Goal: Task Accomplishment & Management: Manage account settings

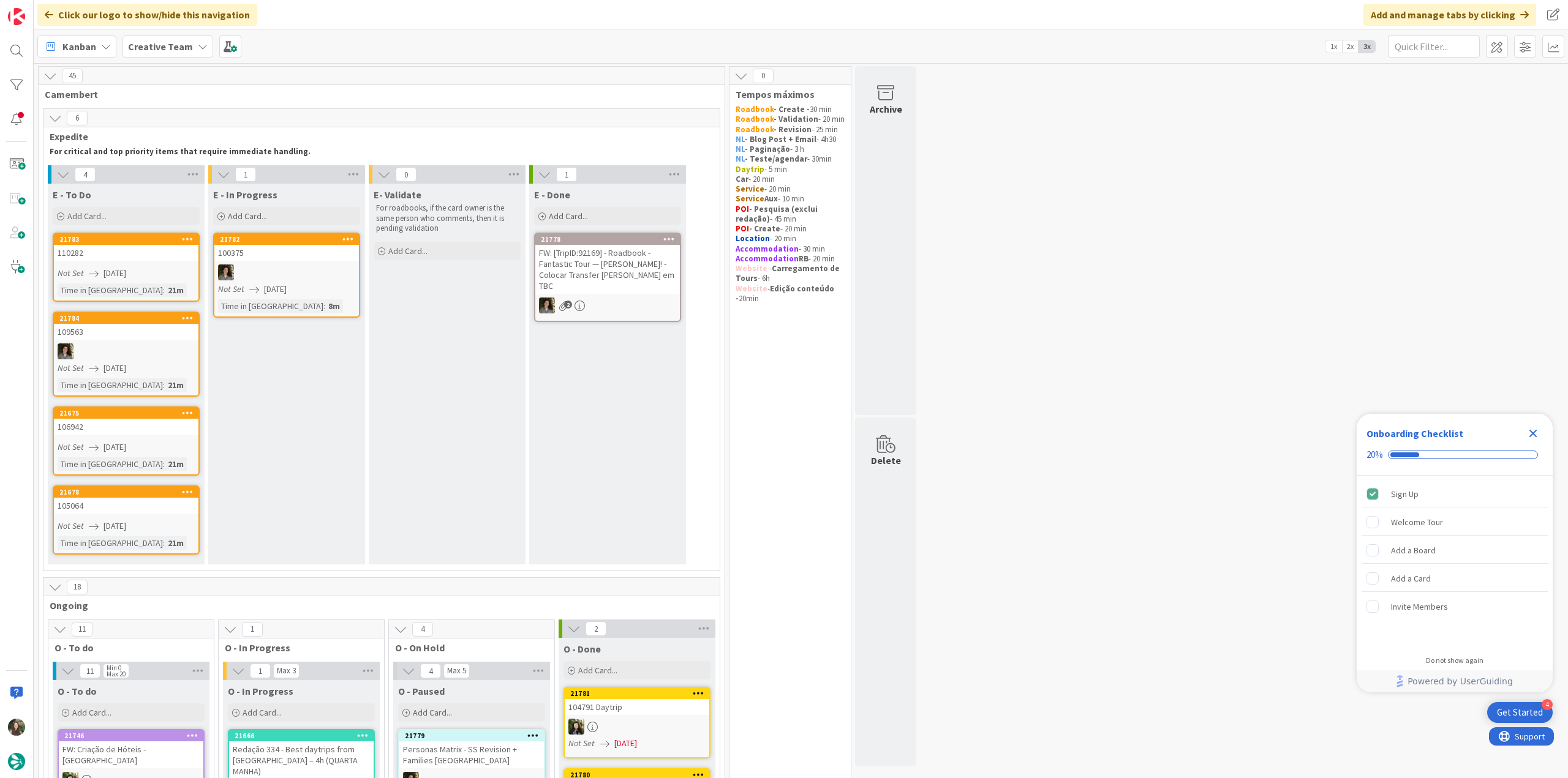
click at [1531, 431] on icon "Close Checklist" at bounding box center [1533, 434] width 8 height 8
click at [163, 254] on div "110282" at bounding box center [126, 252] width 145 height 16
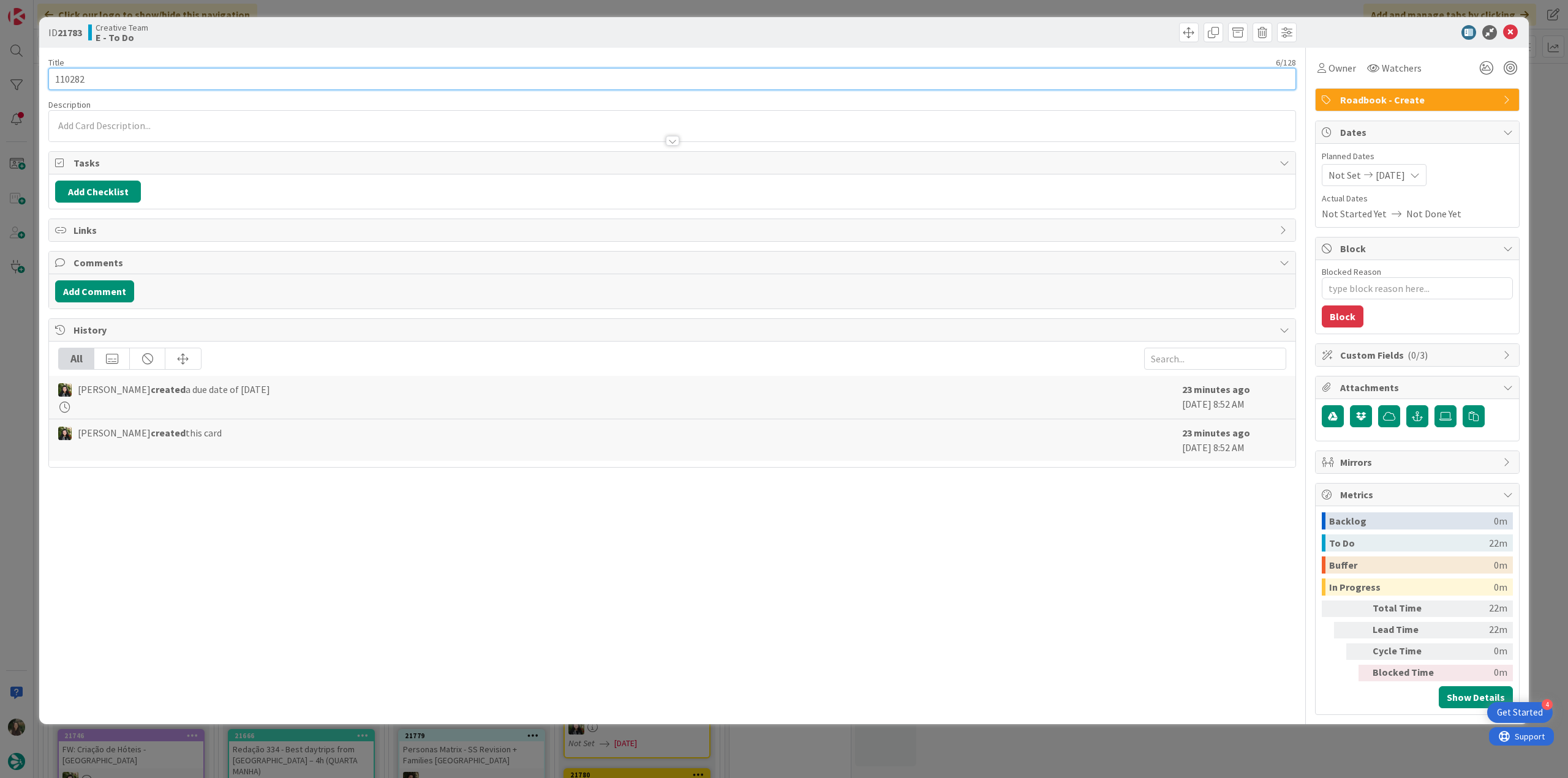
click at [77, 82] on input "110282" at bounding box center [671, 79] width 1248 height 22
click at [16, 305] on div "ID 21783 Creative Team E - To Do Title 6 / 128 110282 Description [PERSON_NAME]…" at bounding box center [784, 389] width 1568 height 778
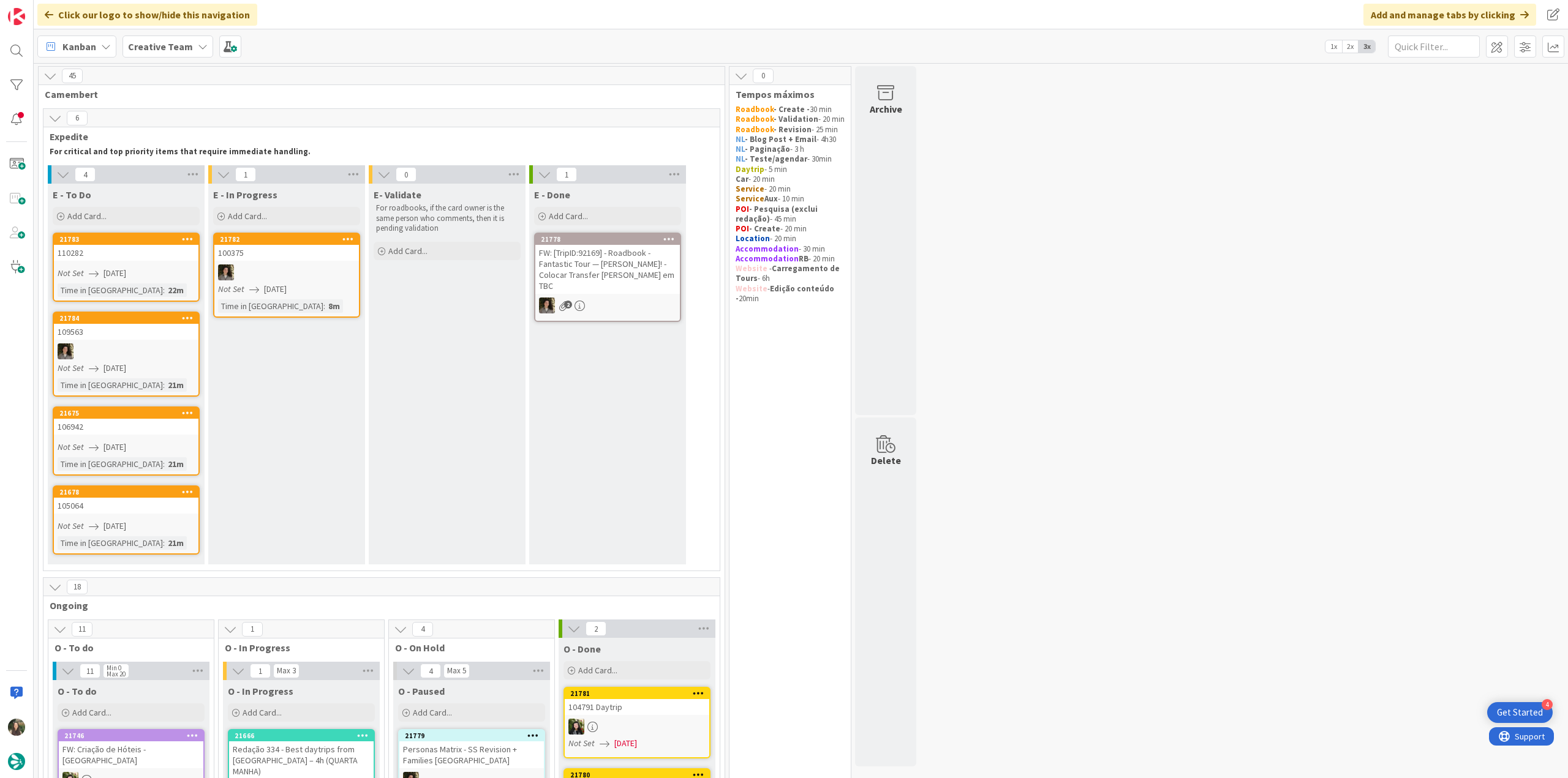
click at [126, 269] on span "[DATE]" at bounding box center [115, 273] width 23 height 13
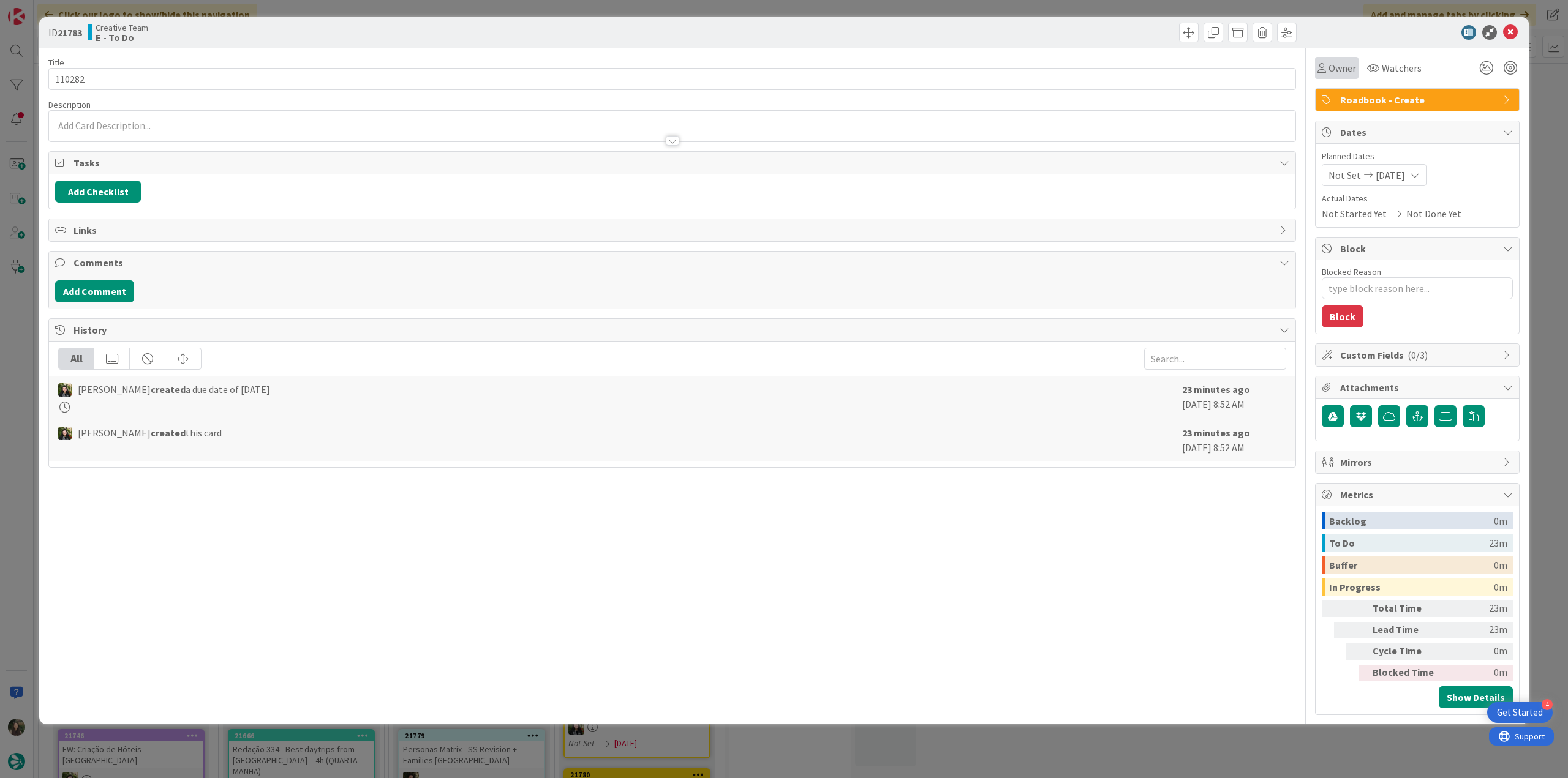
click at [1336, 75] on span "Owner" at bounding box center [1341, 68] width 28 height 15
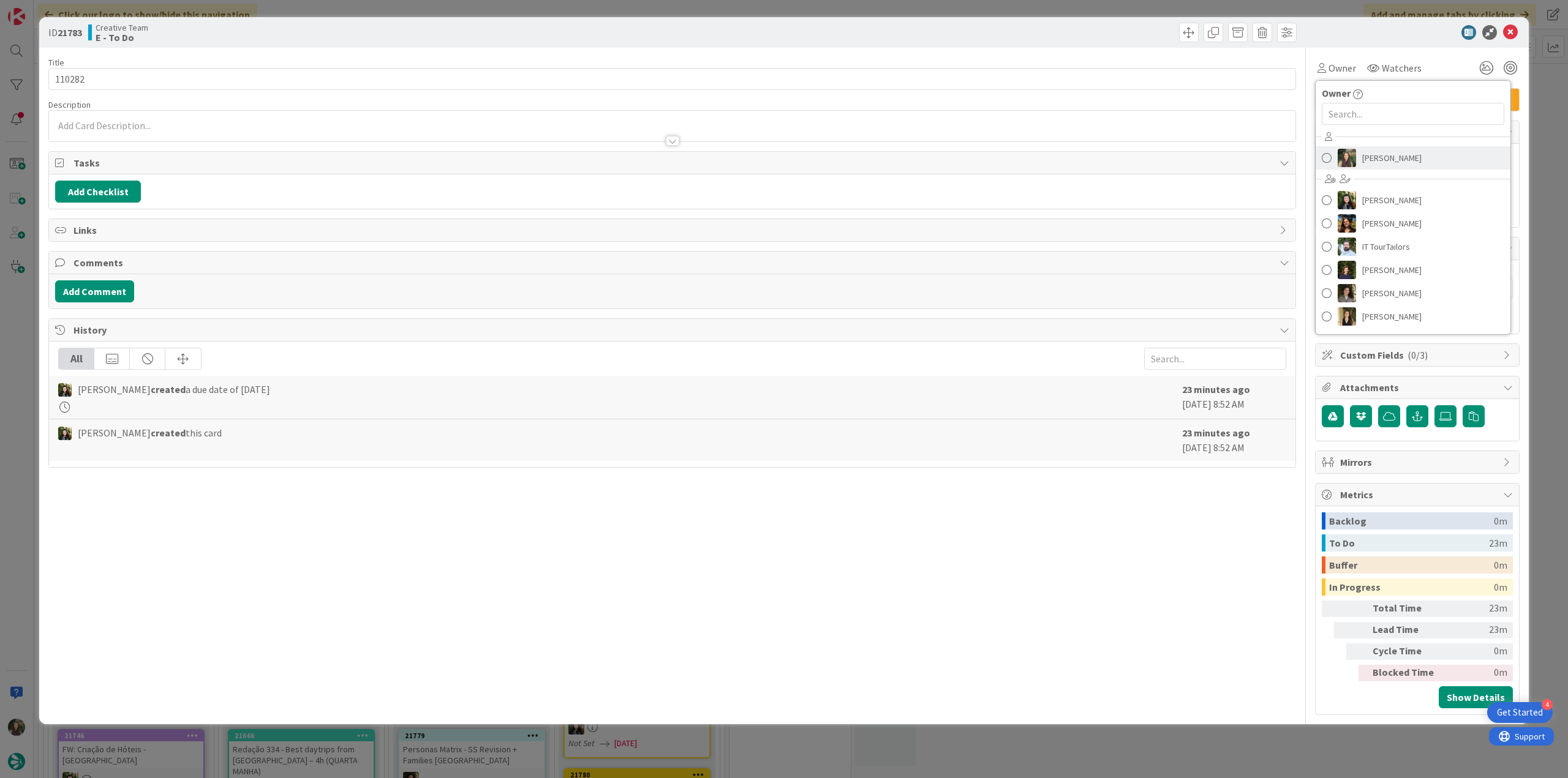
click at [1384, 158] on span "[PERSON_NAME]" at bounding box center [1391, 158] width 59 height 18
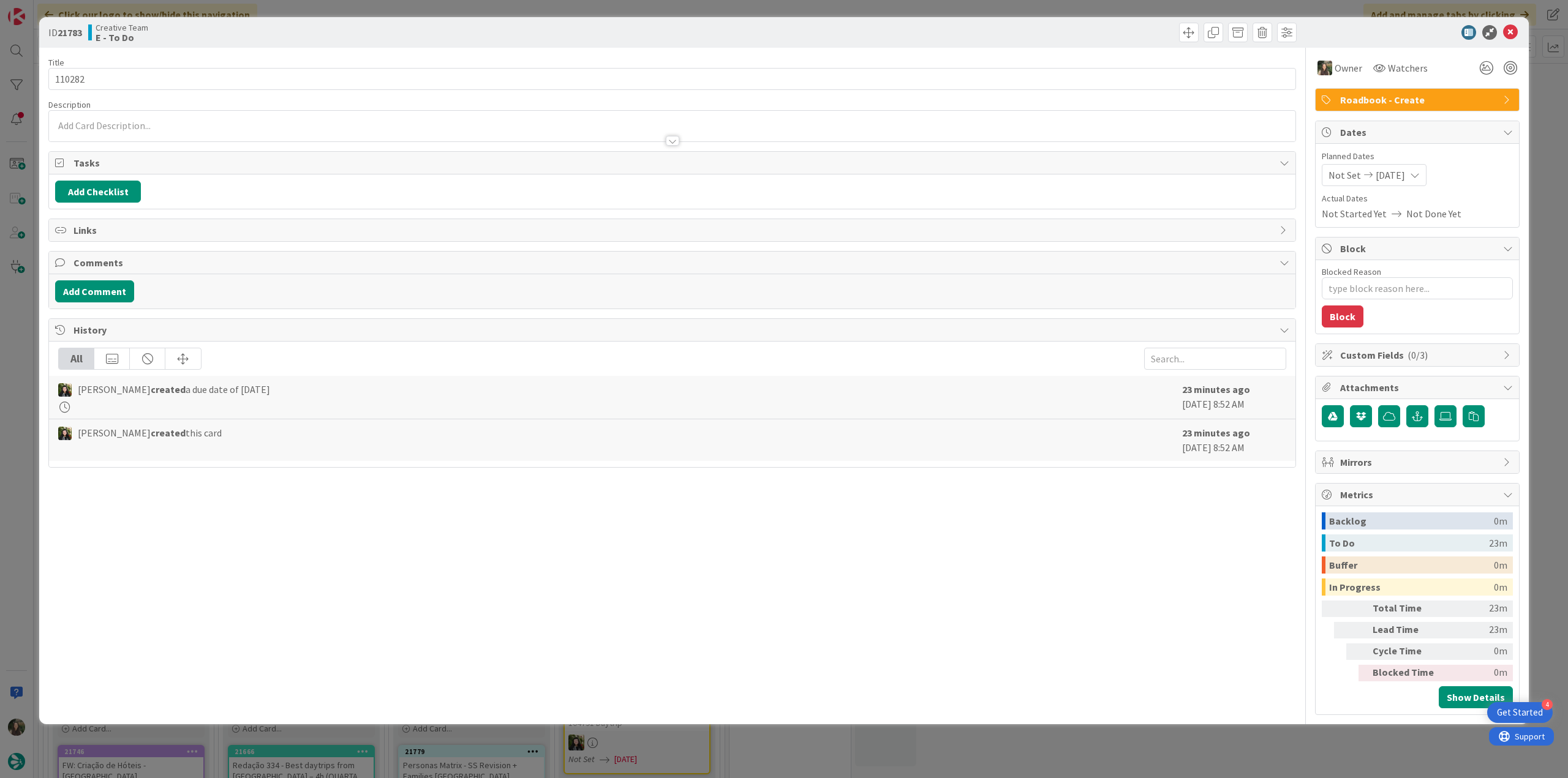
click at [1545, 112] on div "ID 21783 Creative Team E - To Do Title 6 / 128 110282 Description Owner Watcher…" at bounding box center [784, 389] width 1568 height 778
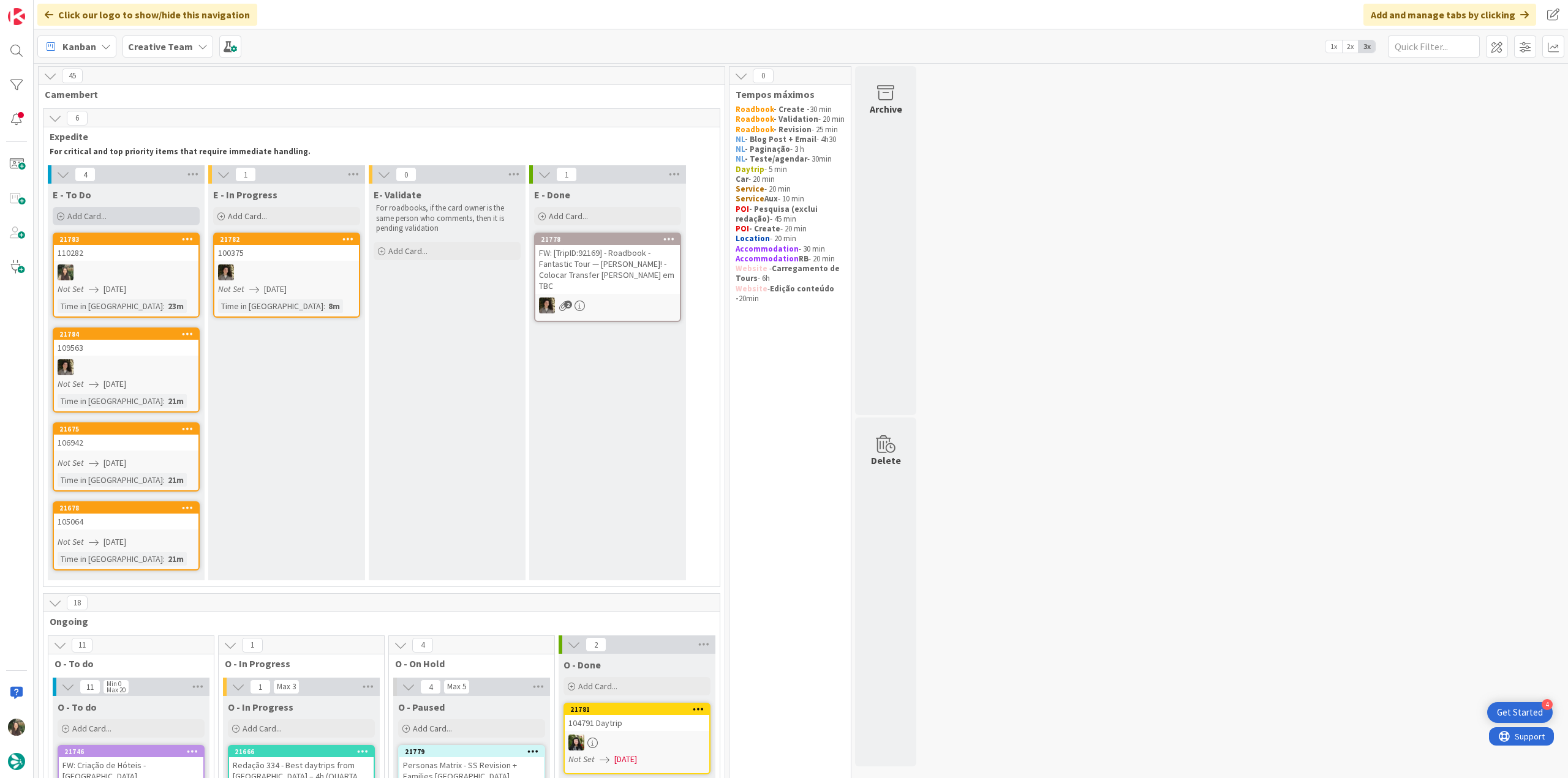
click at [113, 212] on div "Add Card..." at bounding box center [126, 216] width 147 height 18
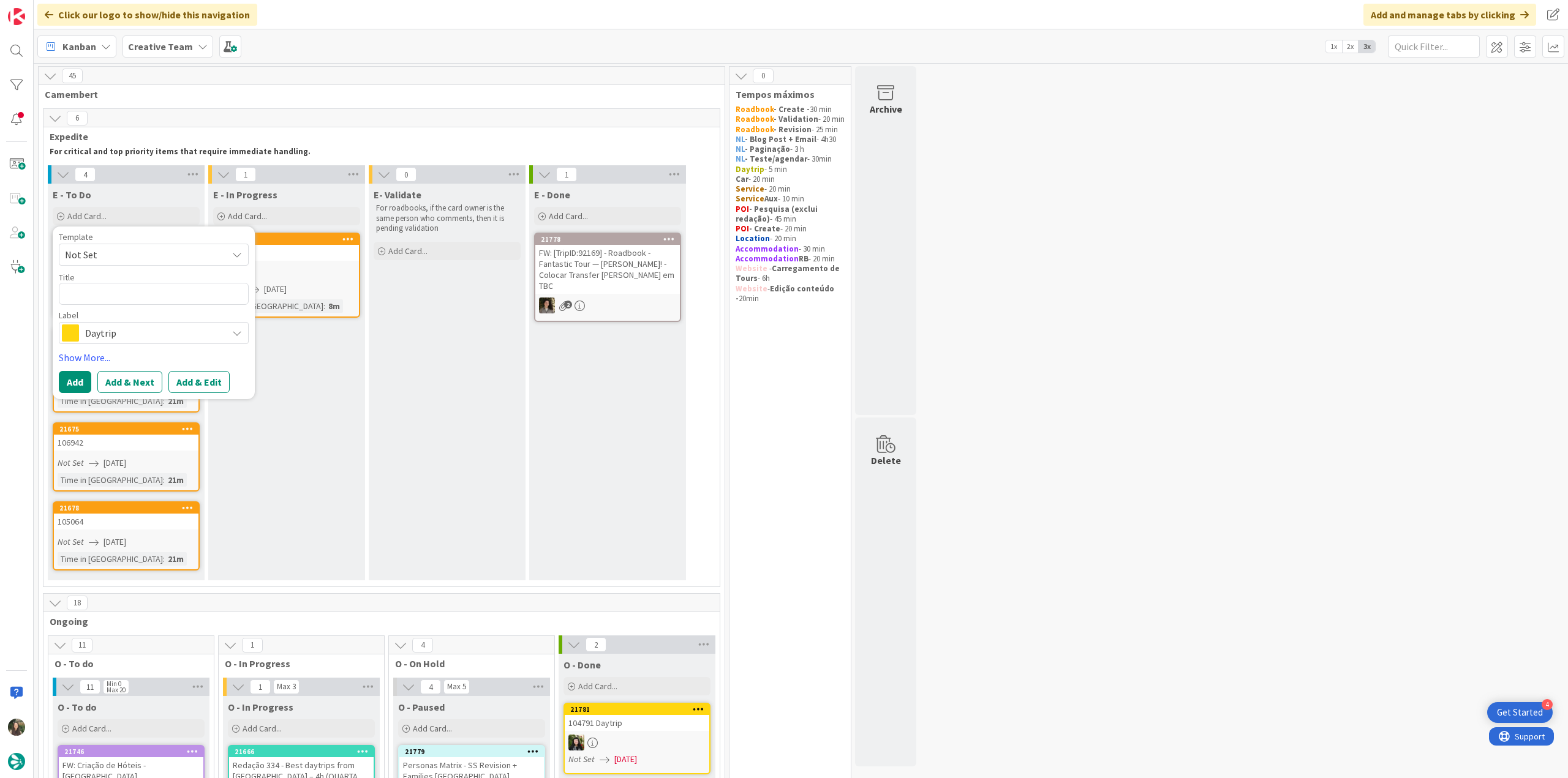
type textarea "x"
type textarea "[GEOGRAPHIC_DATA]"
type textarea "x"
type textarea "[GEOGRAPHIC_DATA]"
click at [120, 330] on span "Daytrip" at bounding box center [152, 333] width 136 height 17
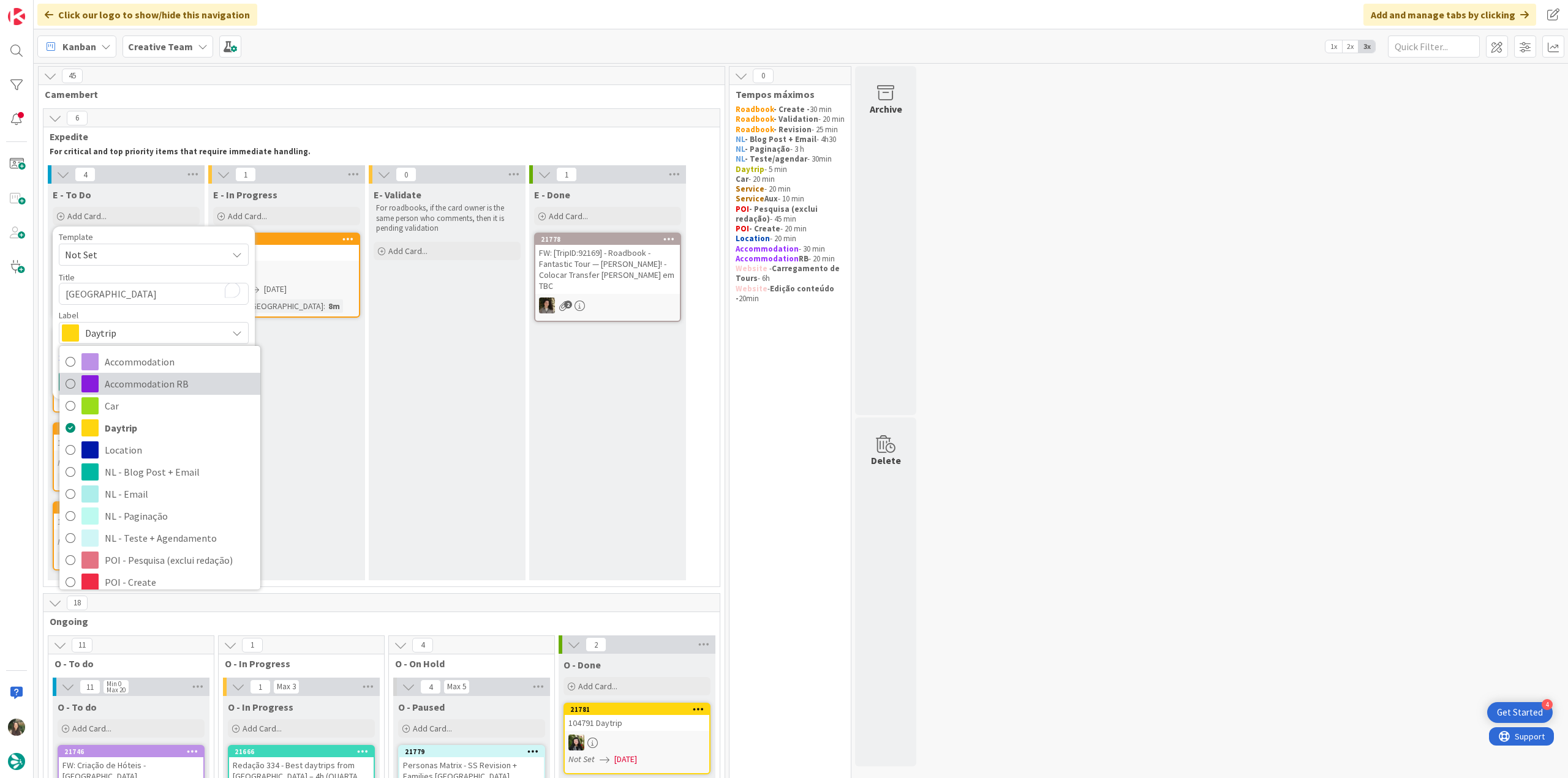
click at [125, 383] on span "Accommodation RB" at bounding box center [179, 384] width 149 height 18
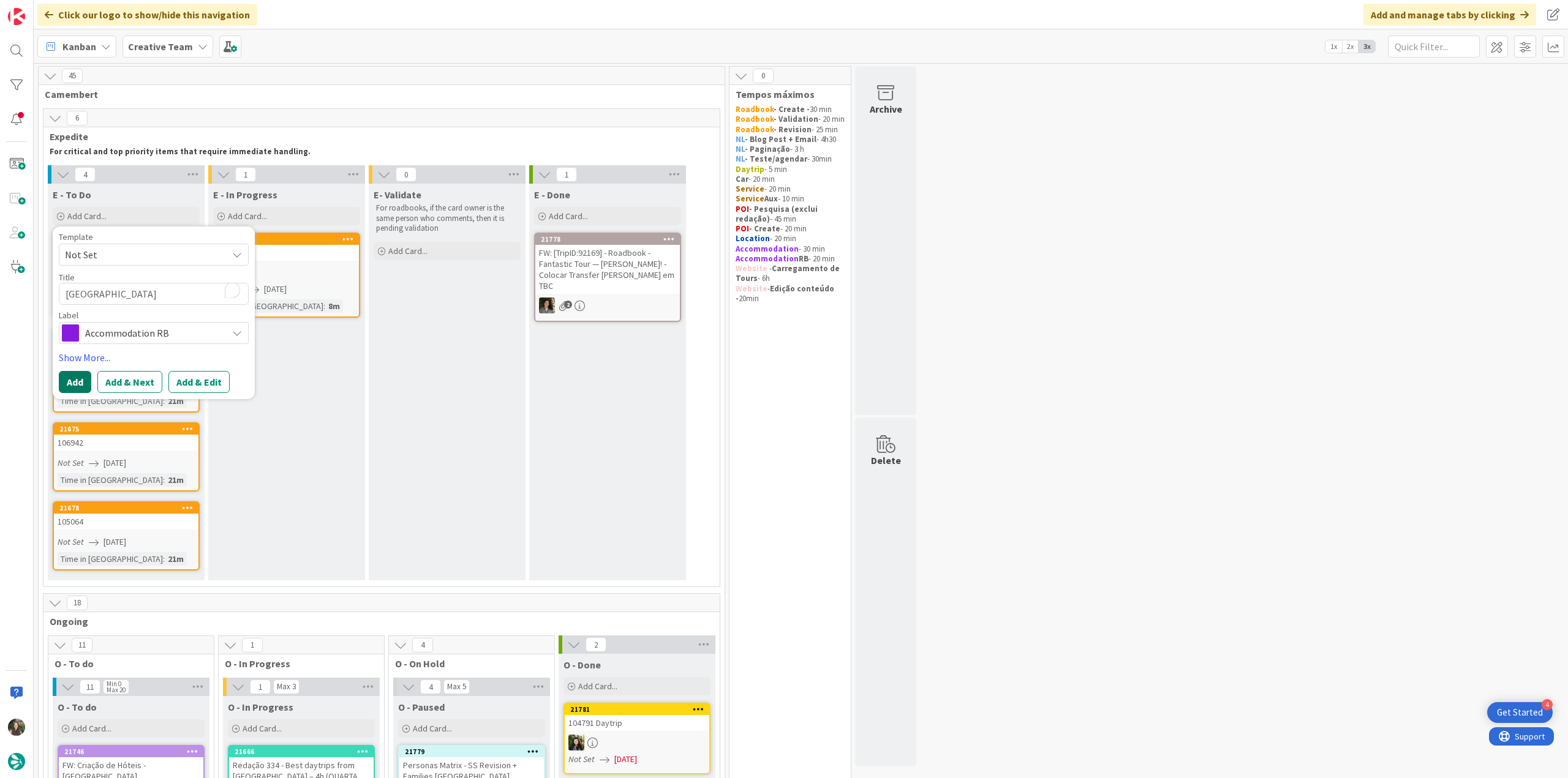
click at [80, 385] on button "Add" at bounding box center [74, 382] width 32 height 22
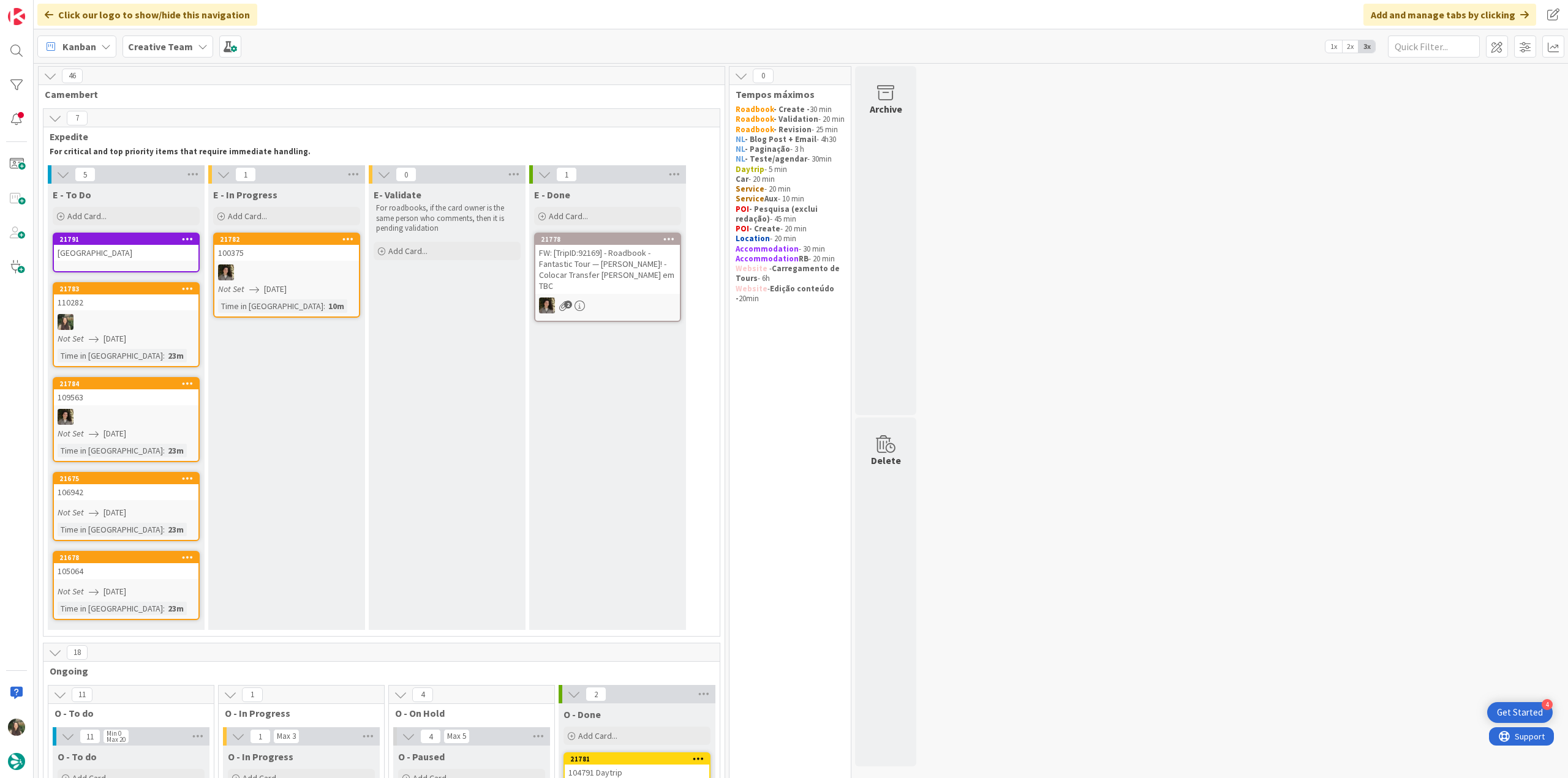
click at [161, 265] on link "[GEOGRAPHIC_DATA]" at bounding box center [126, 252] width 147 height 40
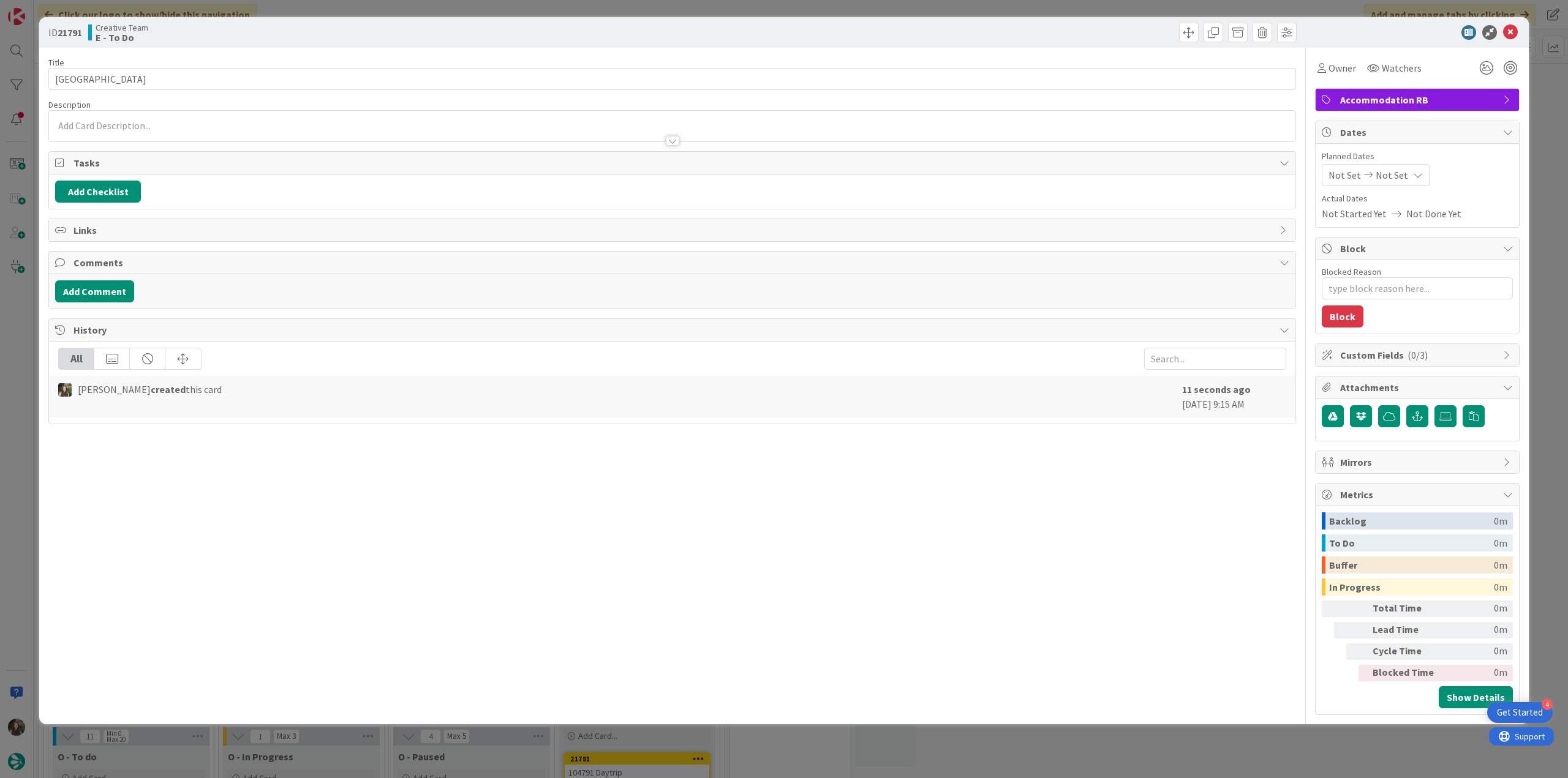
type textarea "x"
click at [223, 86] on input "[GEOGRAPHIC_DATA]" at bounding box center [671, 79] width 1248 height 22
paste input "110282"
type input "Hotel [GEOGRAPHIC_DATA] - 110282"
click at [18, 314] on div "ID 21791 Creative Team E - To Do Title 34 / 128 Hotel Victoria Gran Meliá - 110…" at bounding box center [784, 389] width 1568 height 778
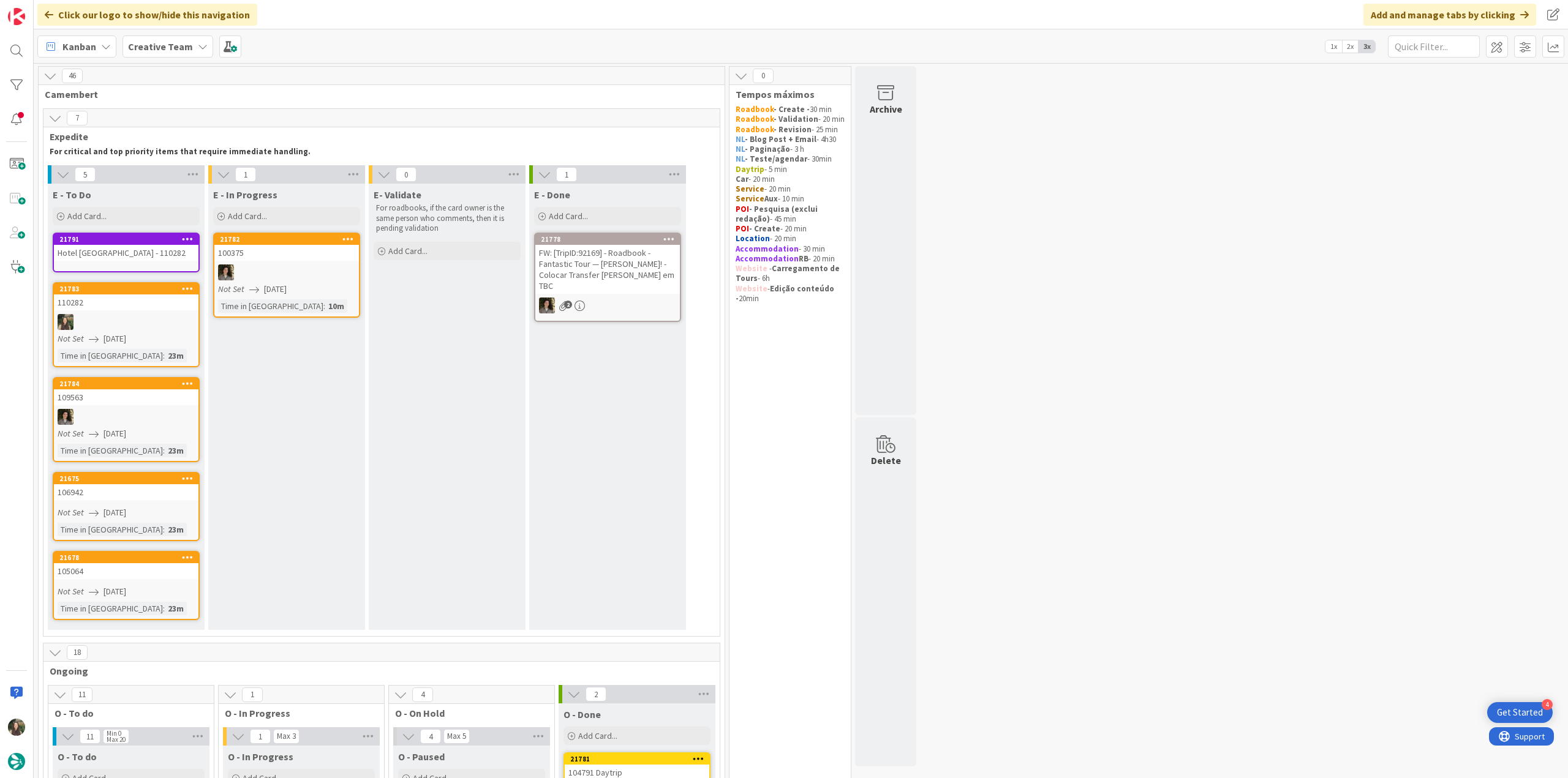
click at [134, 262] on link "[GEOGRAPHIC_DATA] - 110282" at bounding box center [126, 252] width 147 height 40
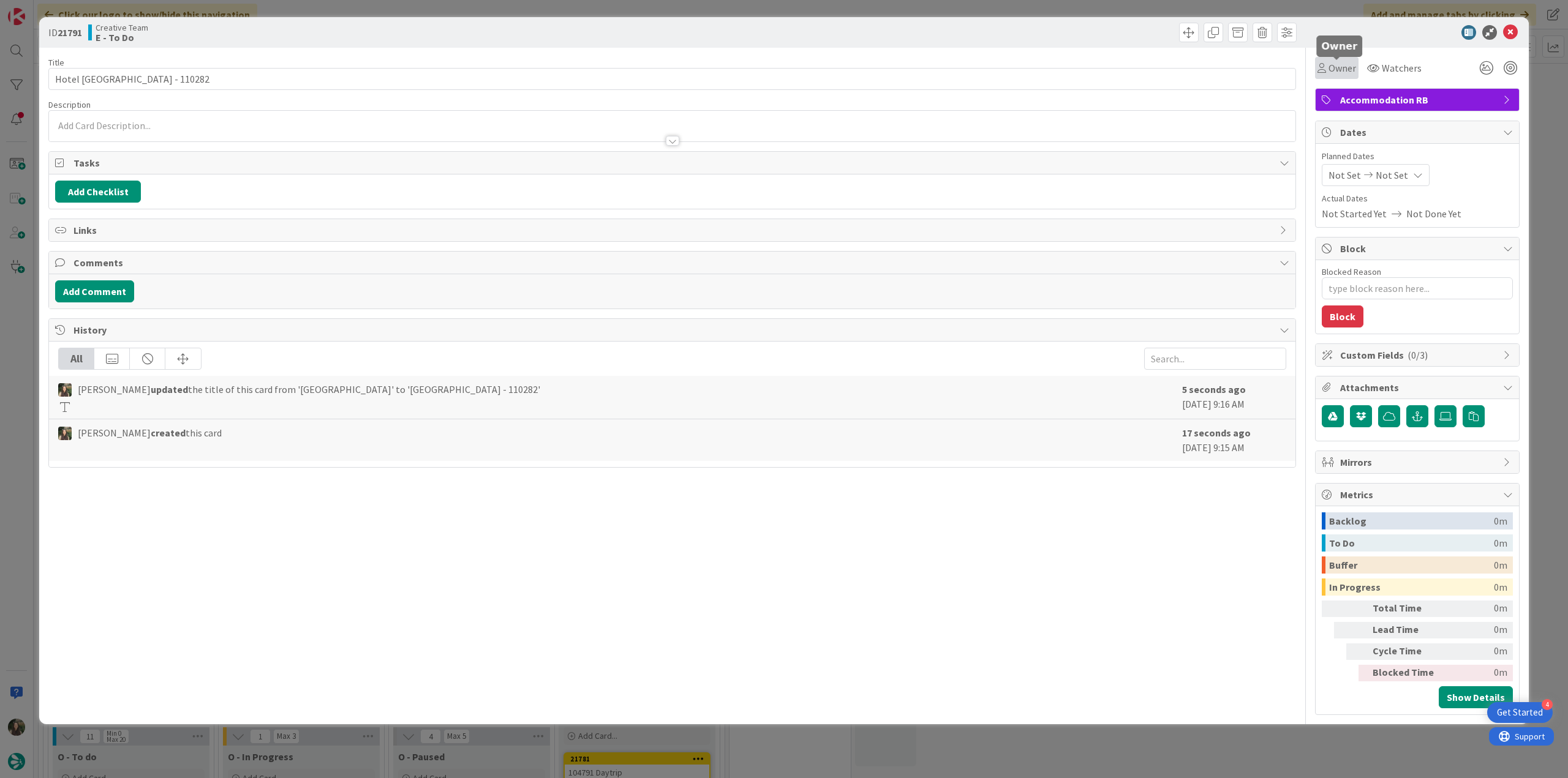
click at [1350, 71] on span "Owner" at bounding box center [1341, 68] width 28 height 15
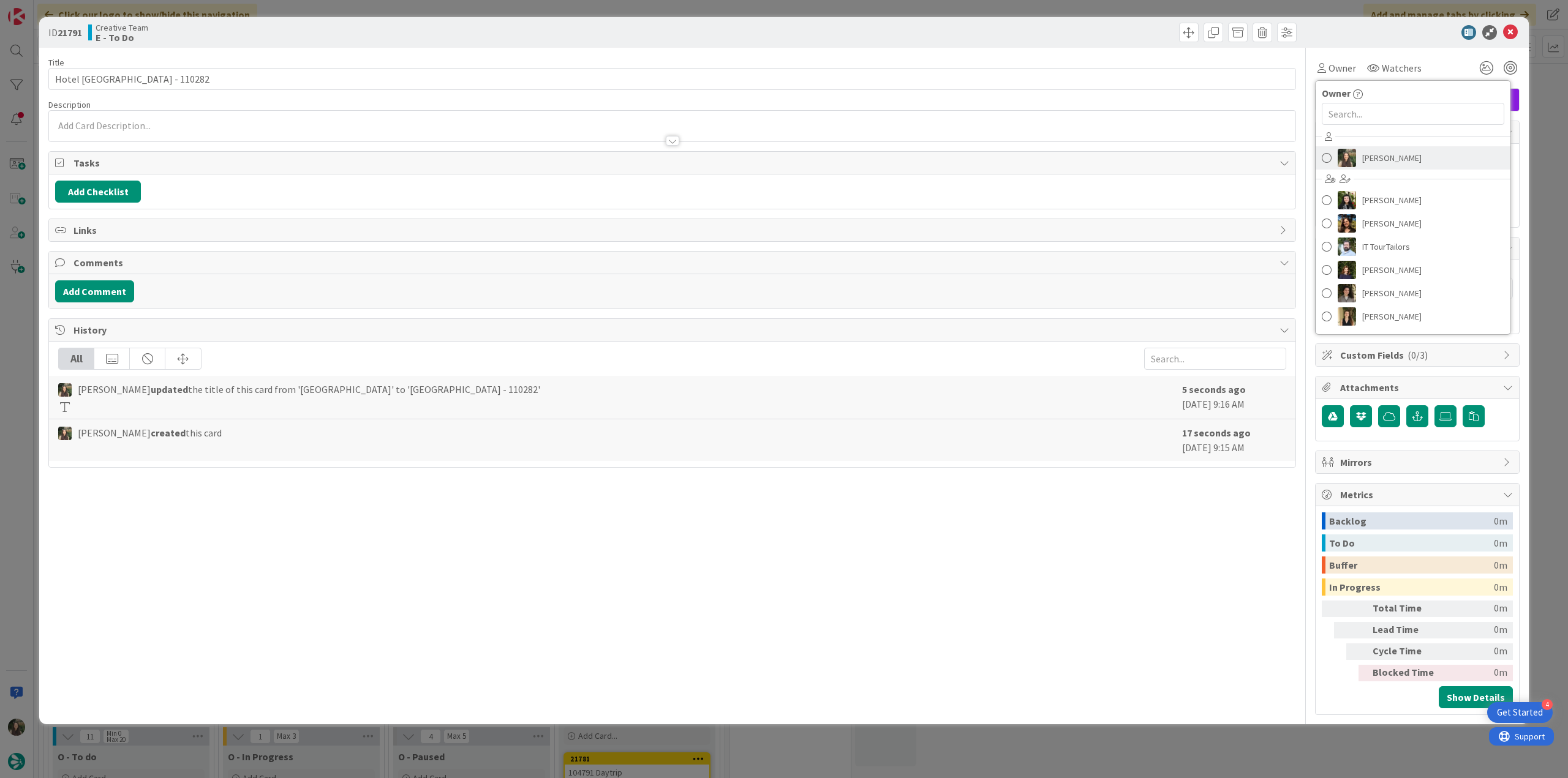
click at [1386, 155] on span "[PERSON_NAME]" at bounding box center [1391, 158] width 59 height 18
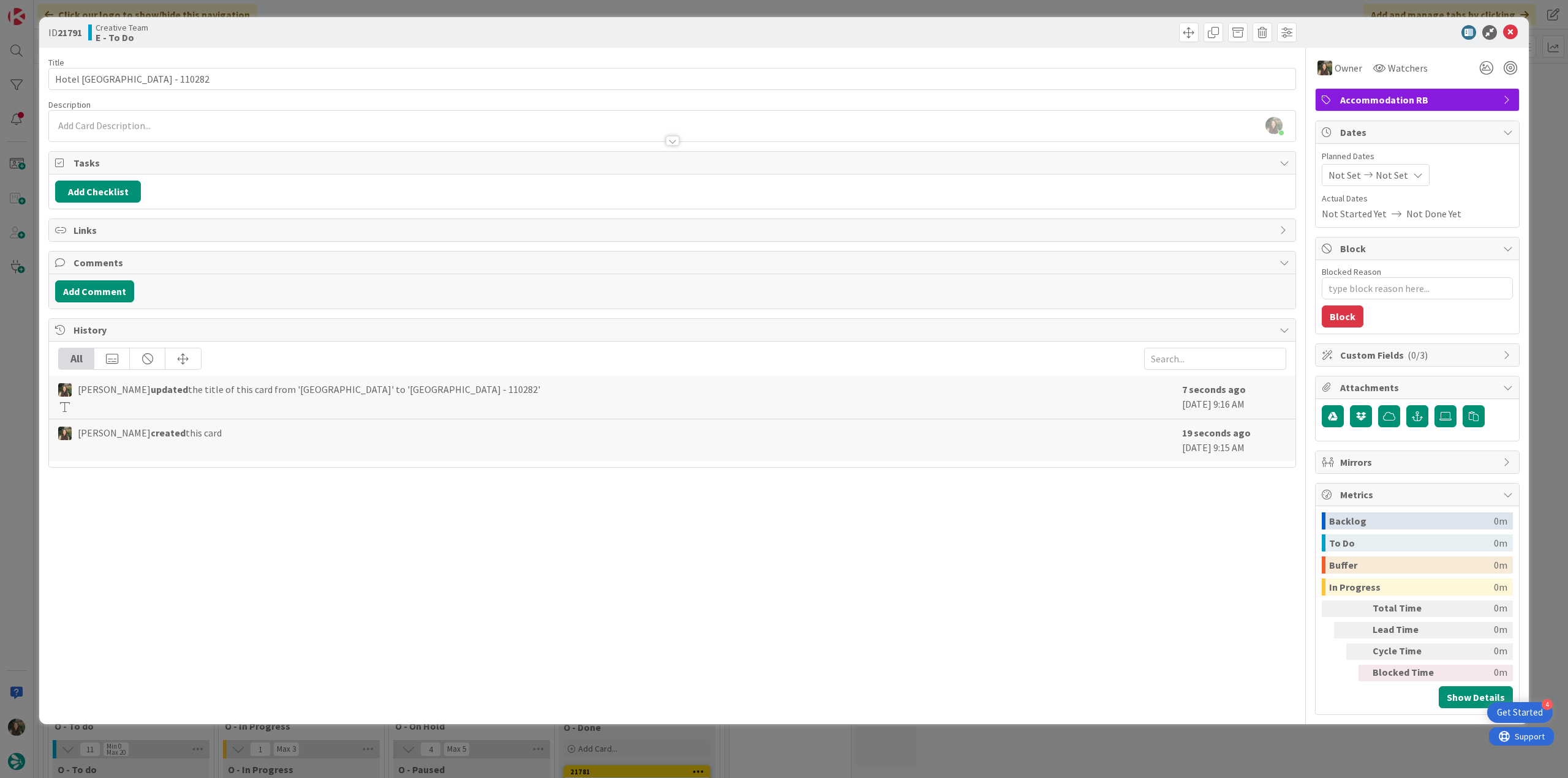
click at [1532, 127] on div "ID 21791 Creative Team E - To Do Title 34 / 128 Hotel Victoria Gran Meliá - 110…" at bounding box center [784, 389] width 1568 height 778
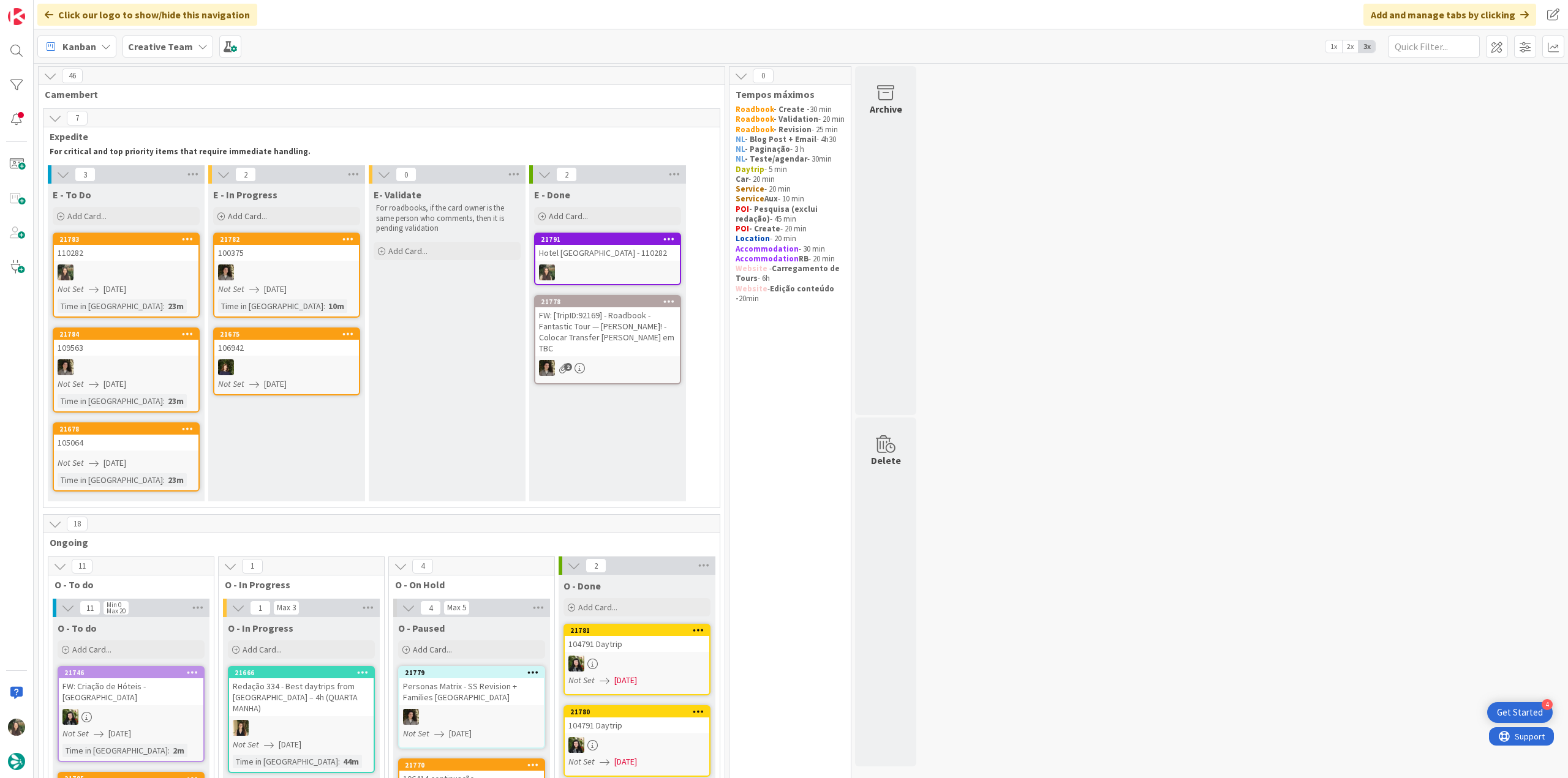
click at [605, 319] on div "FW: [TripID:92169] - Roadbook - Fantastic Tour — [PERSON_NAME]! - Colocar Trans…" at bounding box center [607, 332] width 145 height 49
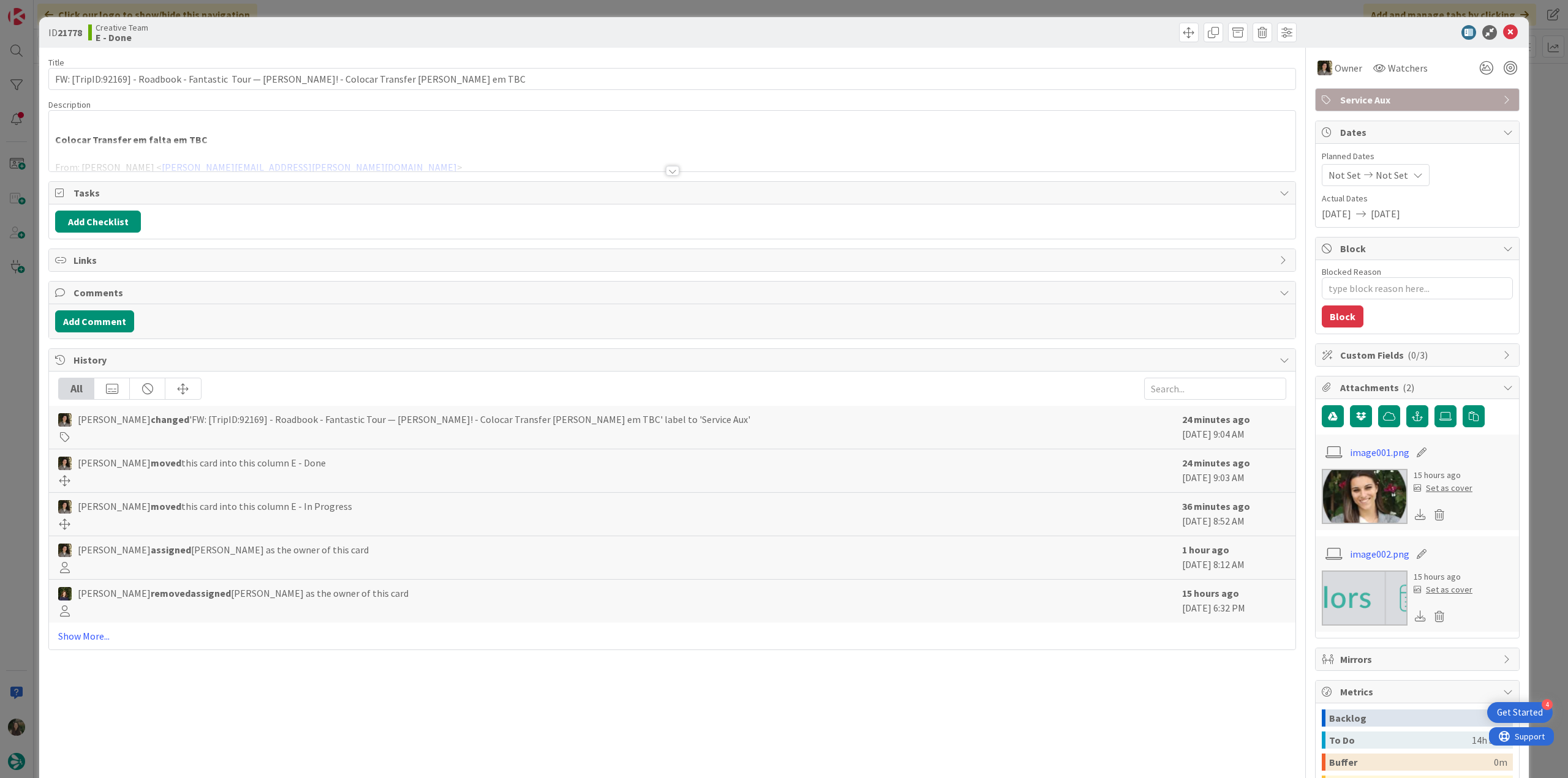
click at [413, 143] on div at bounding box center [671, 156] width 1246 height 32
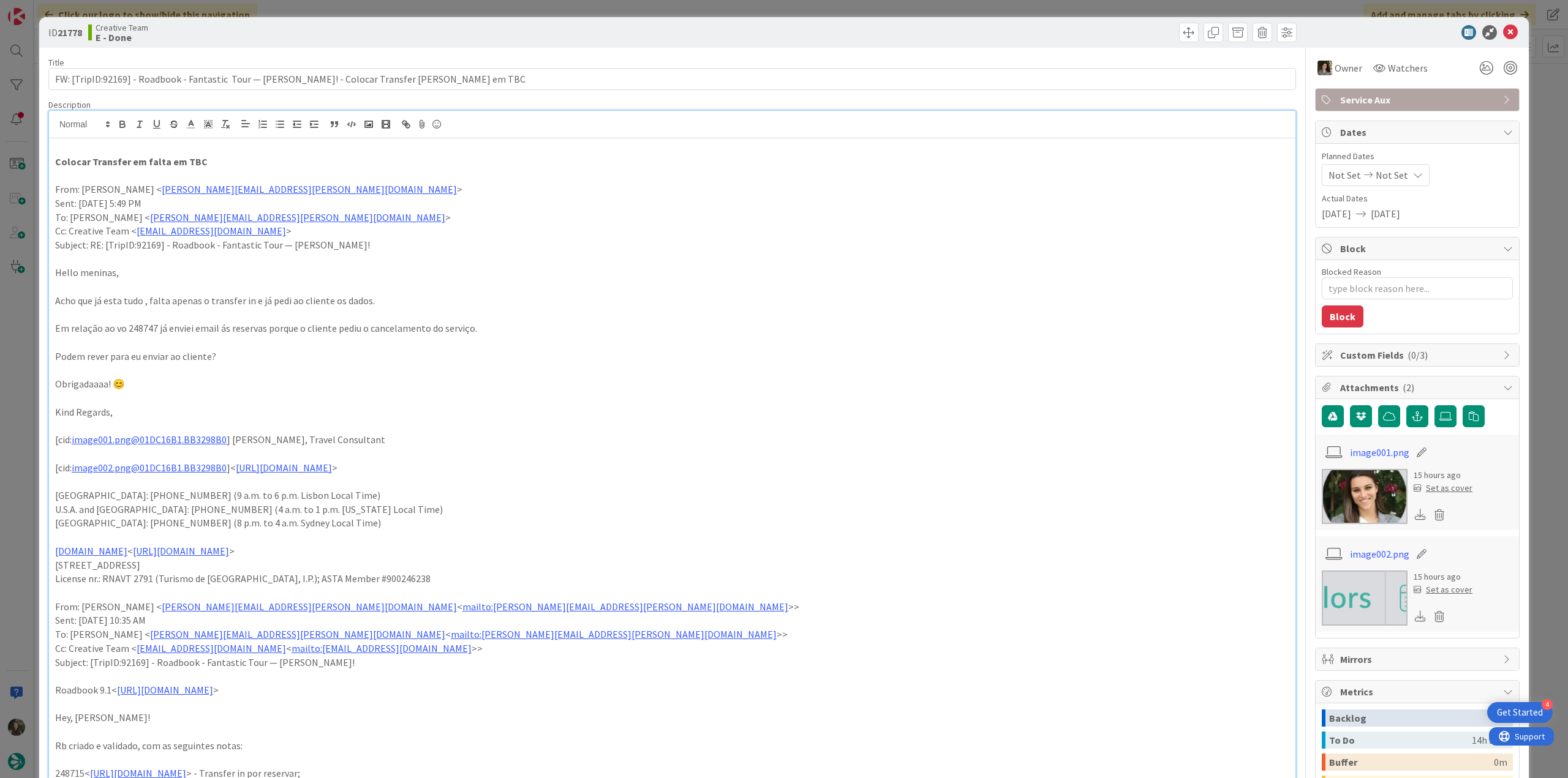
click at [25, 348] on div "ID 21778 Creative Team E - Done Title 99 / 128 FW: [TripID:92169] - Roadbook - …" at bounding box center [784, 389] width 1568 height 778
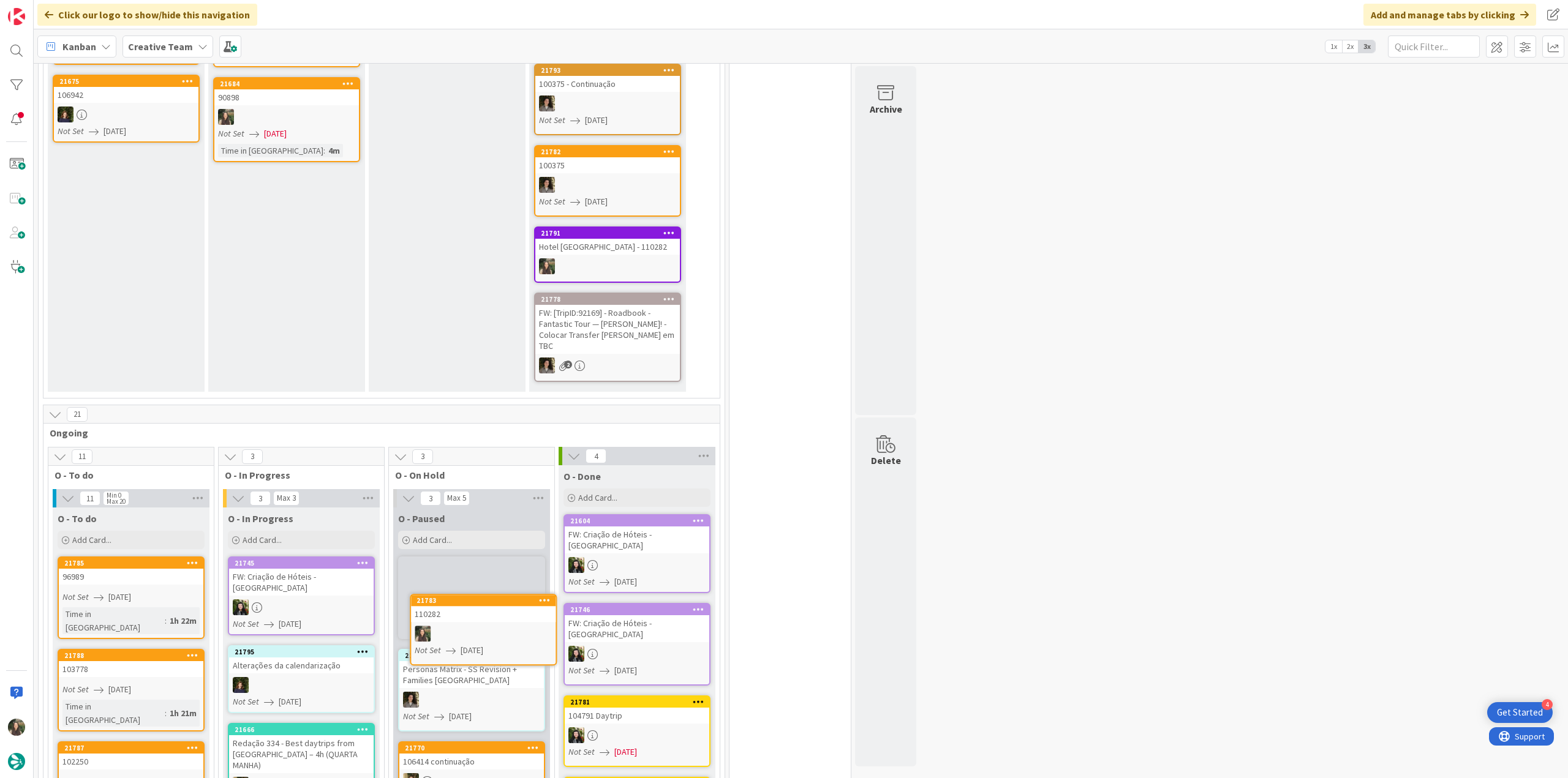
scroll to position [253, 0]
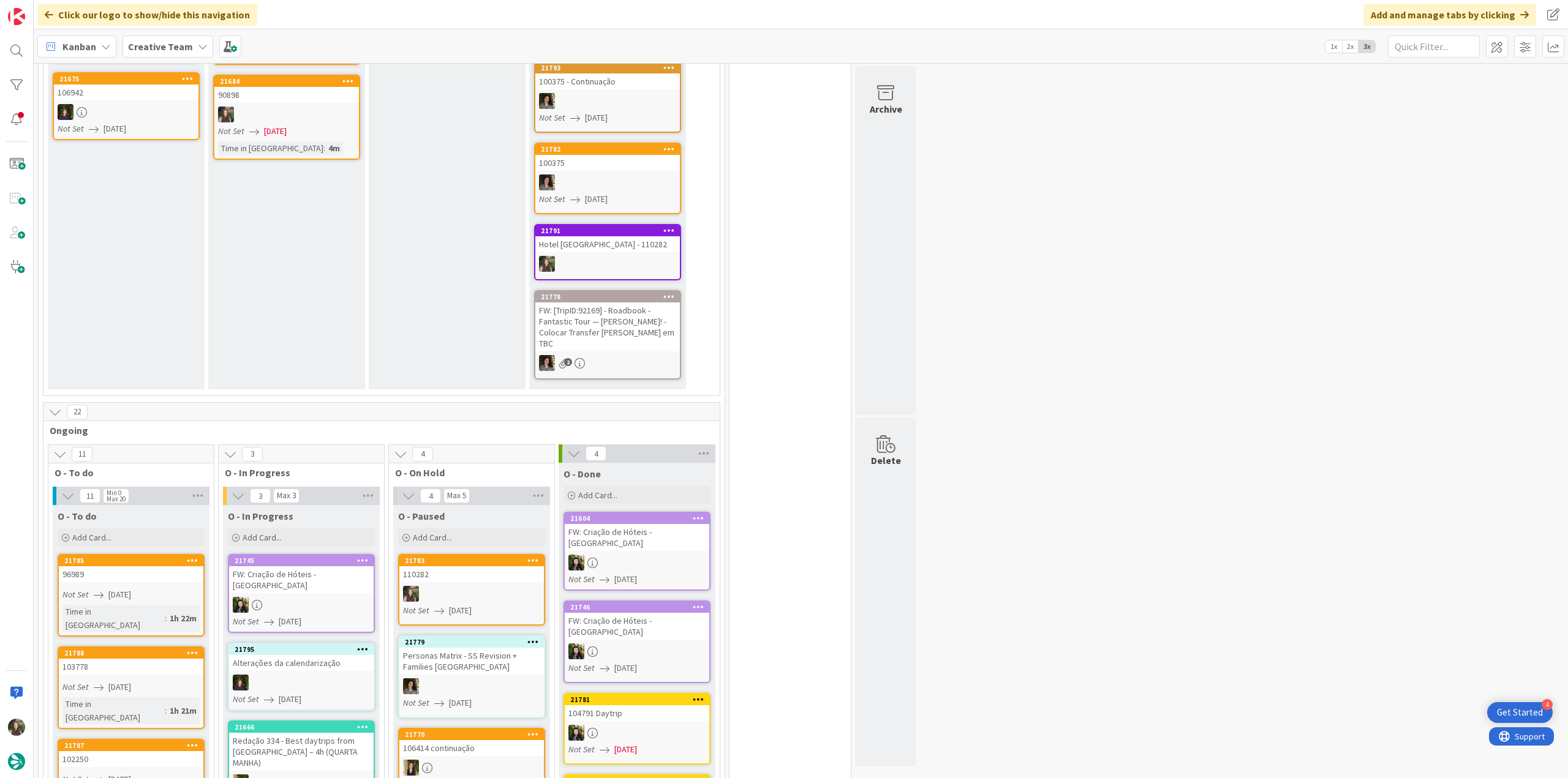
drag, startPoint x: 287, startPoint y: 269, endPoint x: 485, endPoint y: 601, distance: 386.6
click at [471, 605] on span "[DATE]" at bounding box center [460, 611] width 23 height 13
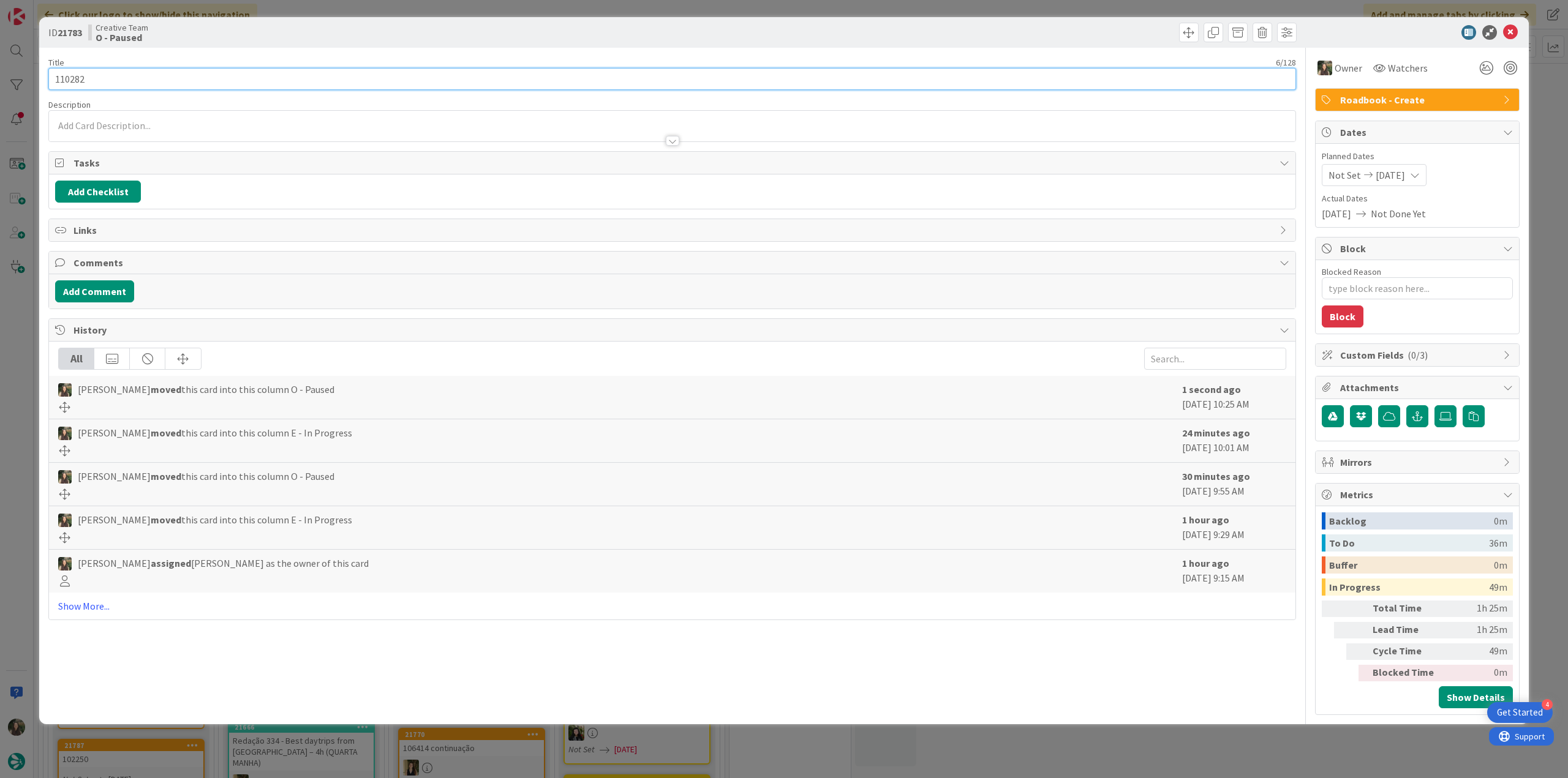
click at [77, 80] on input "110282" at bounding box center [671, 79] width 1248 height 22
click at [71, 78] on input "110282" at bounding box center [671, 79] width 1248 height 22
click at [22, 305] on div "ID 21783 Creative Team O - Paused Title 6 / 128 110282 Description Owner Watche…" at bounding box center [784, 389] width 1568 height 778
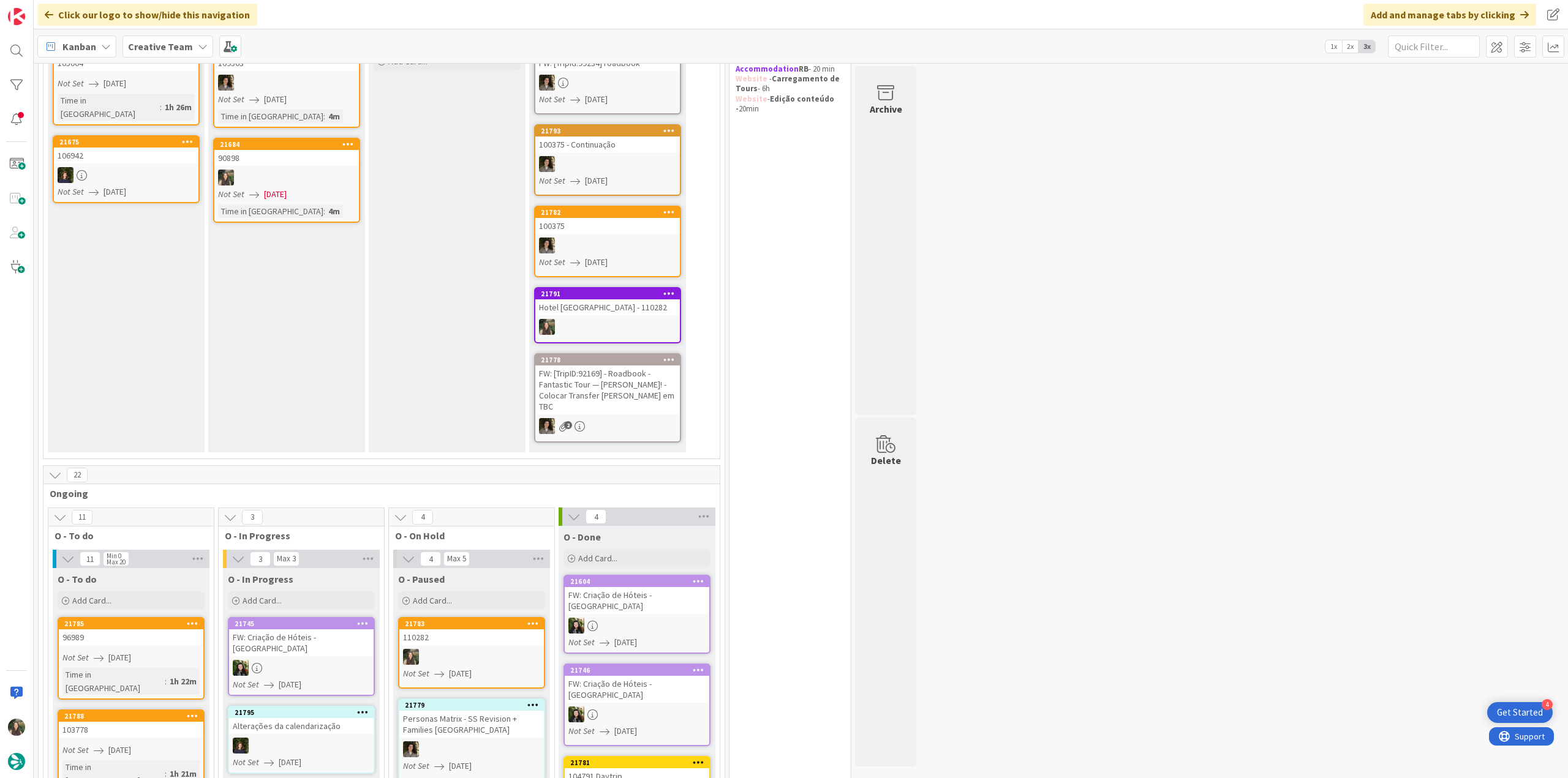
scroll to position [8, 0]
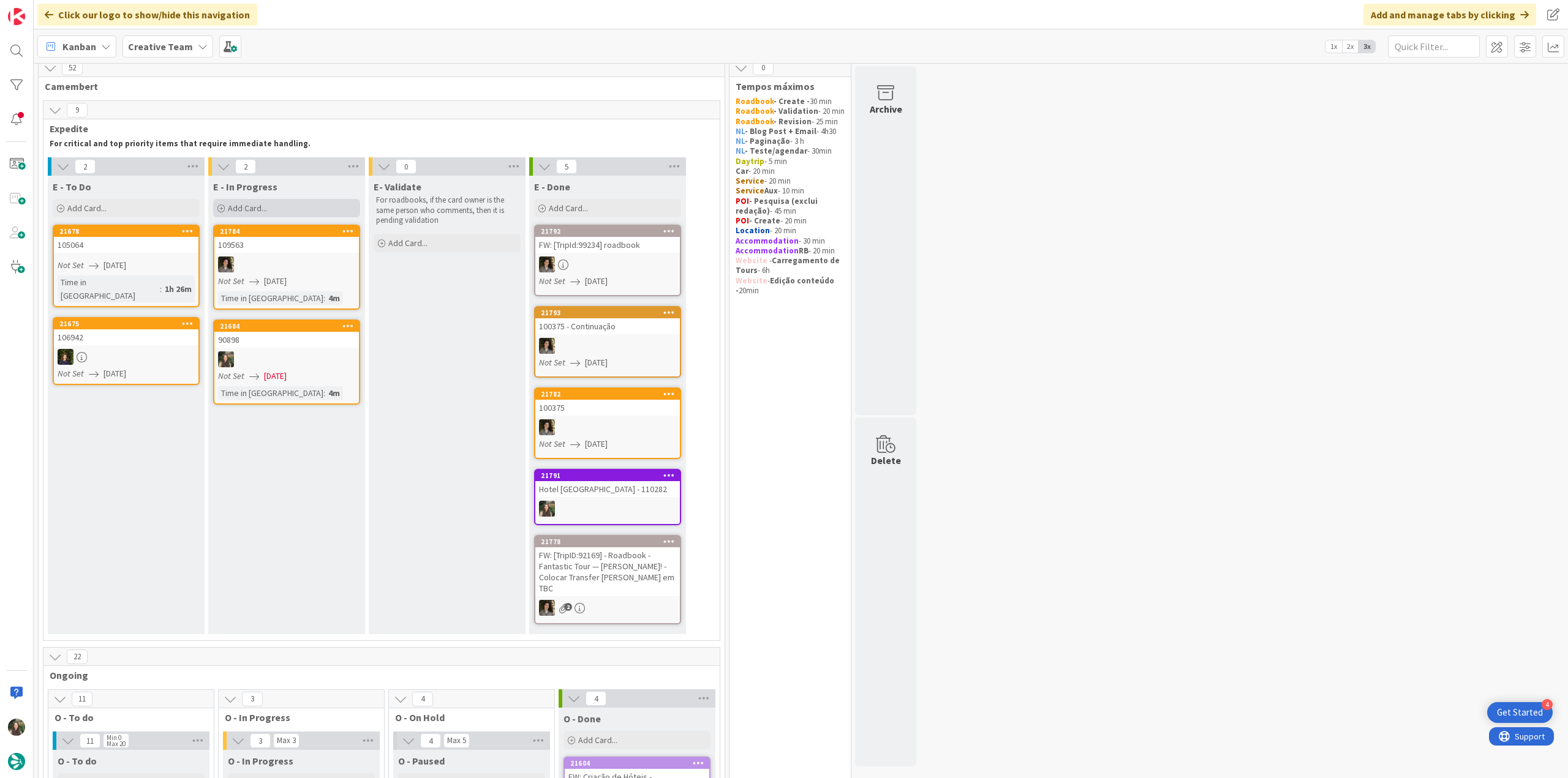
click at [277, 205] on div "Add Card..." at bounding box center [287, 208] width 147 height 18
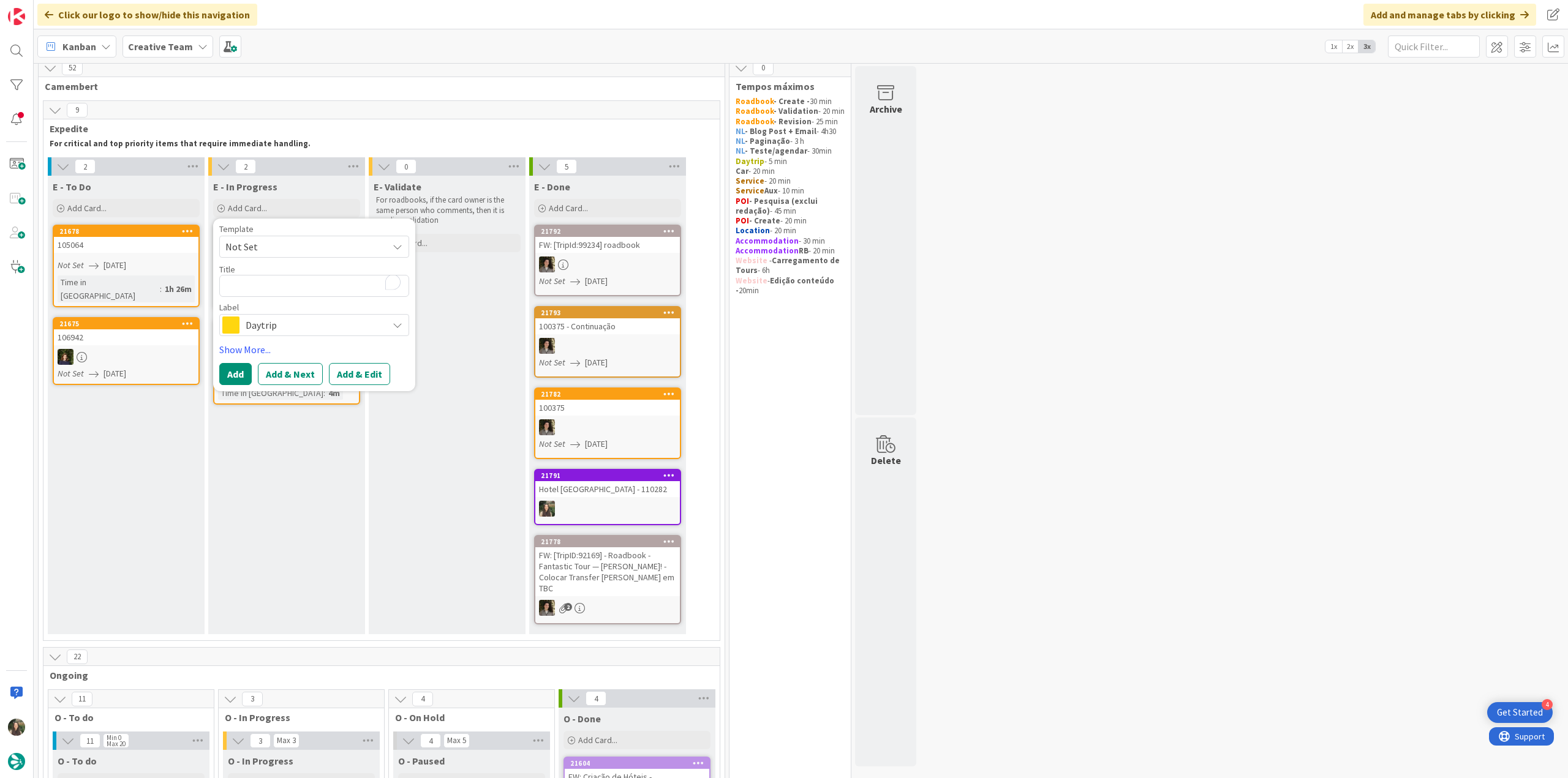
scroll to position [0, 0]
type textarea "x"
type textarea "110282"
type textarea "x"
type textarea "110282"
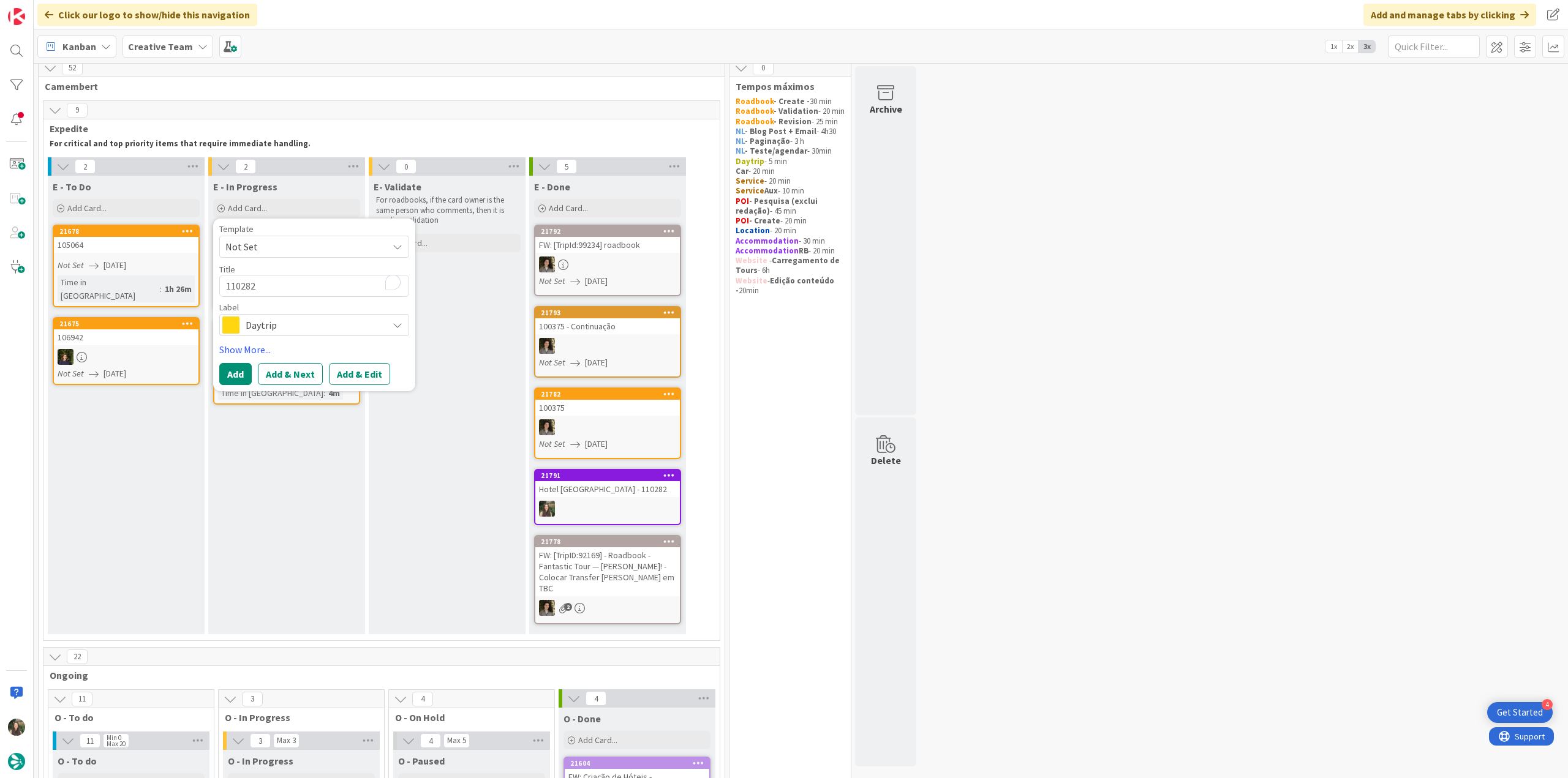
type textarea "x"
type textarea "110282 -"
type textarea "x"
type textarea "110282 -"
type textarea "x"
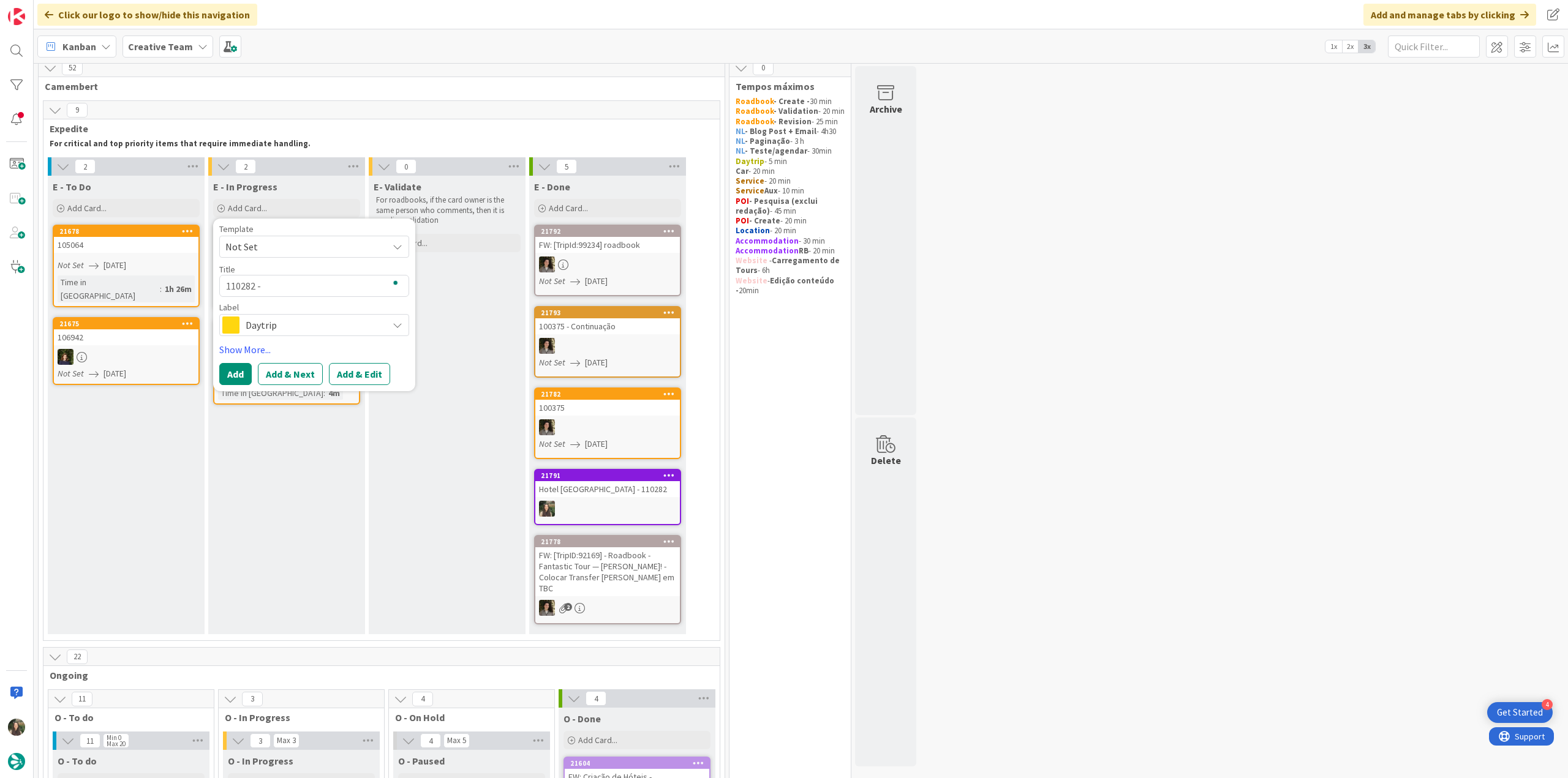
type textarea "110282 - G"
type textarea "x"
type textarea "110282 - GP"
type textarea "x"
type textarea "110282 - GPS"
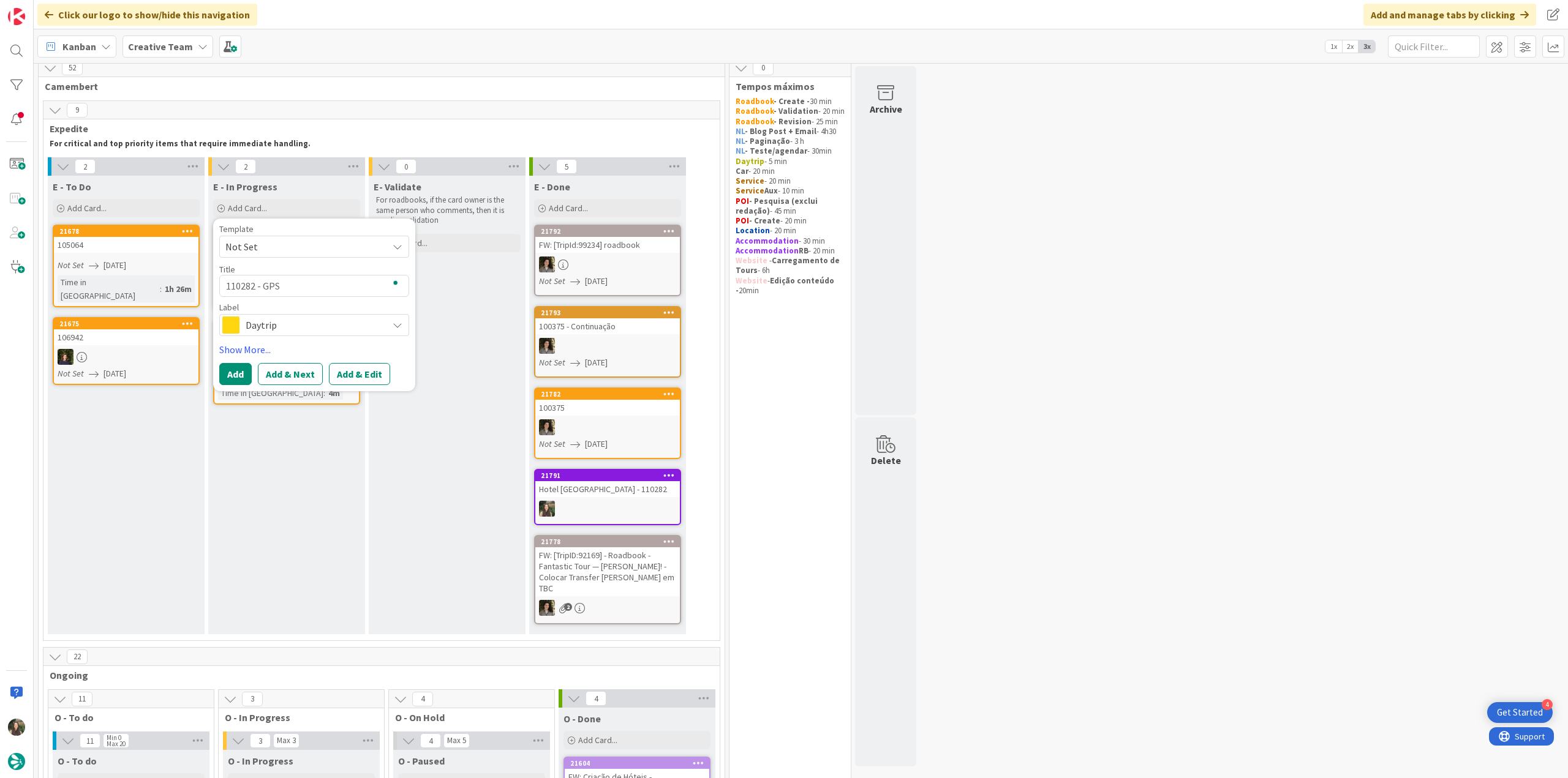
type textarea "x"
type textarea "110282 - GPS"
type textarea "x"
type textarea "110282 - GPS P"
type textarea "x"
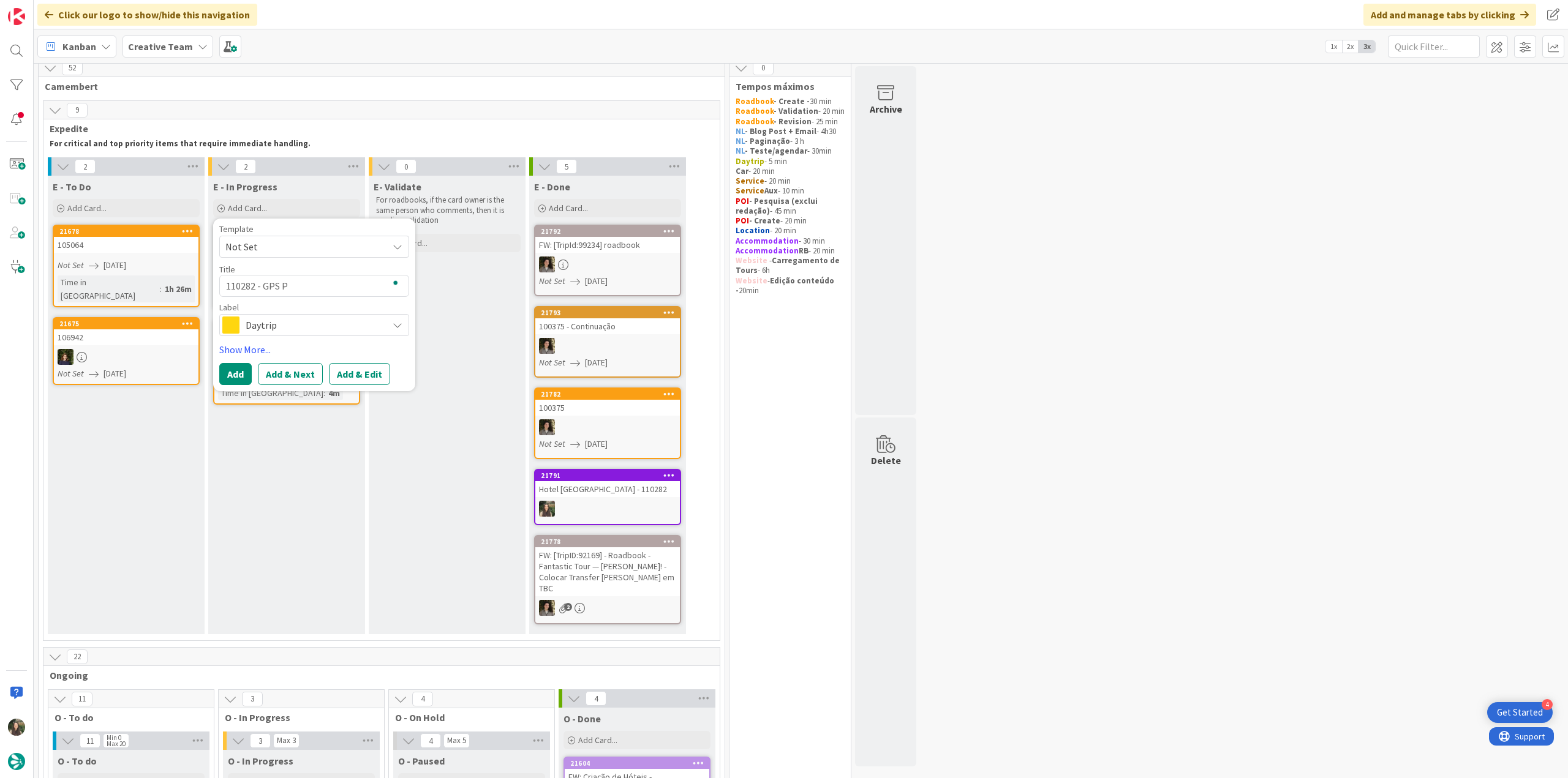
type textarea "110282 - GPS Po"
type textarea "x"
type textarea "110282 - GPS Poi"
type textarea "x"
type textarea "110282 - GPS Point"
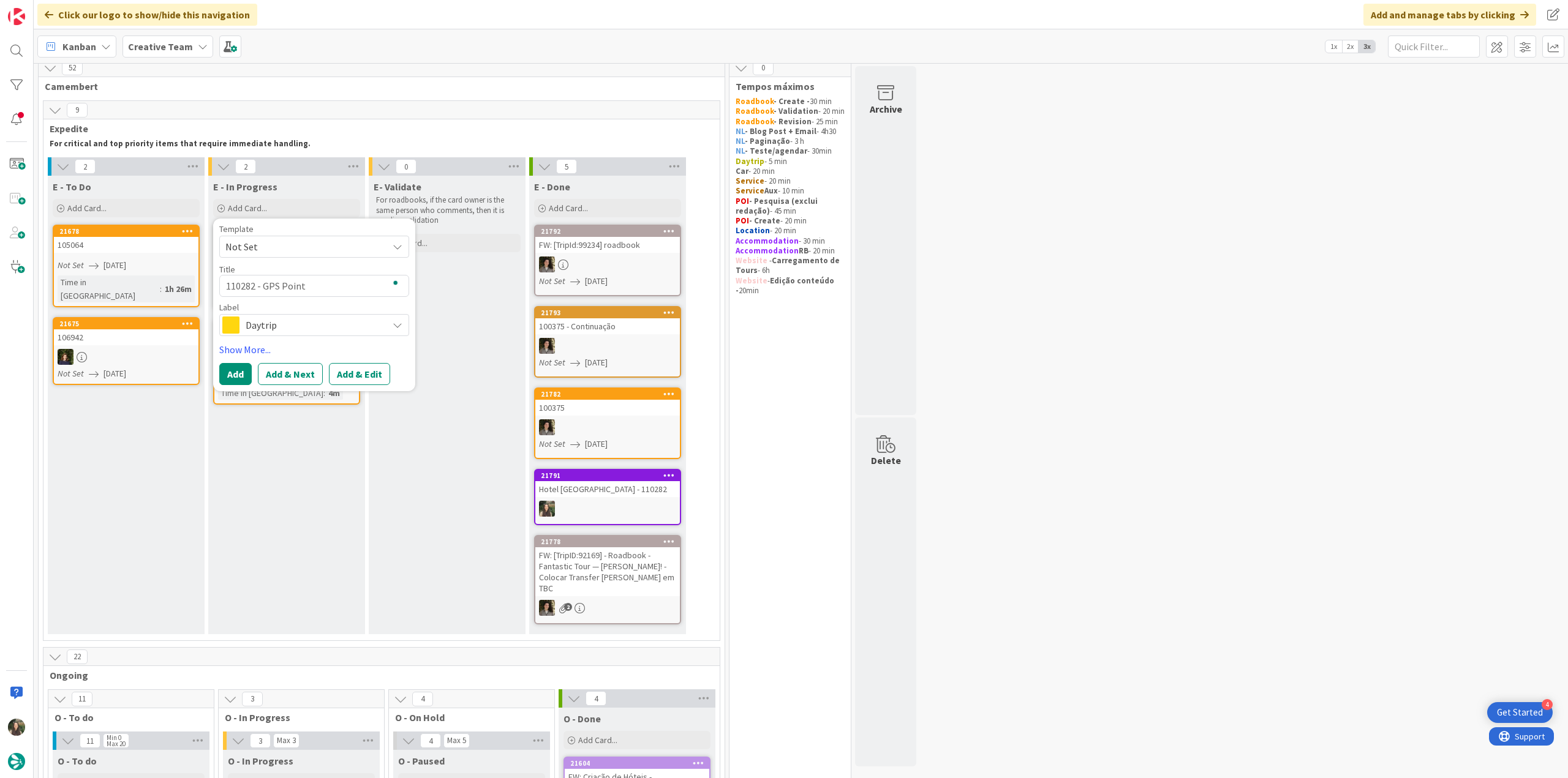
type textarea "x"
type textarea "110282 - GPS Point"
click at [305, 329] on span "Daytrip" at bounding box center [313, 325] width 136 height 17
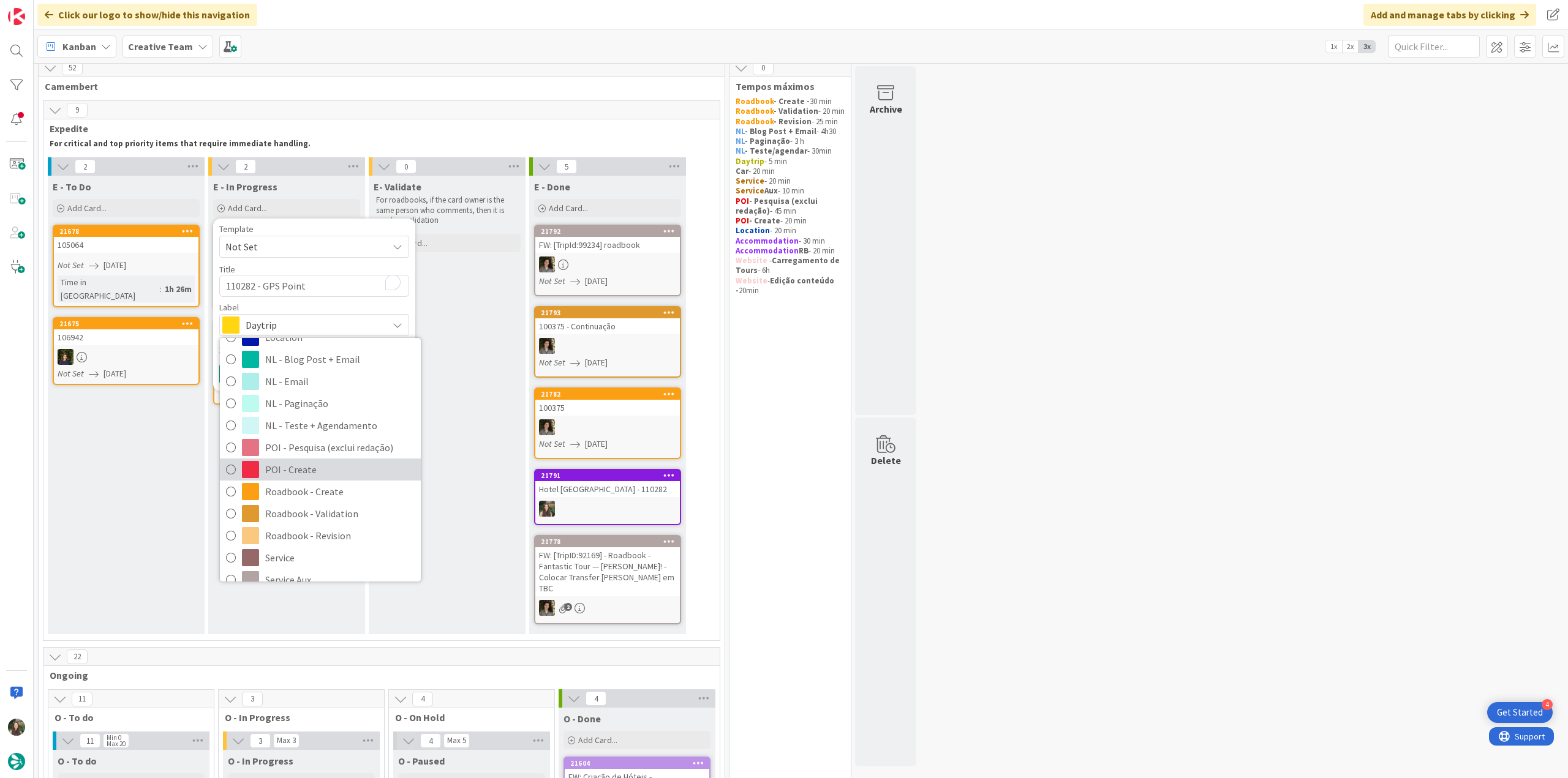
scroll to position [184, 0]
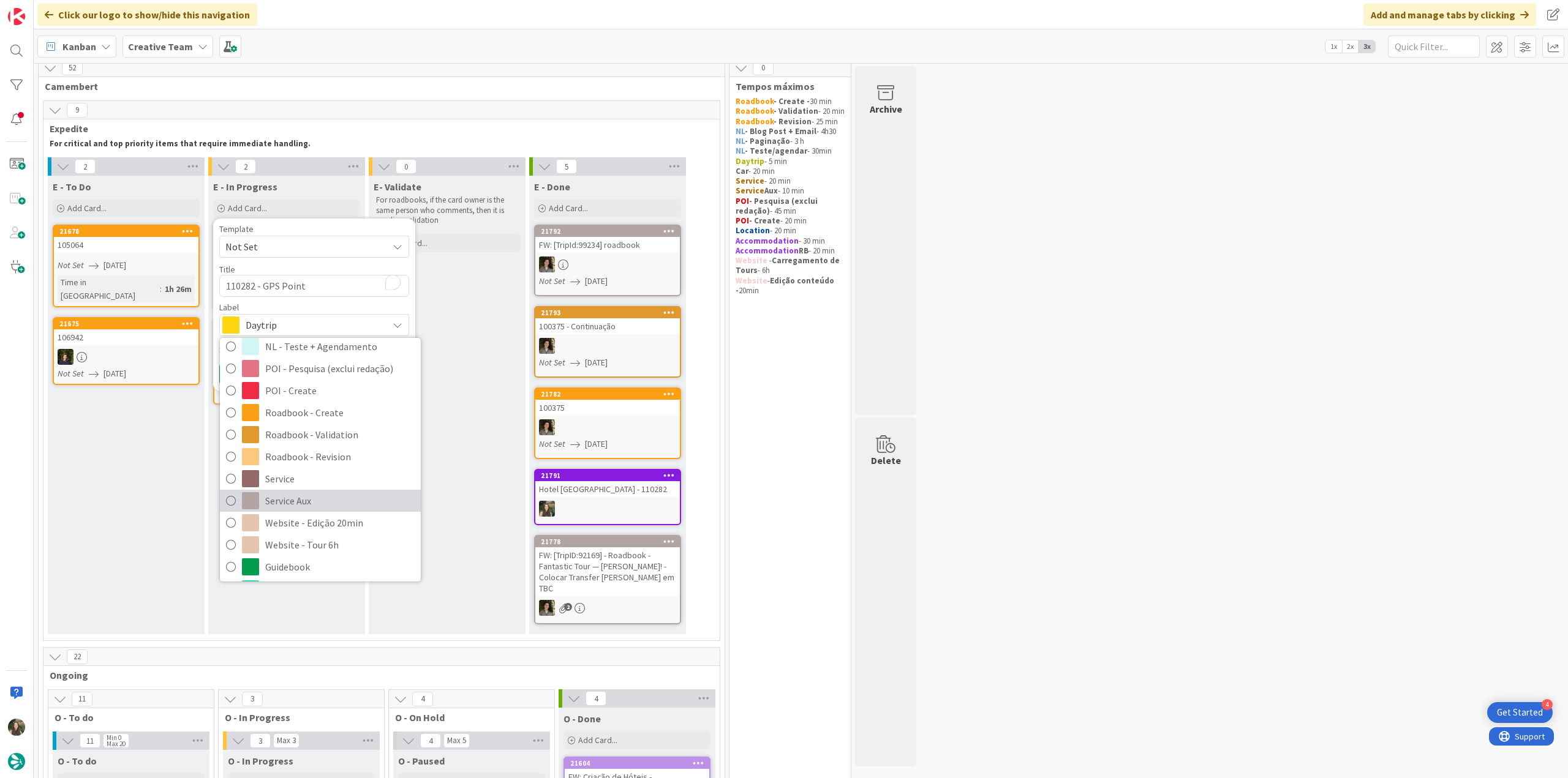
drag, startPoint x: 304, startPoint y: 493, endPoint x: 302, endPoint y: 499, distance: 6.3
click at [305, 493] on span "Service Aux" at bounding box center [339, 500] width 149 height 18
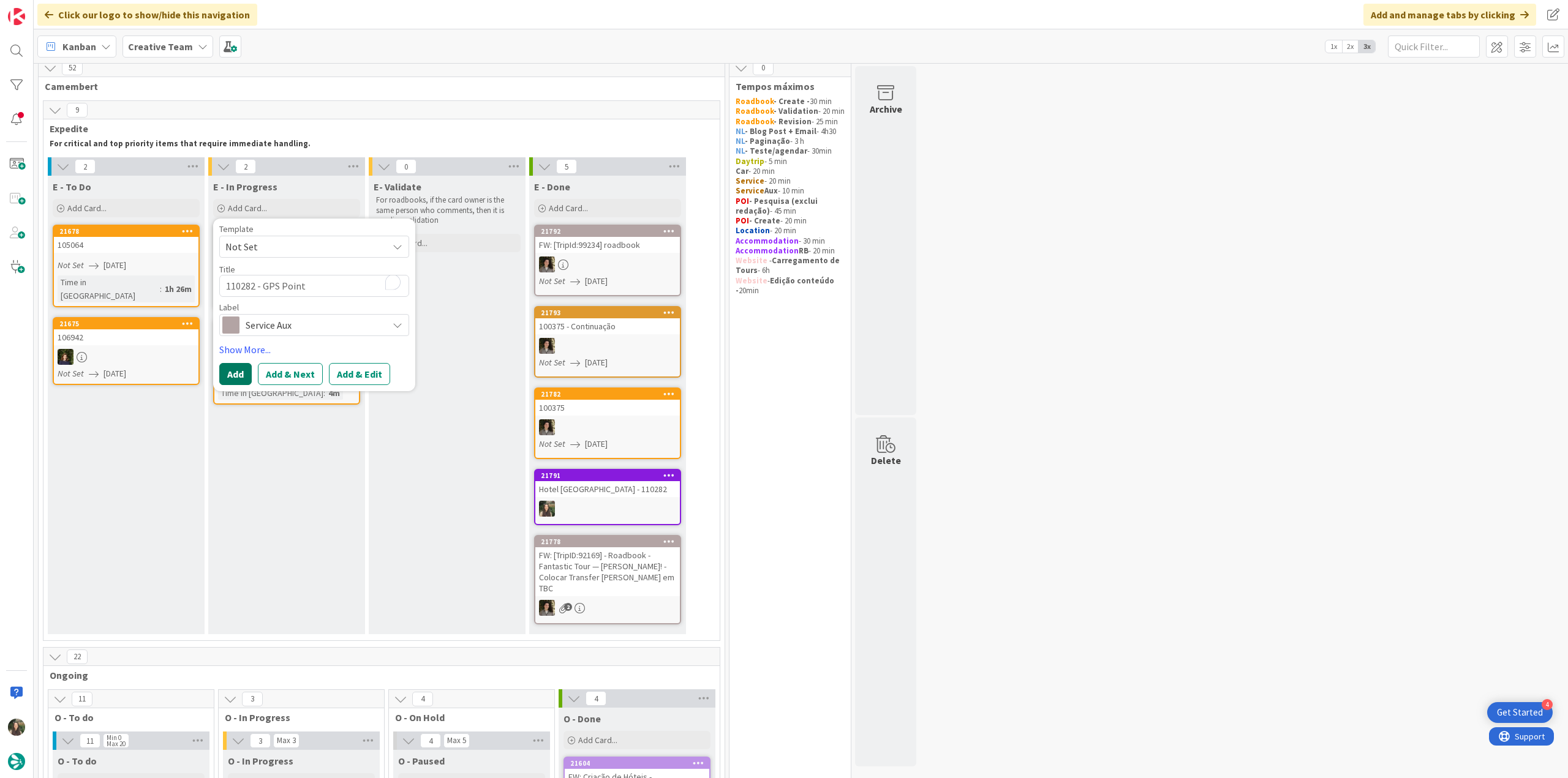
click at [237, 377] on button "Add" at bounding box center [235, 374] width 32 height 22
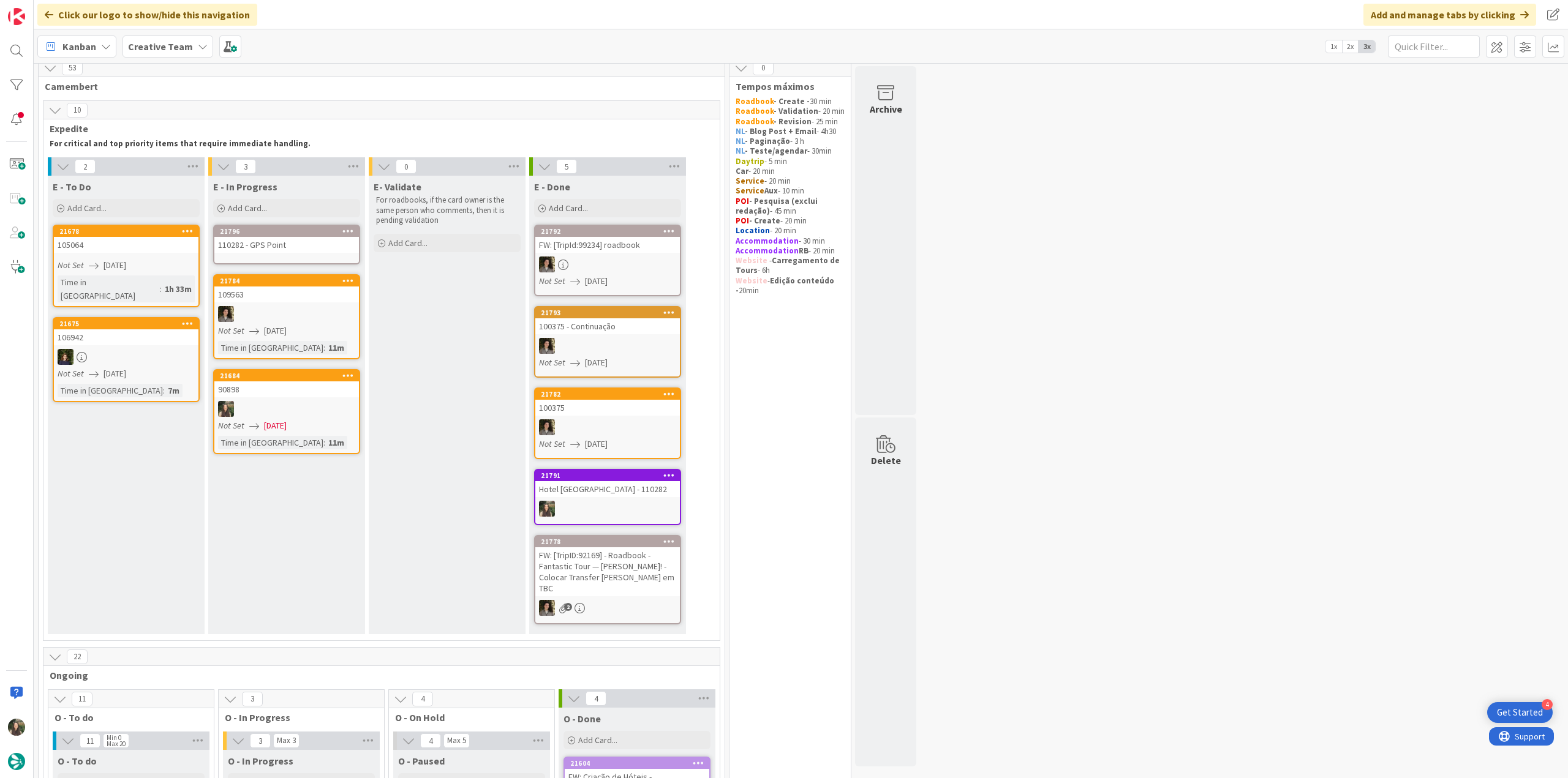
click at [294, 243] on div "110282 - GPS Point" at bounding box center [287, 245] width 145 height 16
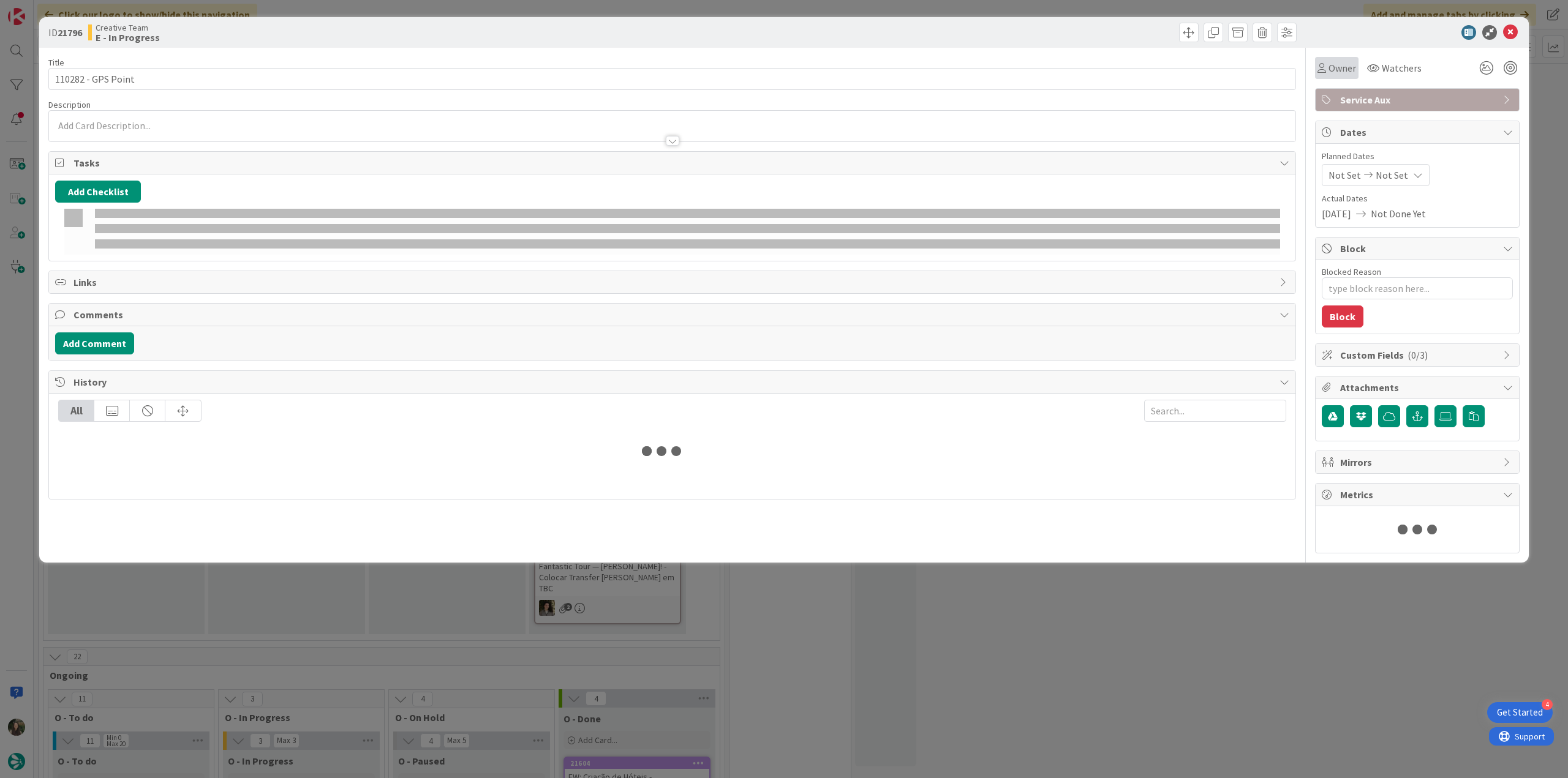
click at [1338, 78] on div "Owner" at bounding box center [1336, 68] width 44 height 22
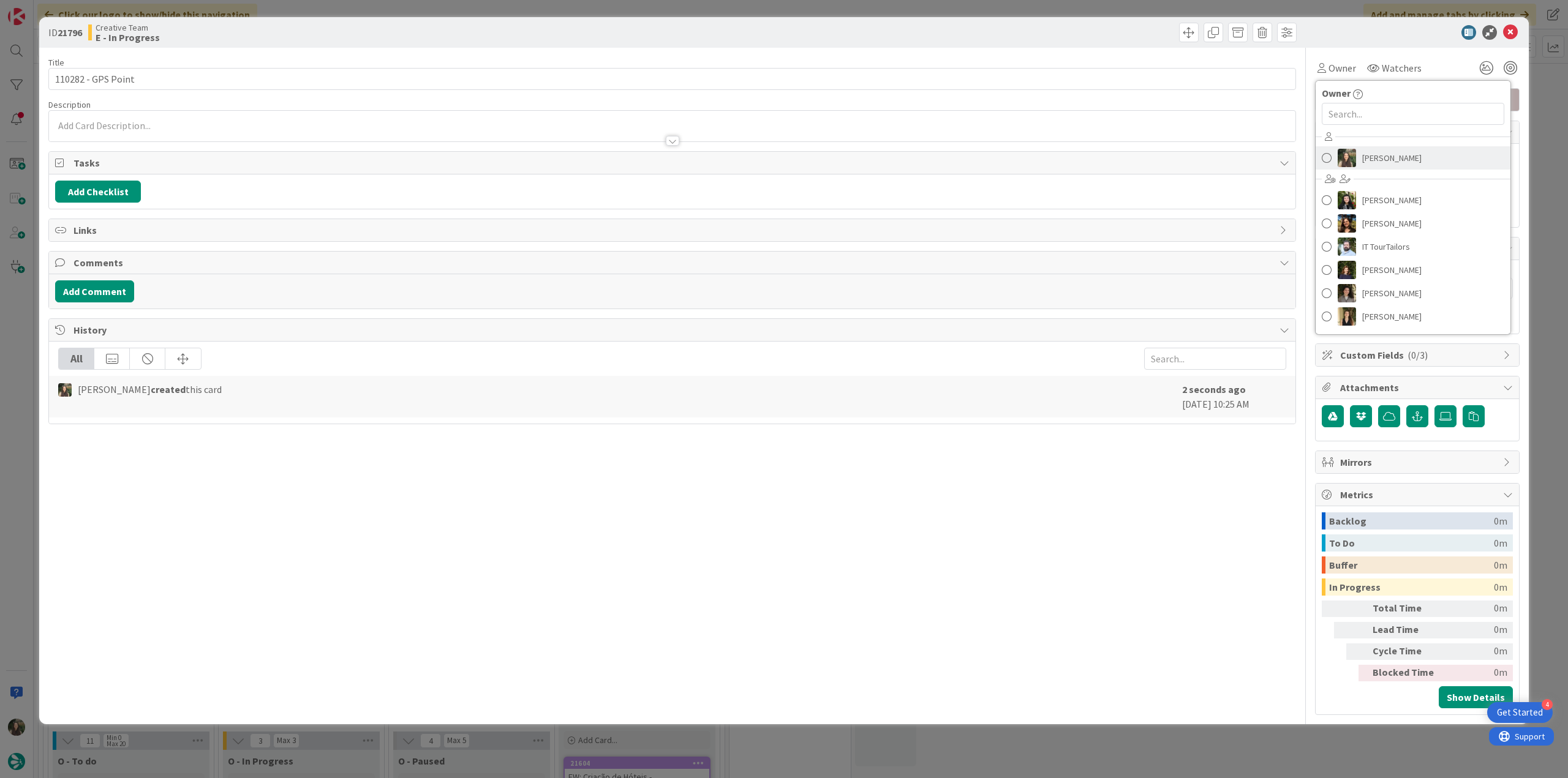
click at [1356, 152] on link "[PERSON_NAME]" at bounding box center [1413, 158] width 195 height 23
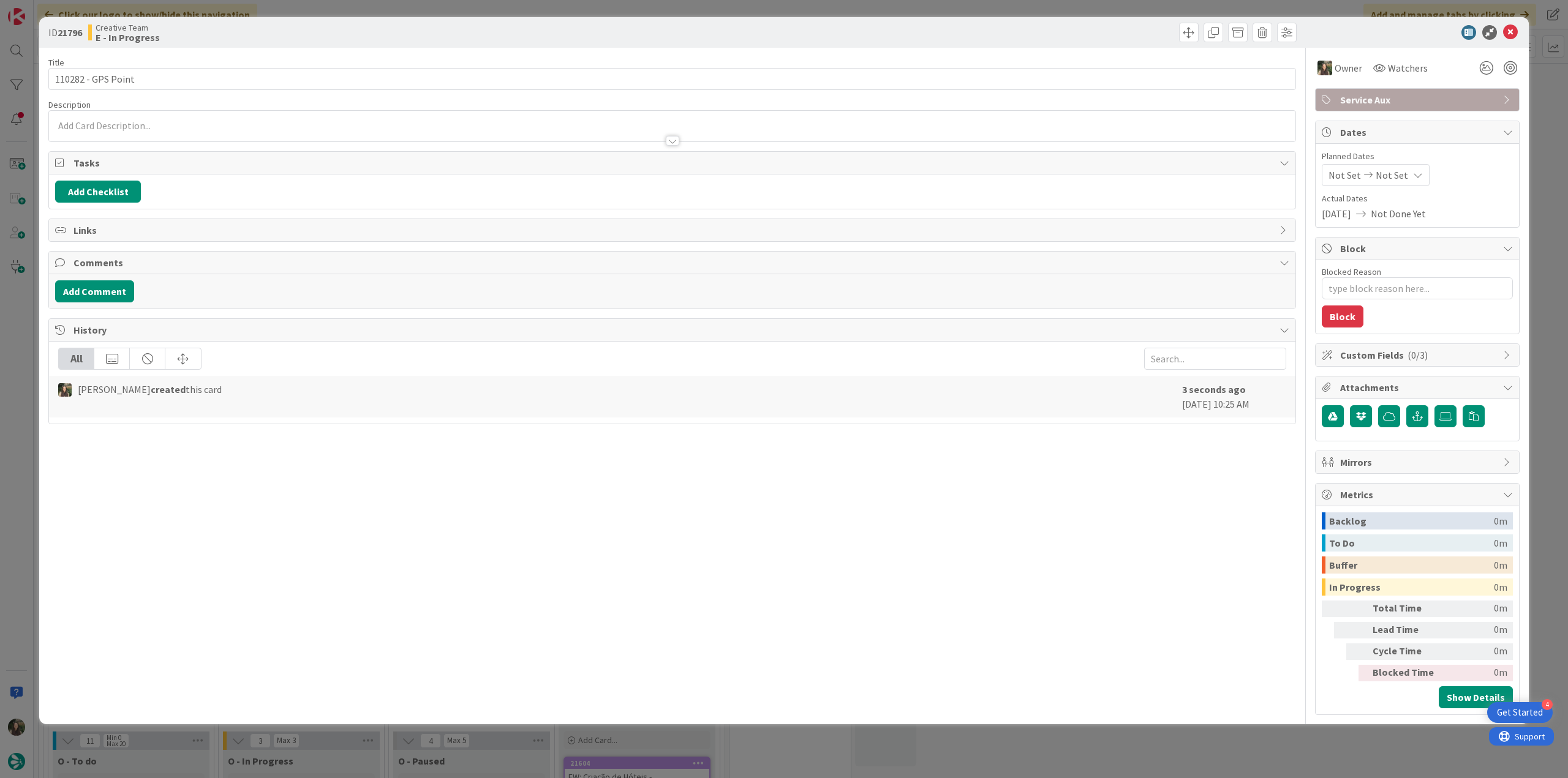
type textarea "x"
click at [1549, 116] on div "ID 21796 Creative Team E - In Progress Title 18 / 128 110282 - GPS Point Descri…" at bounding box center [784, 389] width 1568 height 778
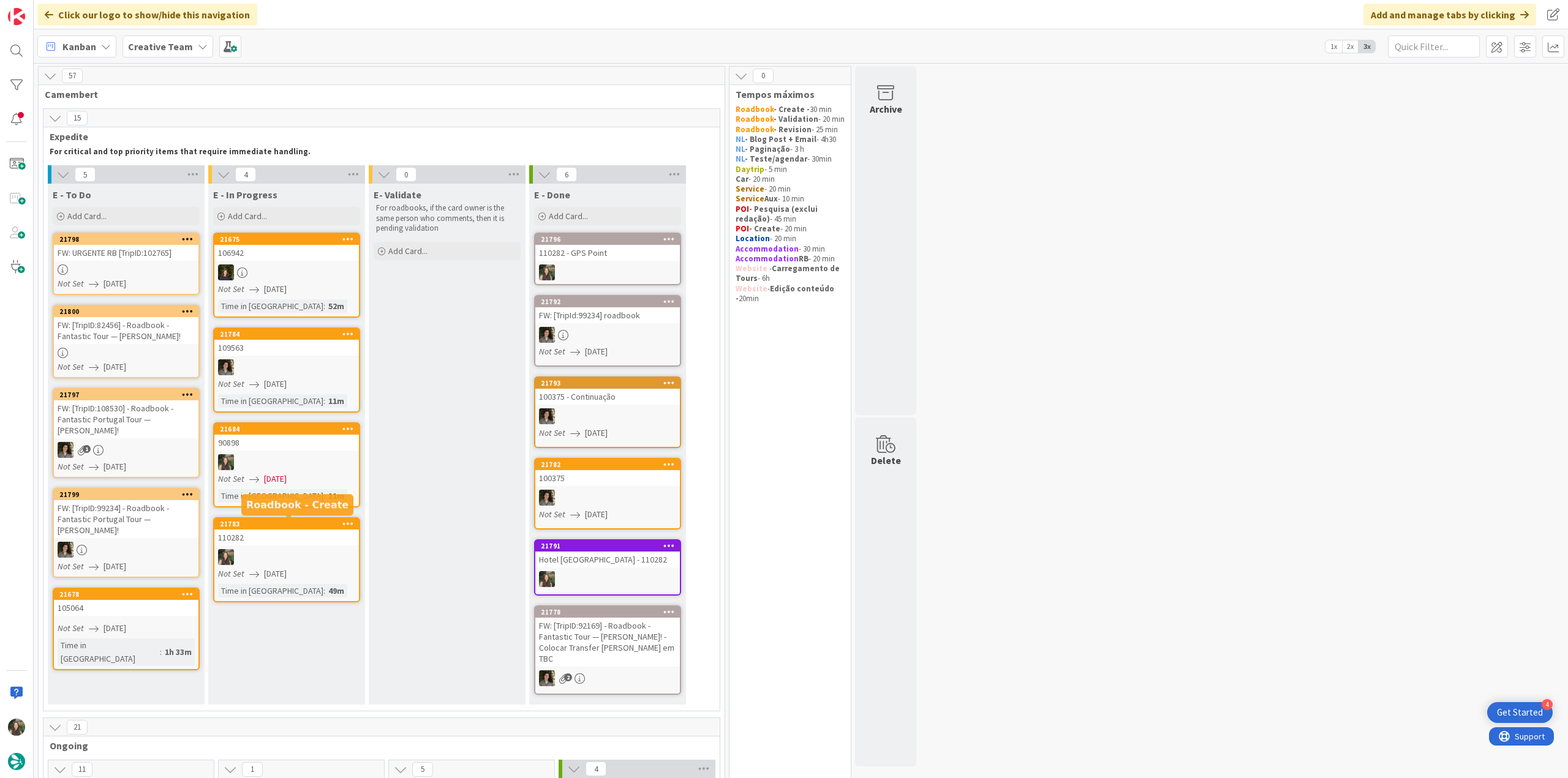
click at [288, 549] on div at bounding box center [287, 557] width 145 height 16
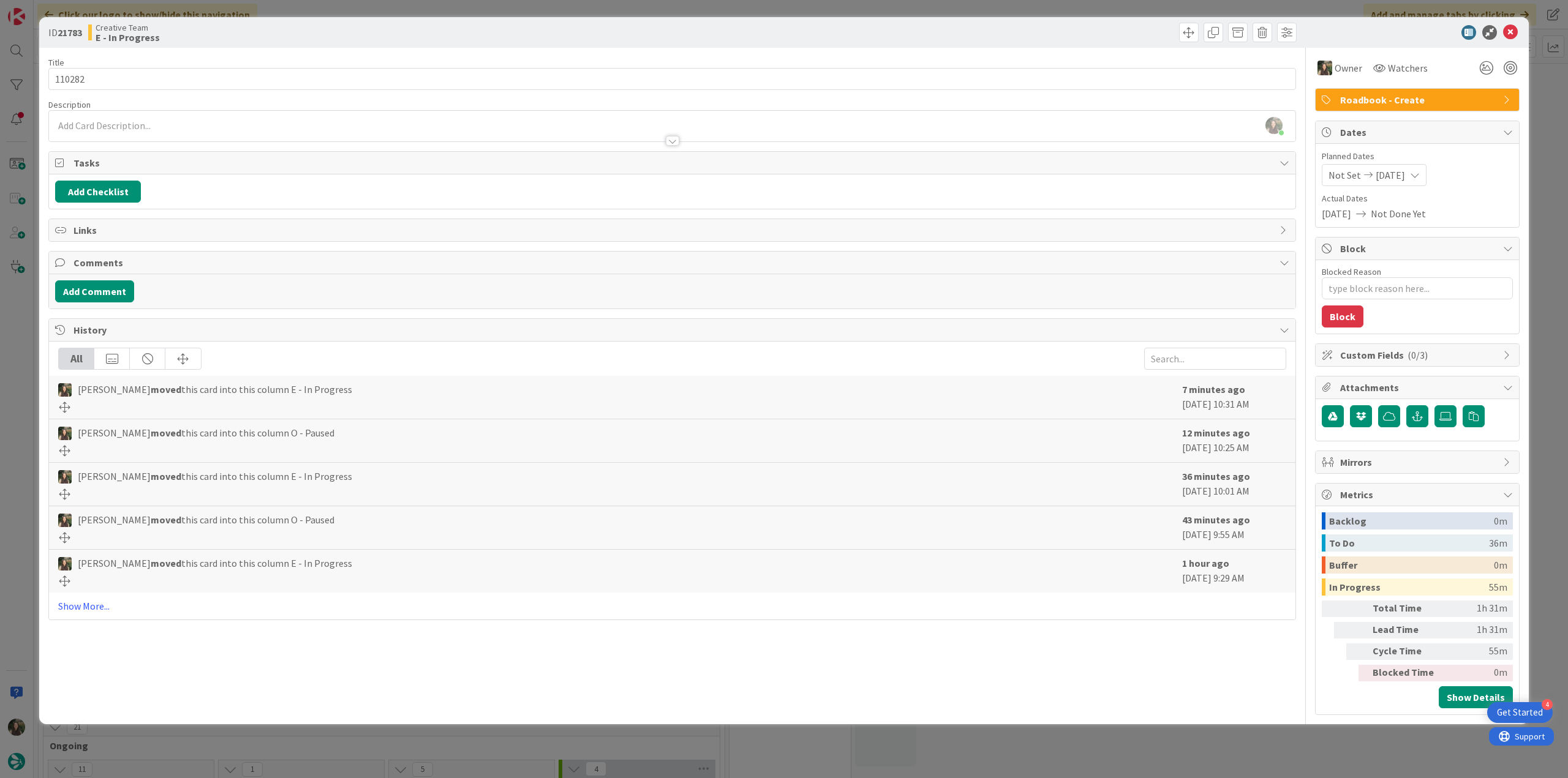
click at [26, 347] on div "ID 21783 Creative Team E - In Progress Title 6 / 128 110282 Description Inês Go…" at bounding box center [784, 389] width 1568 height 778
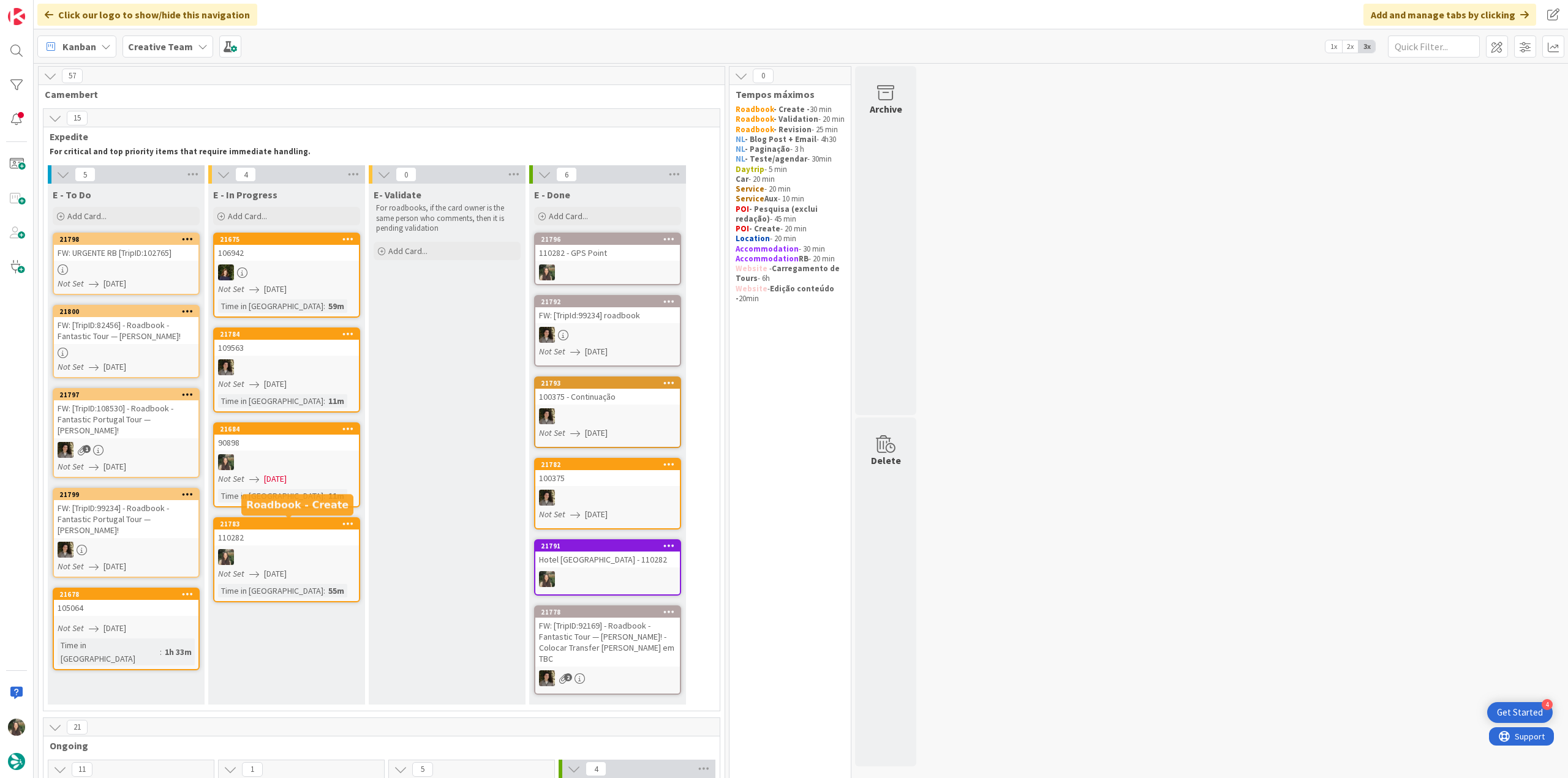
click at [327, 471] on link "21684 90898 Not Set 08/26/2025 Time in Column : 11m" at bounding box center [287, 464] width 147 height 85
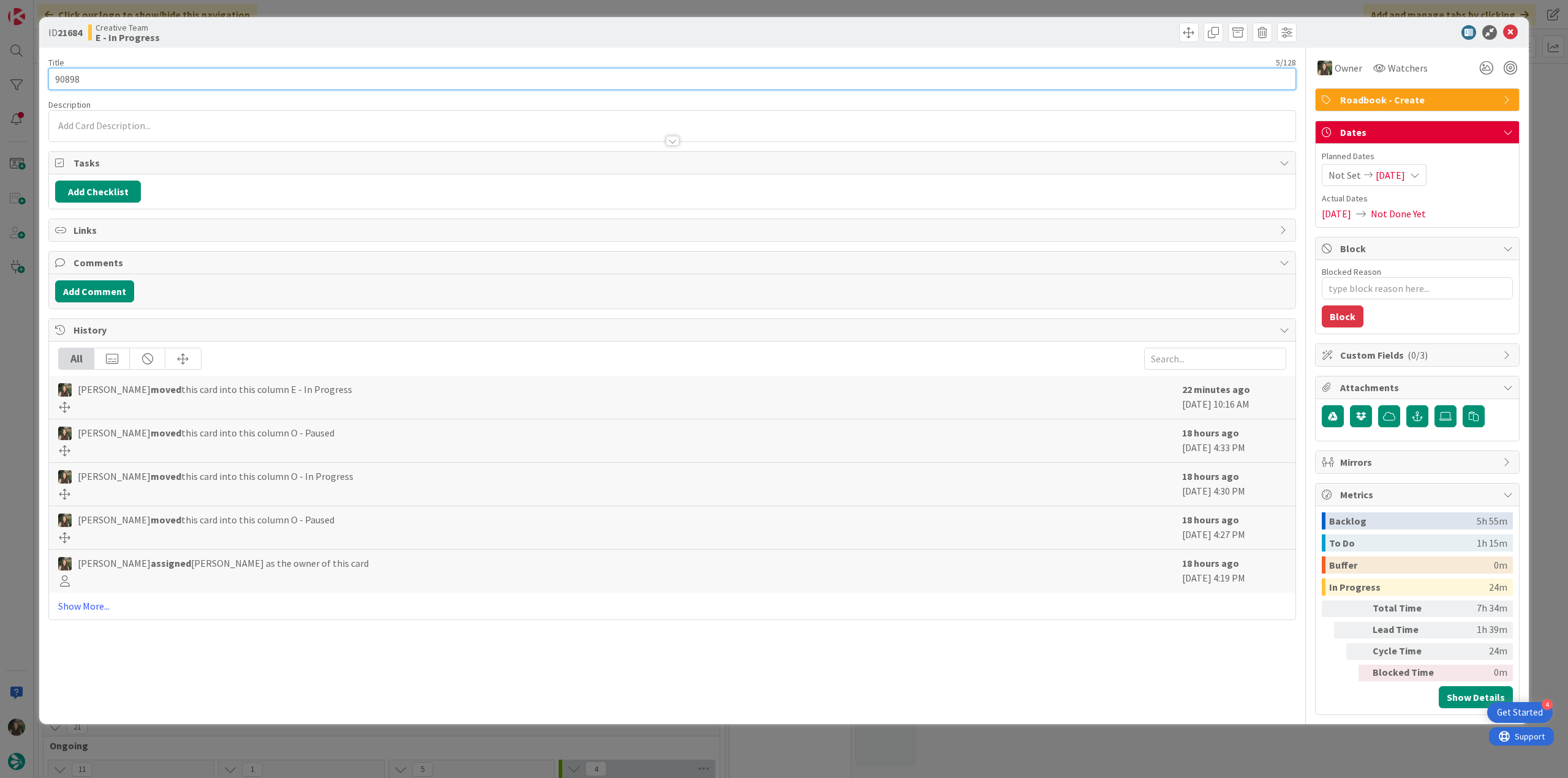
click at [70, 78] on input "90898" at bounding box center [671, 79] width 1248 height 22
click at [1338, 68] on span "Owner" at bounding box center [1348, 68] width 28 height 15
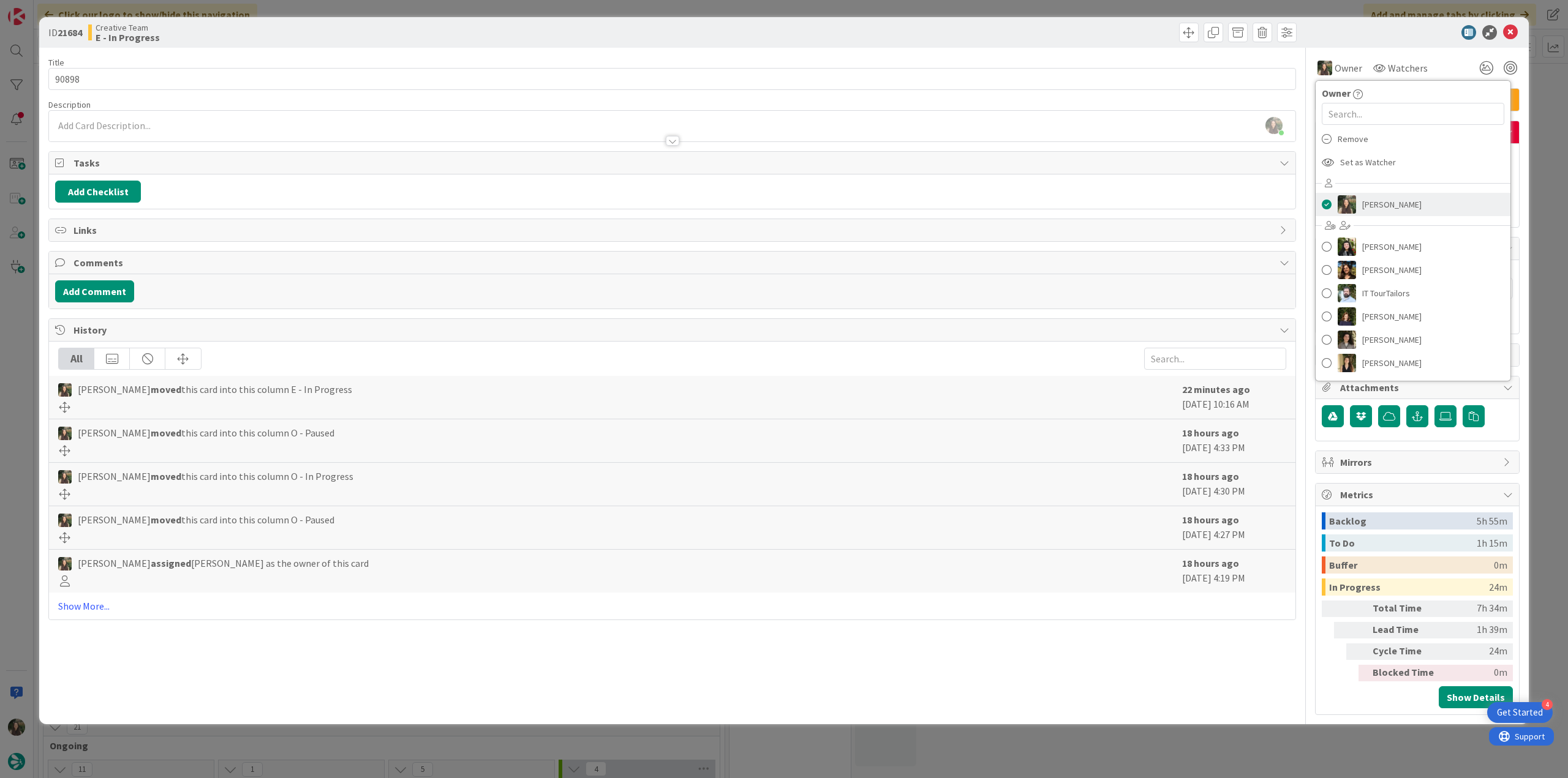
click at [1383, 210] on span "[PERSON_NAME]" at bounding box center [1391, 204] width 59 height 18
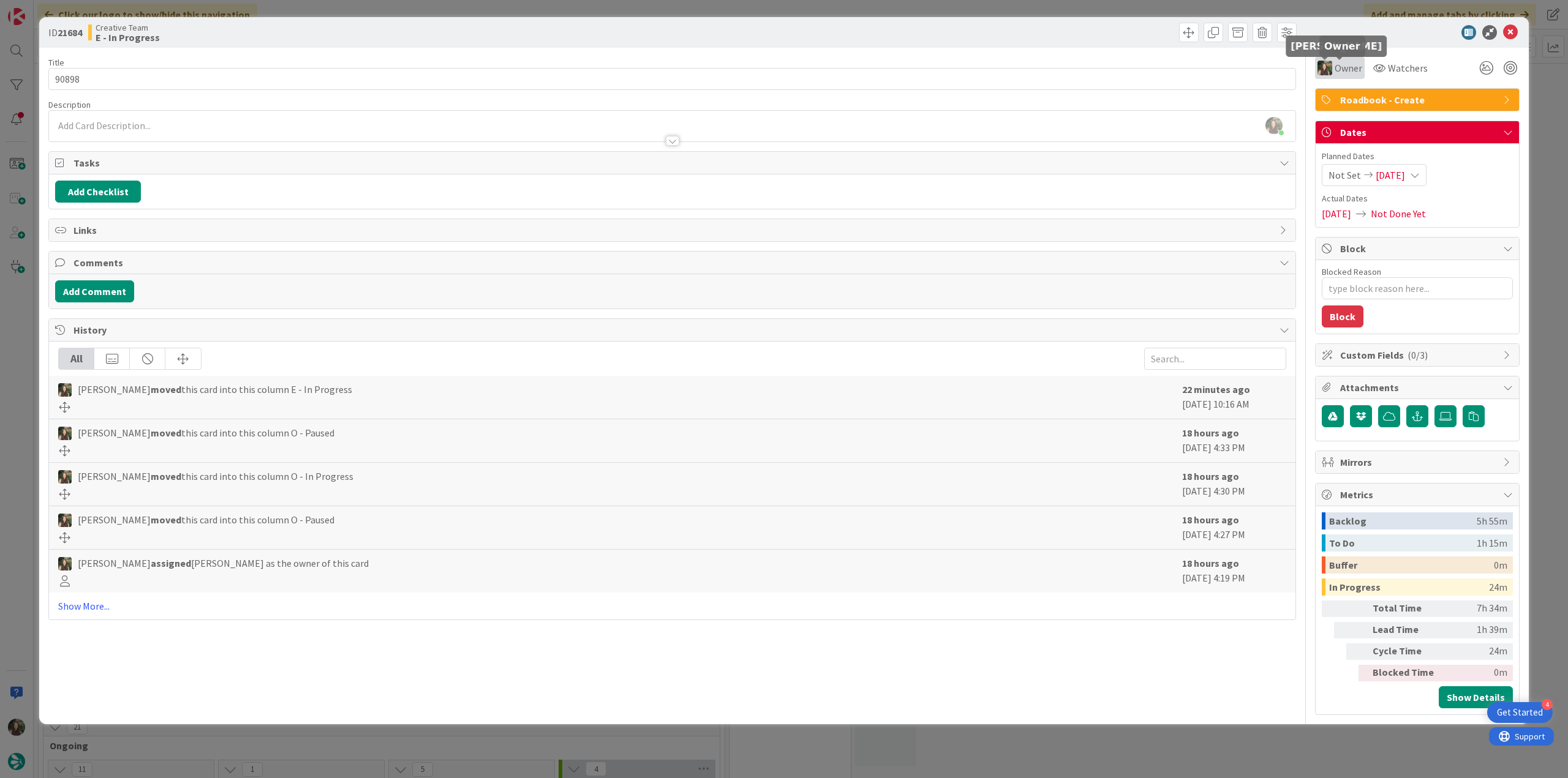
click at [1338, 74] on span "Owner" at bounding box center [1348, 68] width 28 height 15
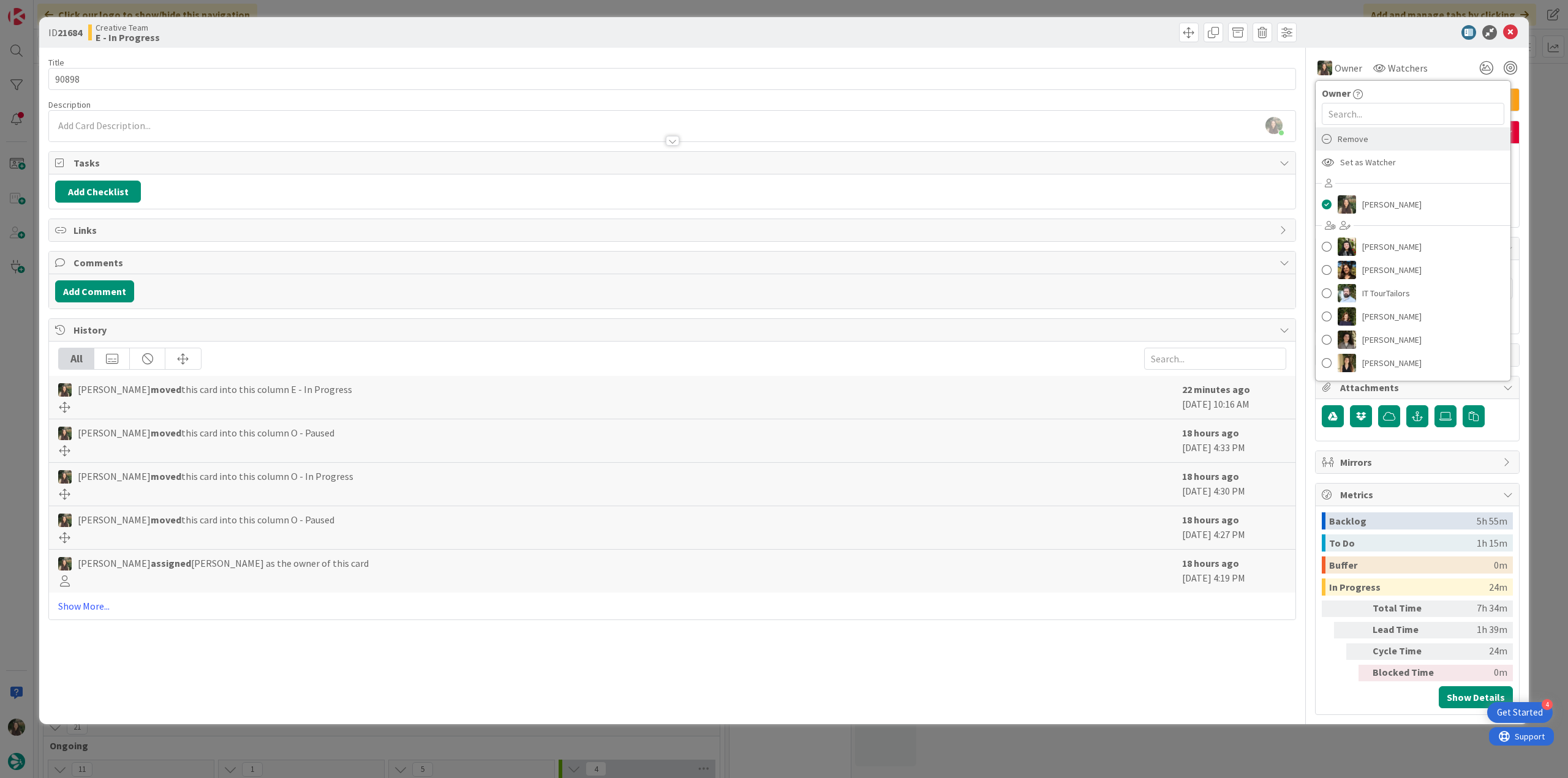
click at [1377, 142] on div "Remove" at bounding box center [1413, 139] width 195 height 23
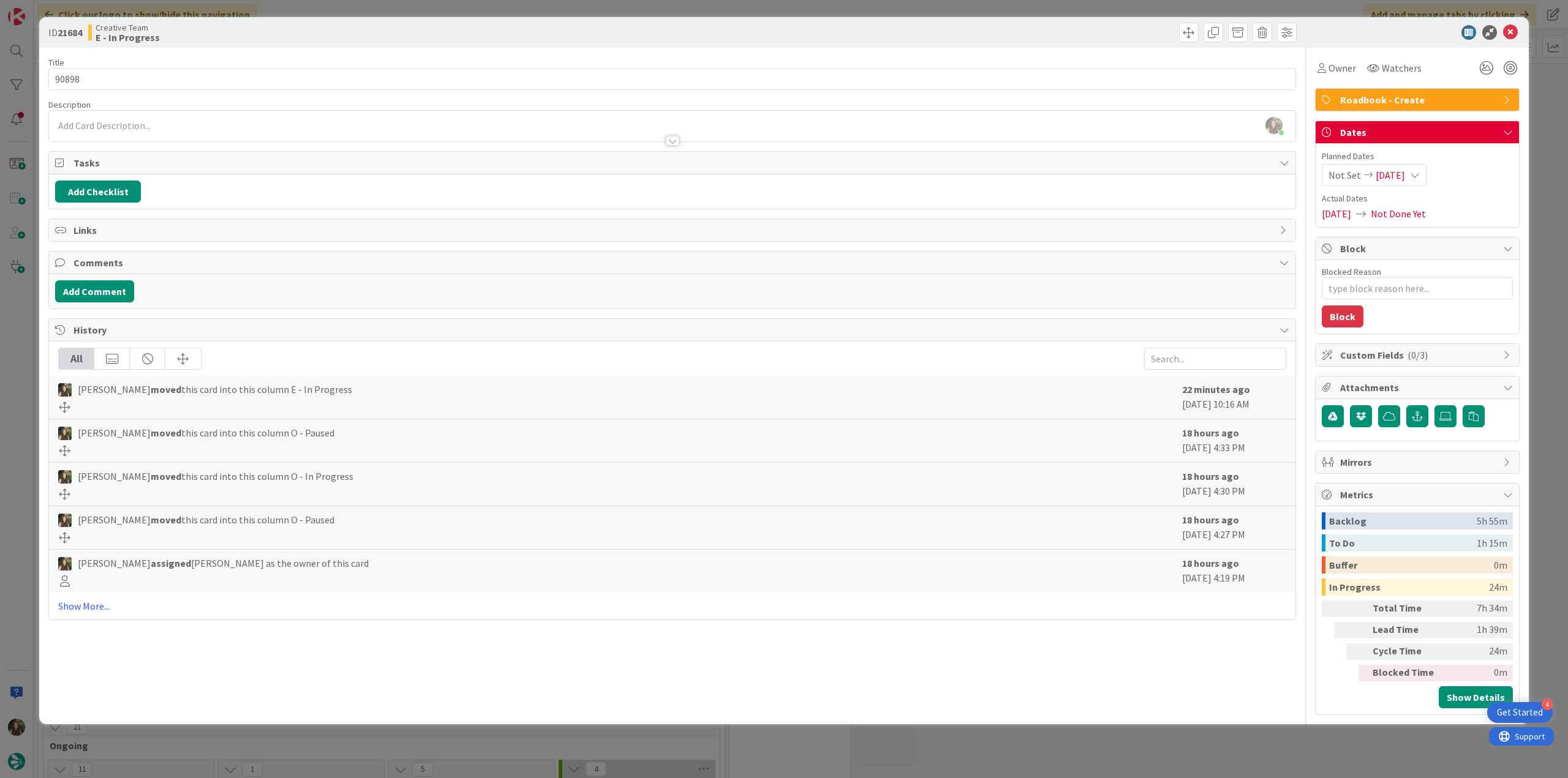
click at [1534, 152] on div "ID 21684 Creative Team E - In Progress Title 5 / 128 90898 Description Inês Gon…" at bounding box center [784, 389] width 1568 height 778
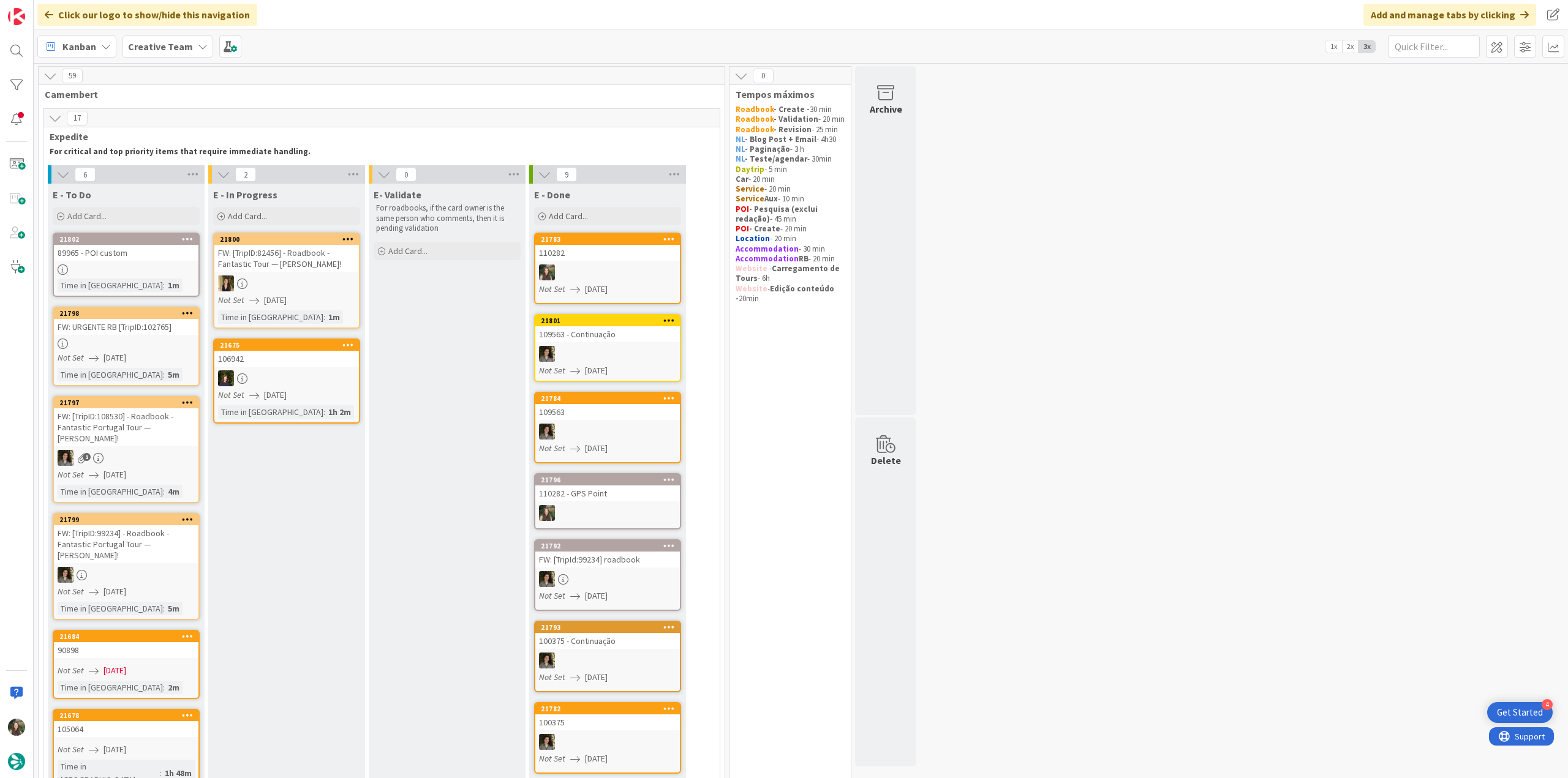
click at [616, 278] on div at bounding box center [607, 272] width 145 height 16
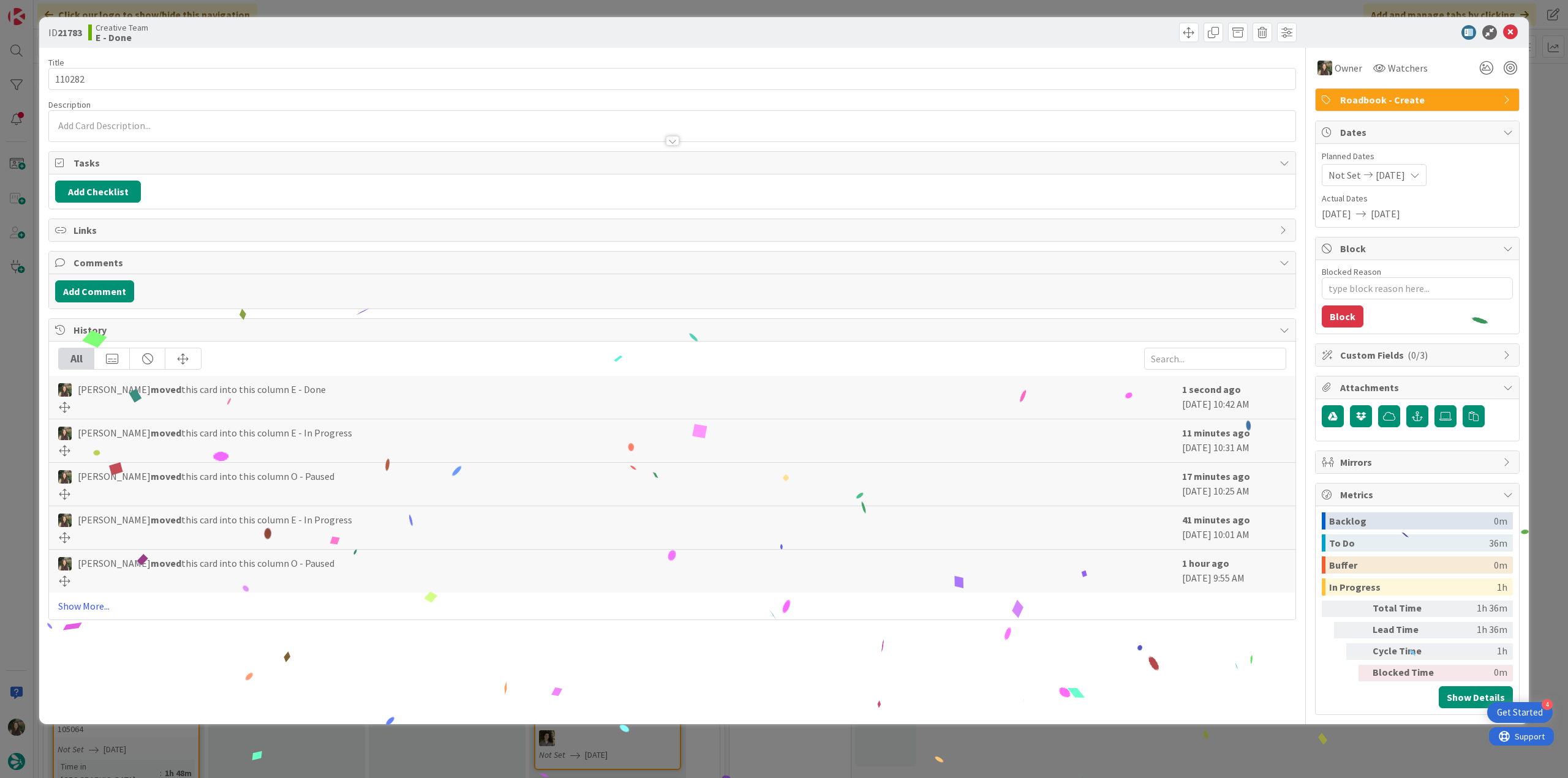
click at [1179, 744] on div "ID 21783 Creative Team E - Done Title 6 / 128 110282 Description Owner Watchers…" at bounding box center [784, 389] width 1568 height 778
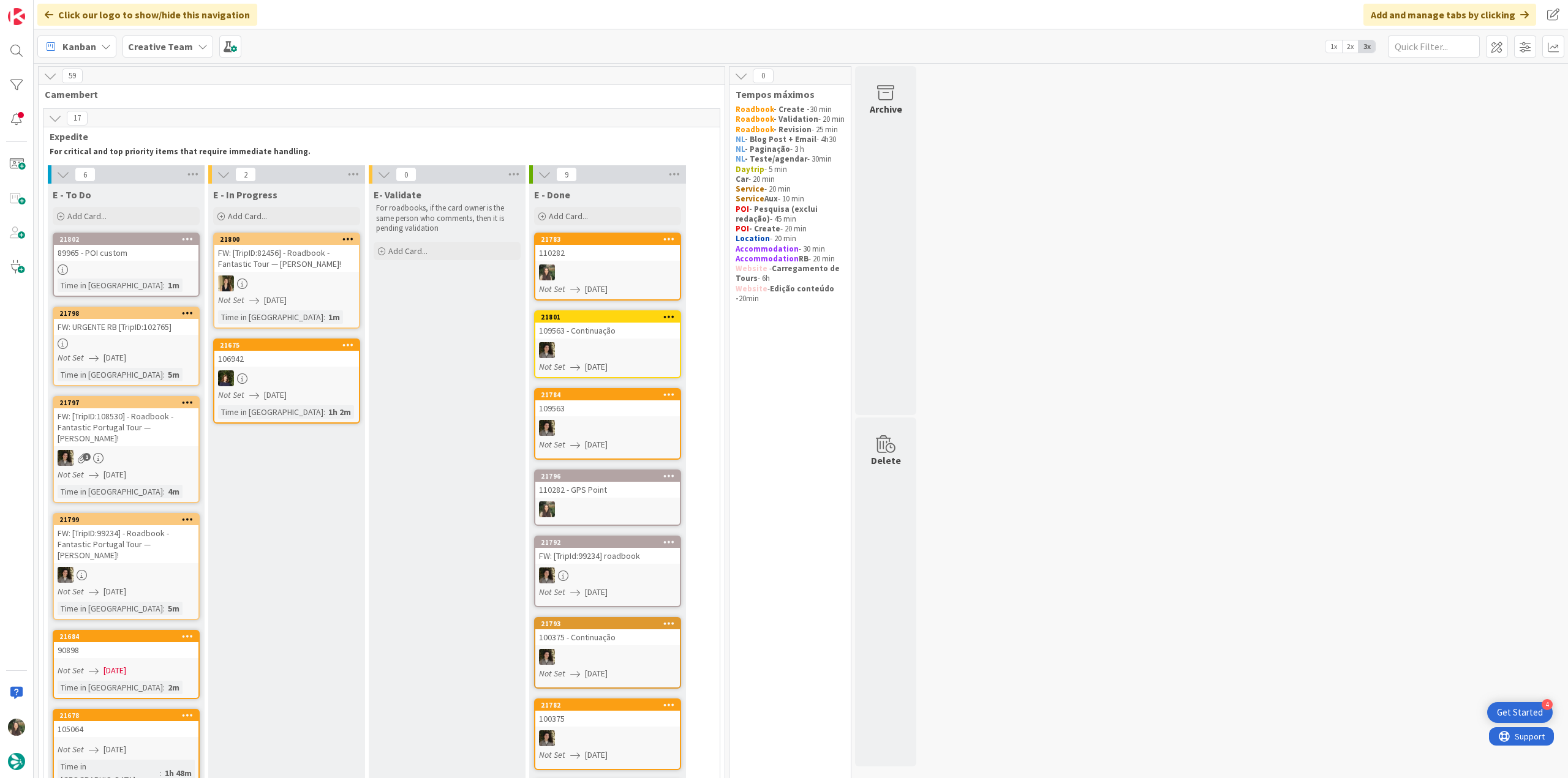
click at [602, 278] on div at bounding box center [607, 272] width 145 height 16
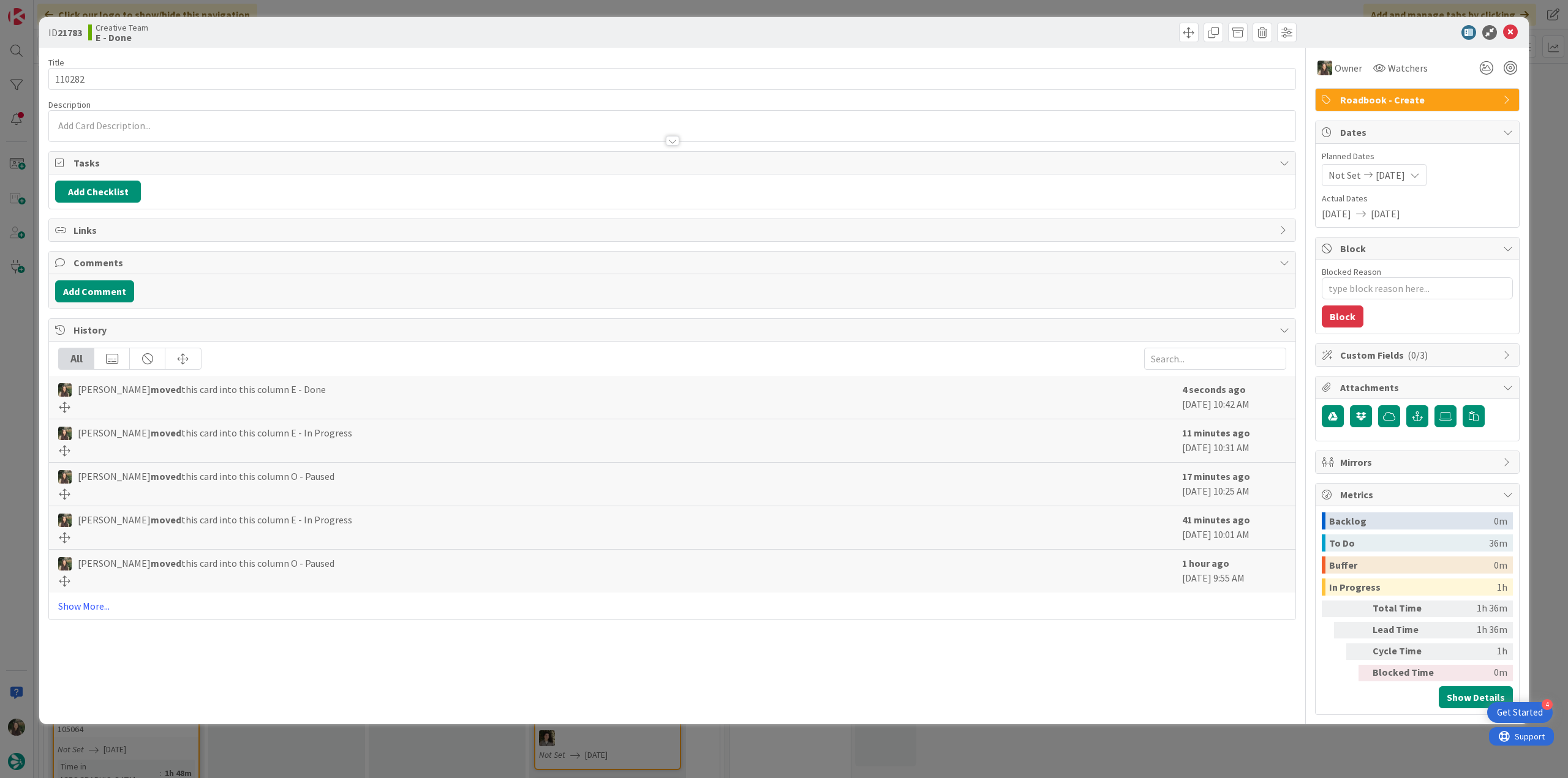
type textarea "x"
click at [72, 78] on input "110282" at bounding box center [671, 79] width 1248 height 22
click at [22, 322] on div "ID 21783 Creative Team E - Done Title 6 / 128 110282 Description Owner Watchers…" at bounding box center [784, 389] width 1568 height 778
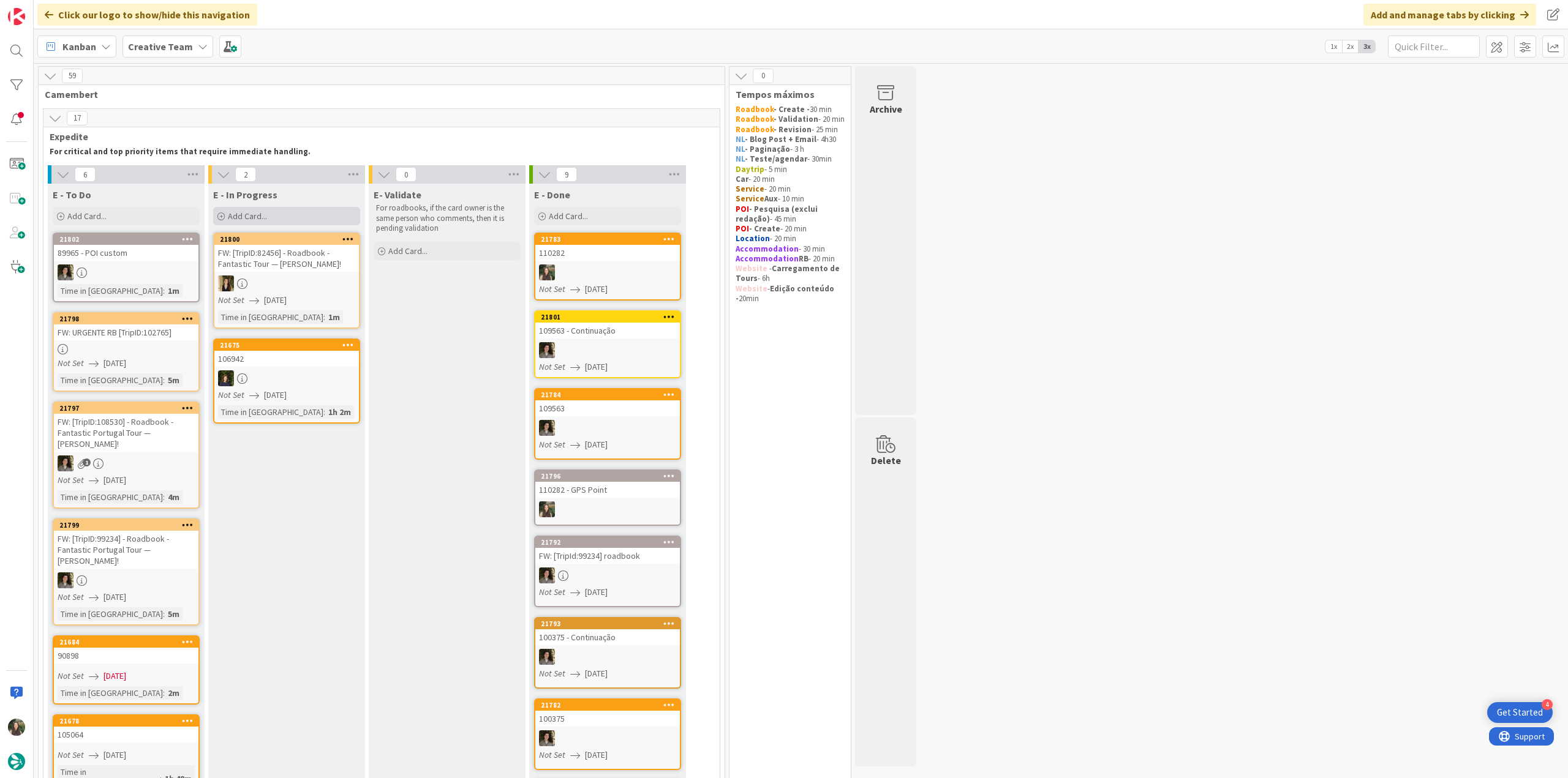
click at [293, 212] on div "Add Card..." at bounding box center [287, 216] width 147 height 18
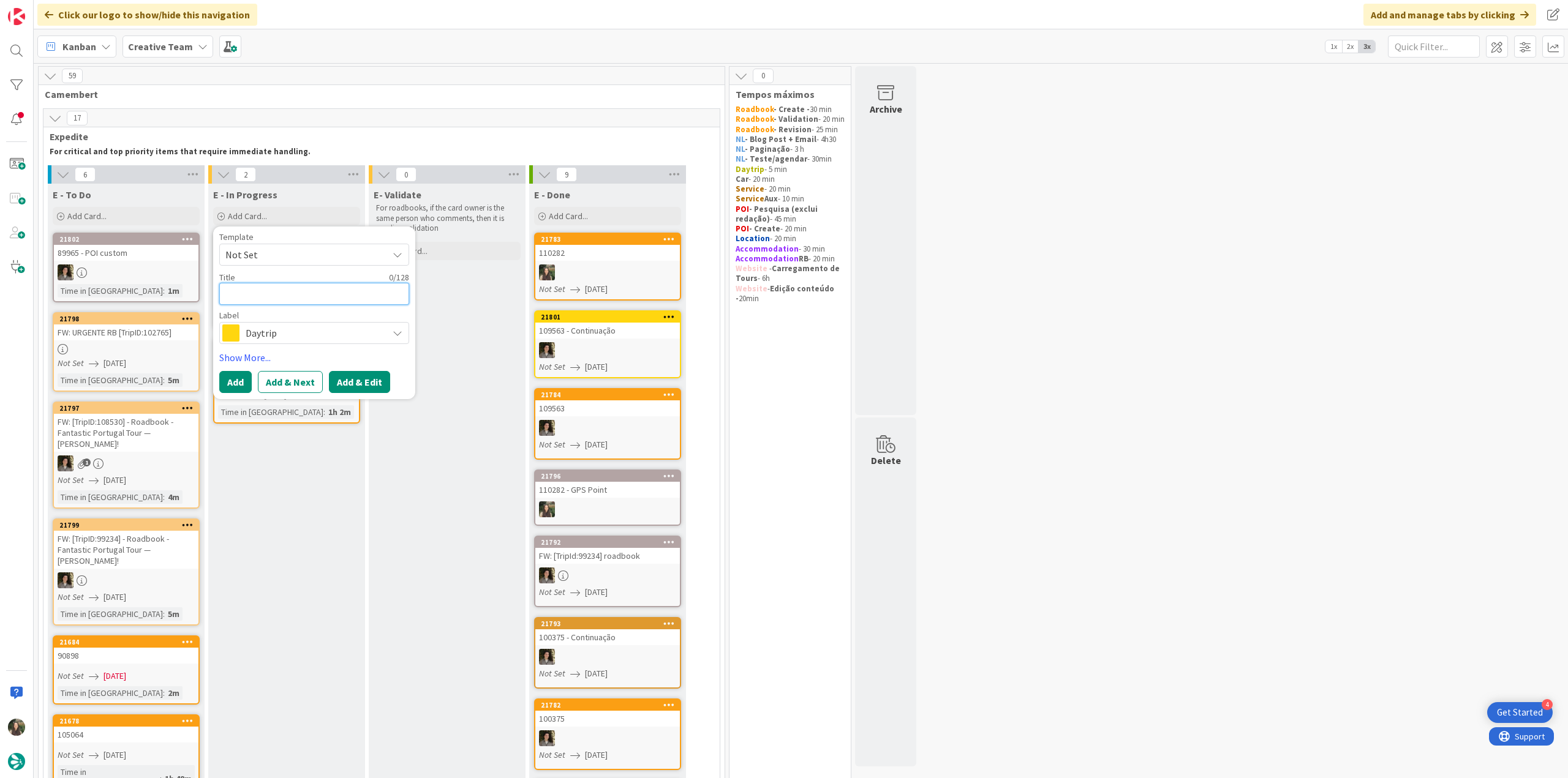
paste textarea "110282"
type textarea "110282"
type textarea "x"
type textarea "110282"
click at [275, 338] on span "Daytrip" at bounding box center [313, 333] width 136 height 17
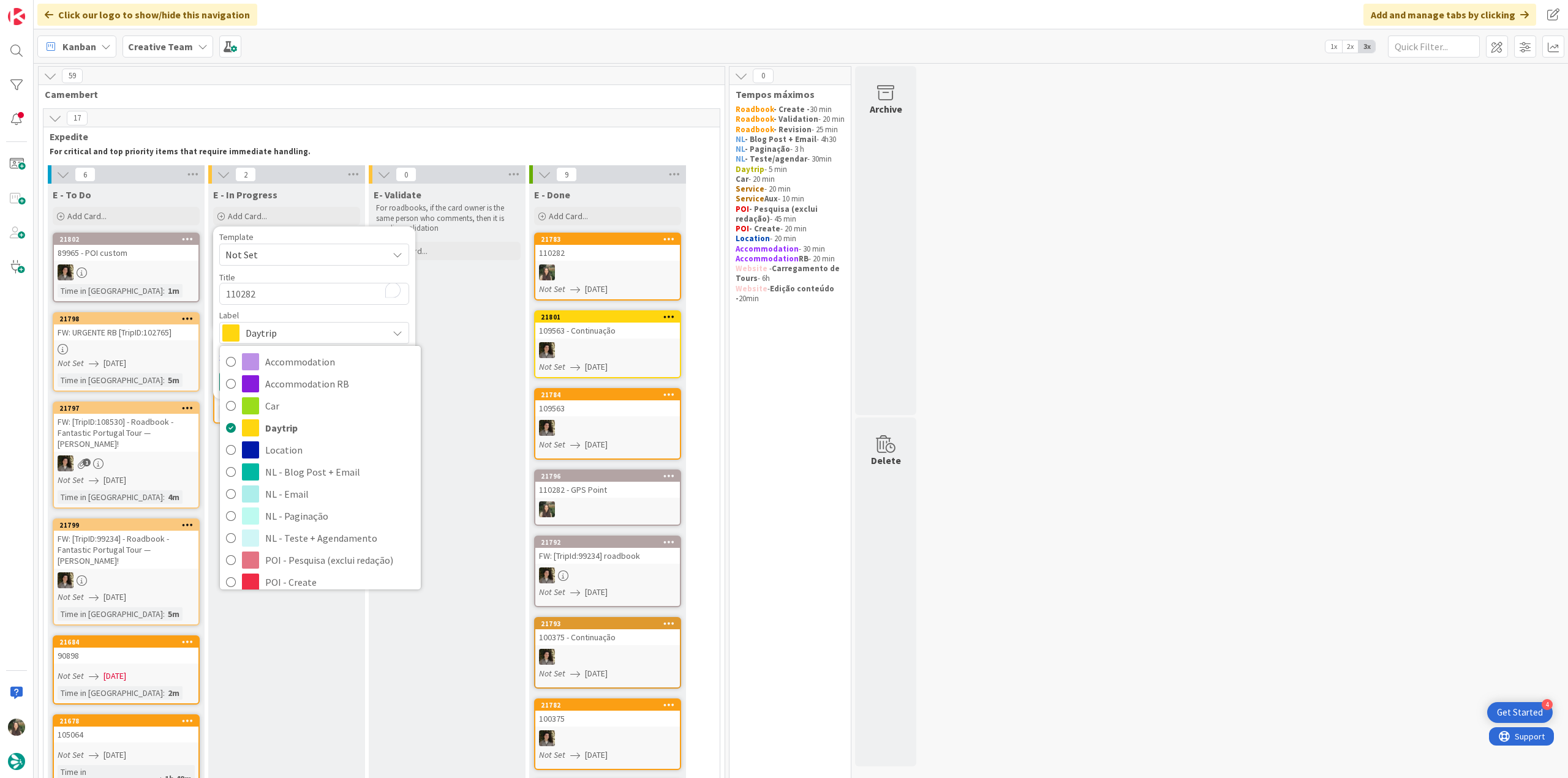
click at [344, 595] on span "Roadbook - Create" at bounding box center [339, 604] width 149 height 18
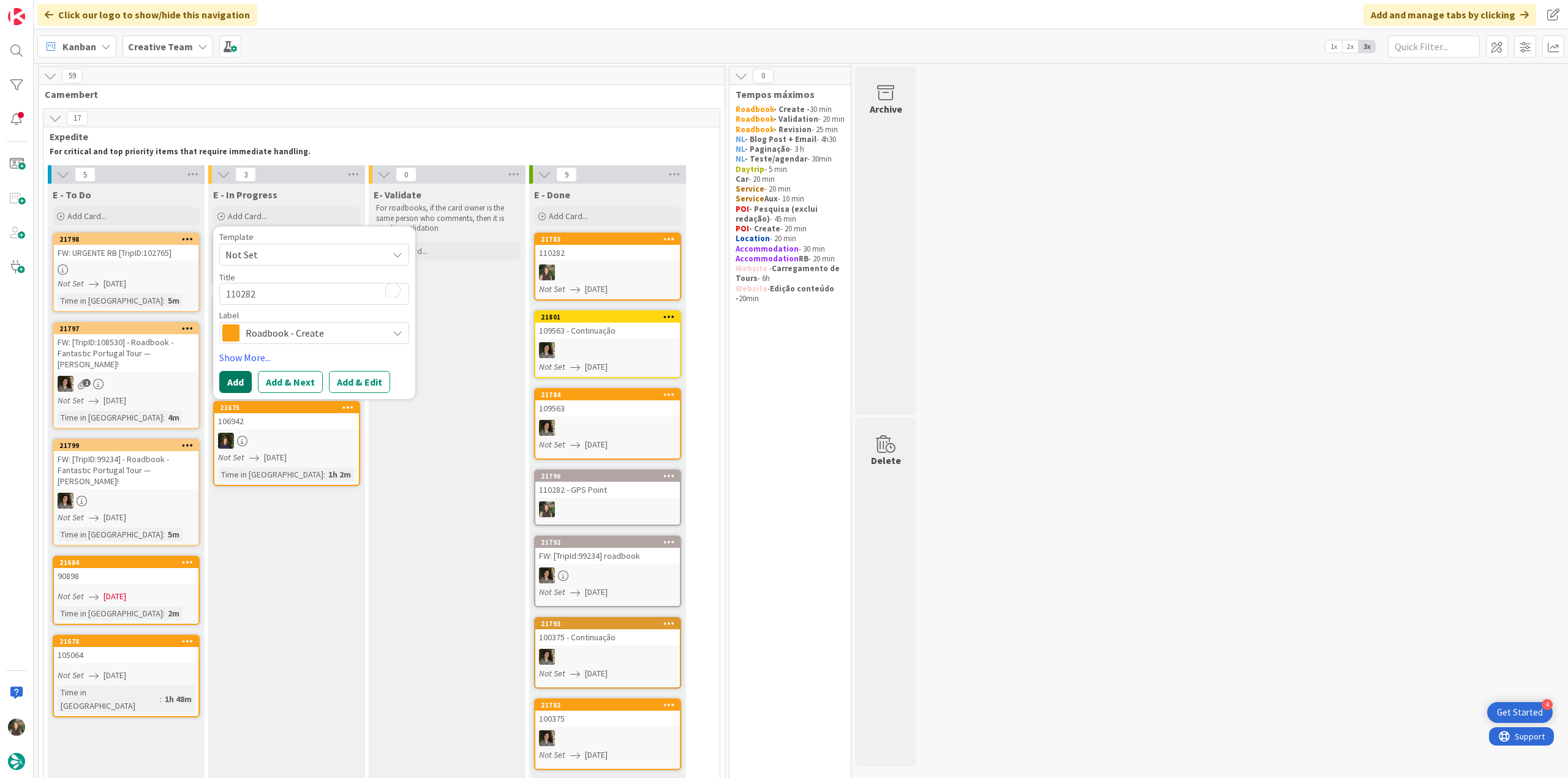
click at [240, 378] on button "Add" at bounding box center [235, 382] width 32 height 22
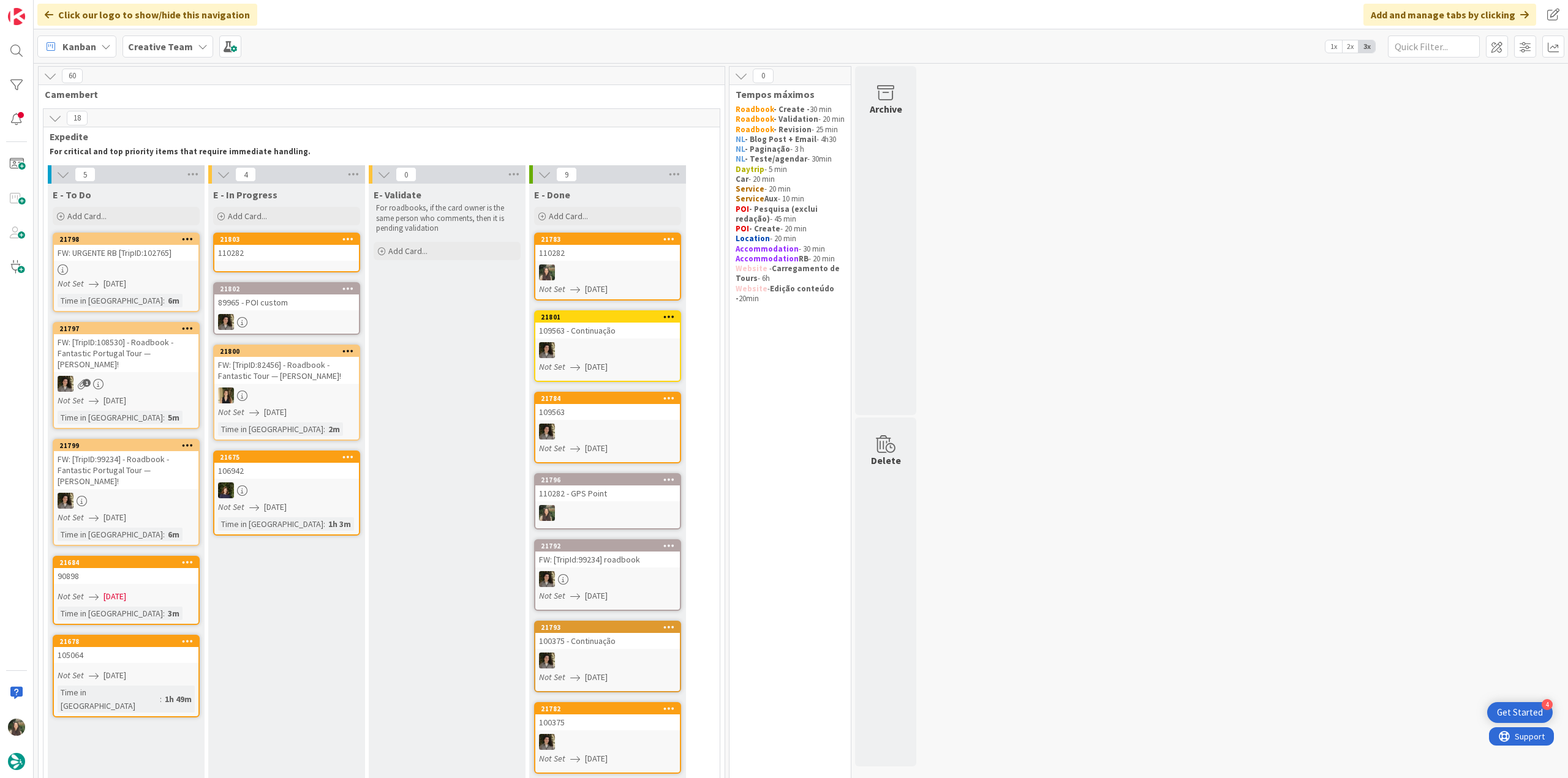
click at [281, 255] on div "110282" at bounding box center [287, 252] width 145 height 16
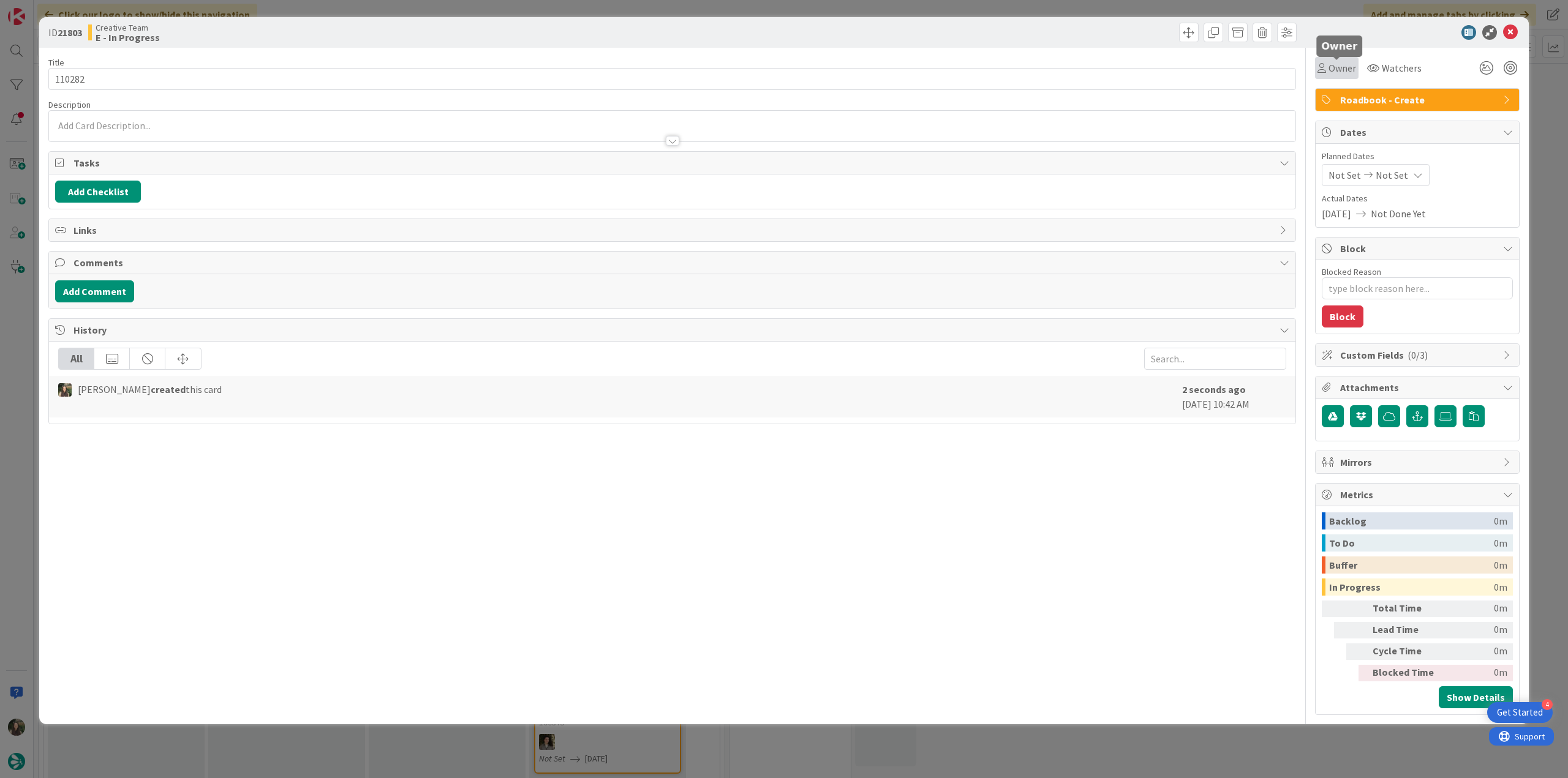
drag, startPoint x: 1344, startPoint y: 68, endPoint x: 1344, endPoint y: 78, distance: 10.0
click at [1344, 68] on span "Owner" at bounding box center [1341, 68] width 28 height 15
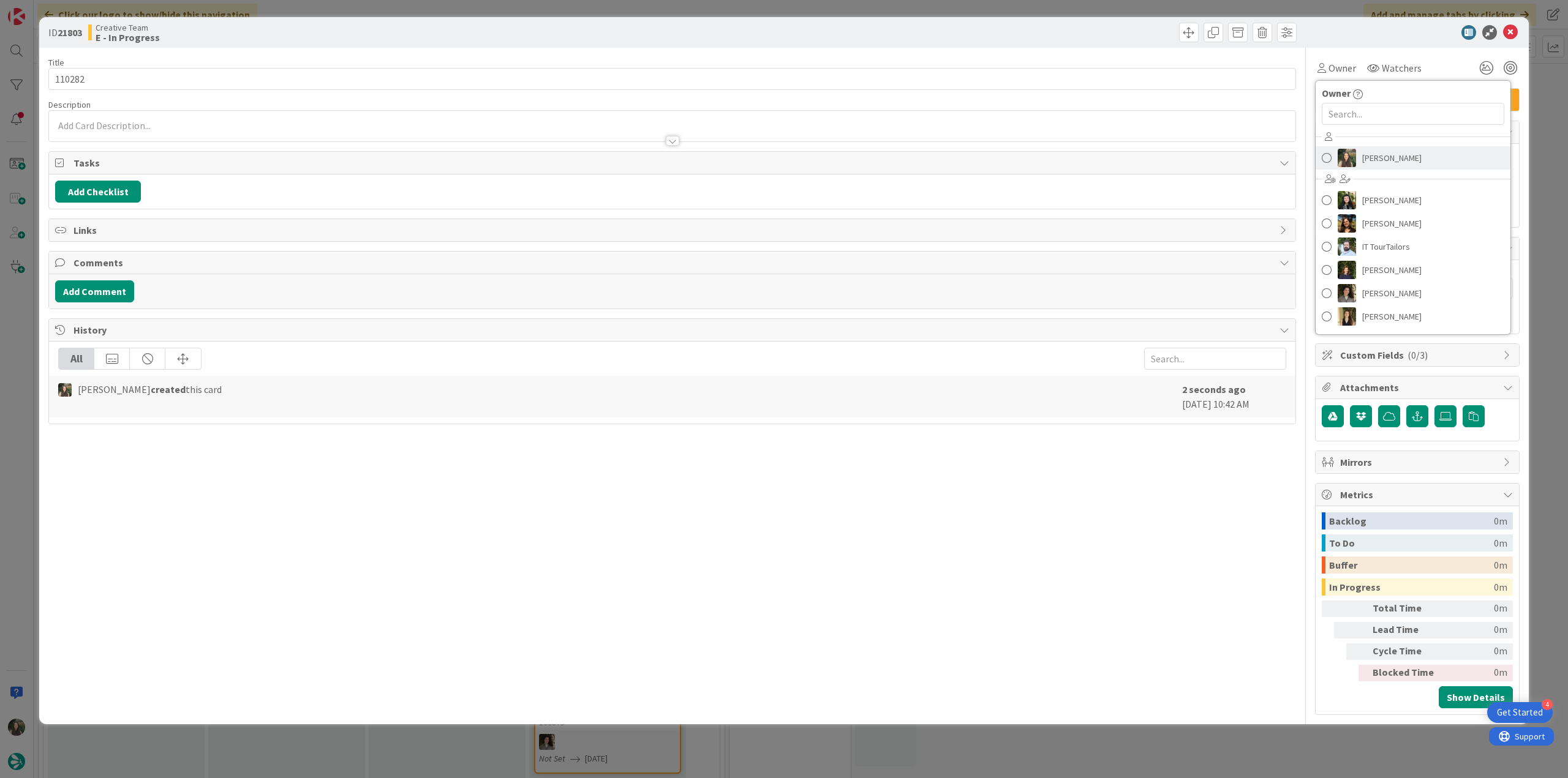
click at [1365, 149] on span "[PERSON_NAME]" at bounding box center [1391, 158] width 59 height 18
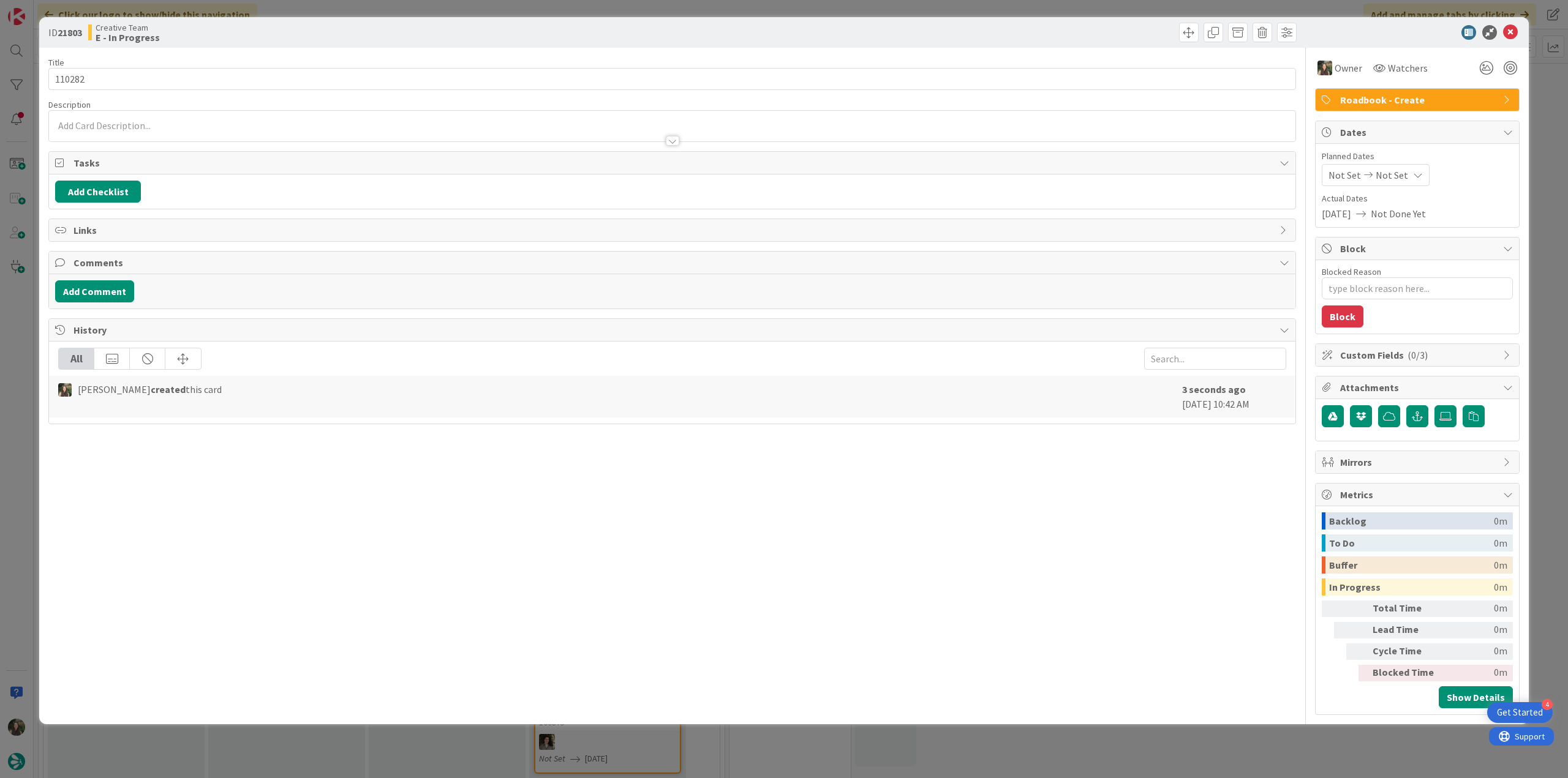
click at [1541, 108] on div "ID 21803 Creative Team E - In Progress Title 6 / 128 110282 Description Owner W…" at bounding box center [784, 389] width 1568 height 778
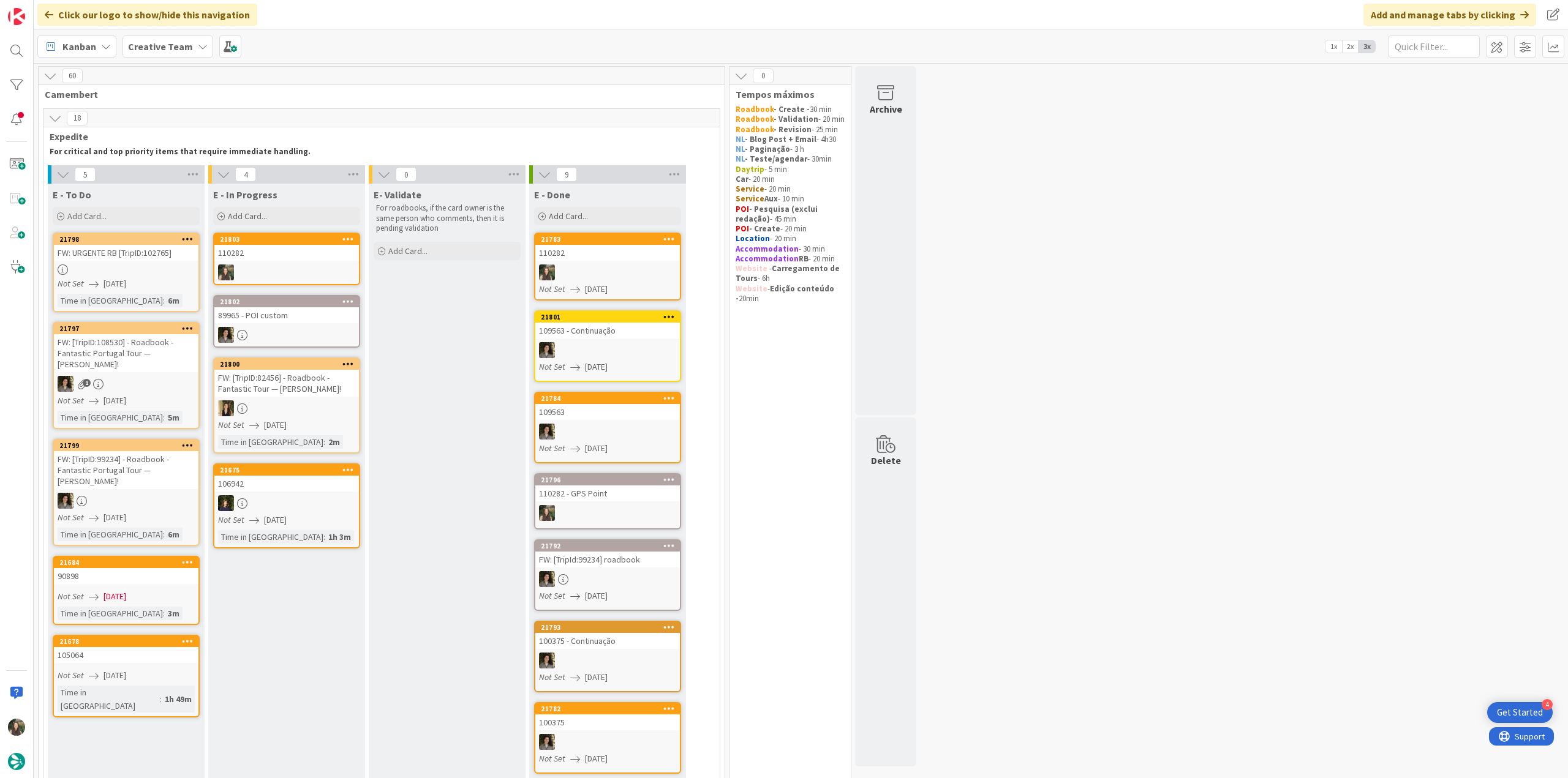
click at [329, 260] on div "110282" at bounding box center [287, 252] width 145 height 16
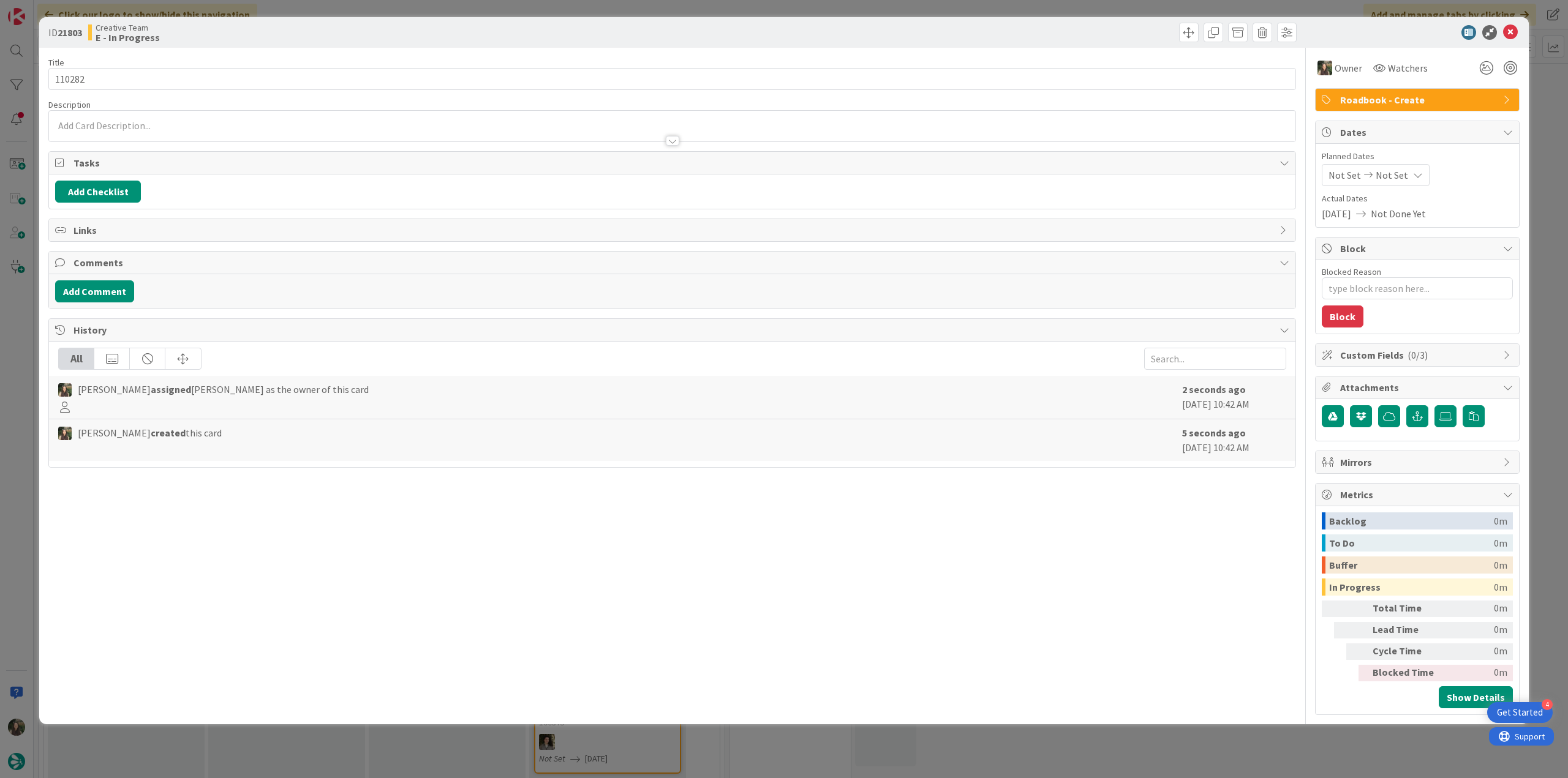
type textarea "x"
click at [161, 78] on input "110282" at bounding box center [671, 79] width 1248 height 22
type input "110282 -"
type textarea "x"
type input "110282 - c"
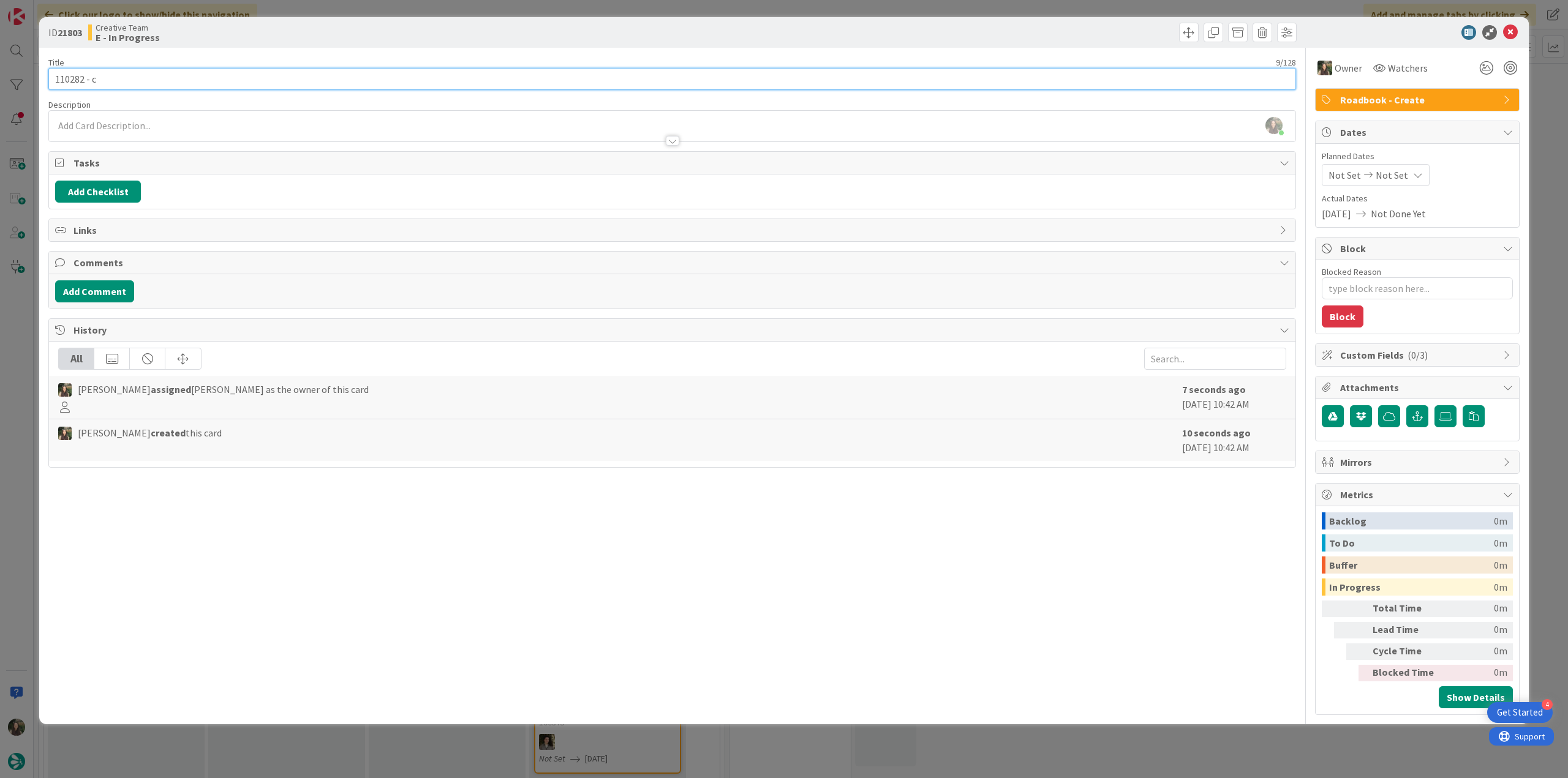
type textarea "x"
type input "110282 - continuação"
type textarea "x"
type input "110282 - continuação"
click at [10, 344] on div "ID 21803 Creative Team E - In Progress Title 20 / 128 110282 - continuação Desc…" at bounding box center [784, 389] width 1568 height 778
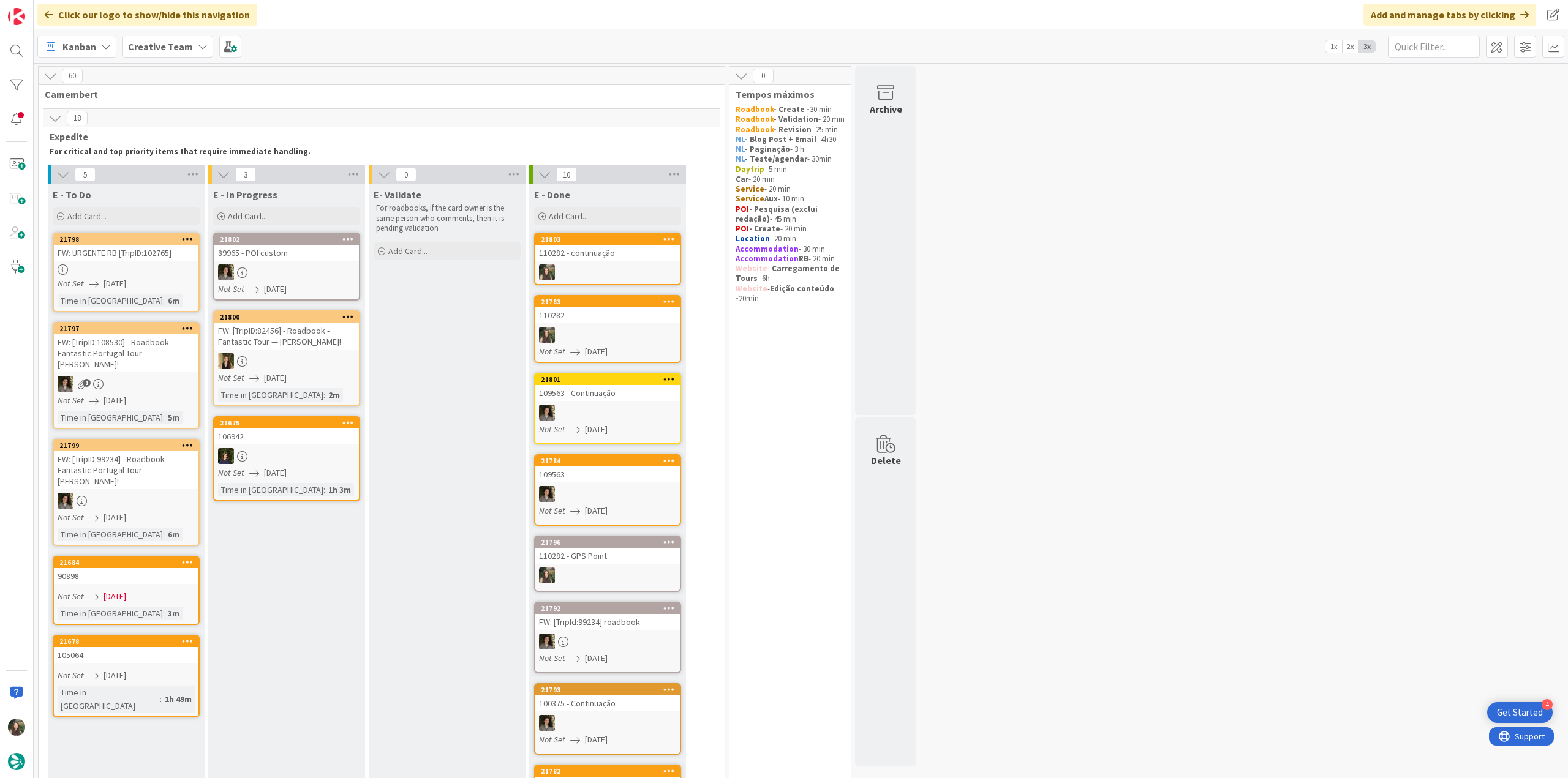
click at [125, 376] on div "1" at bounding box center [126, 383] width 145 height 16
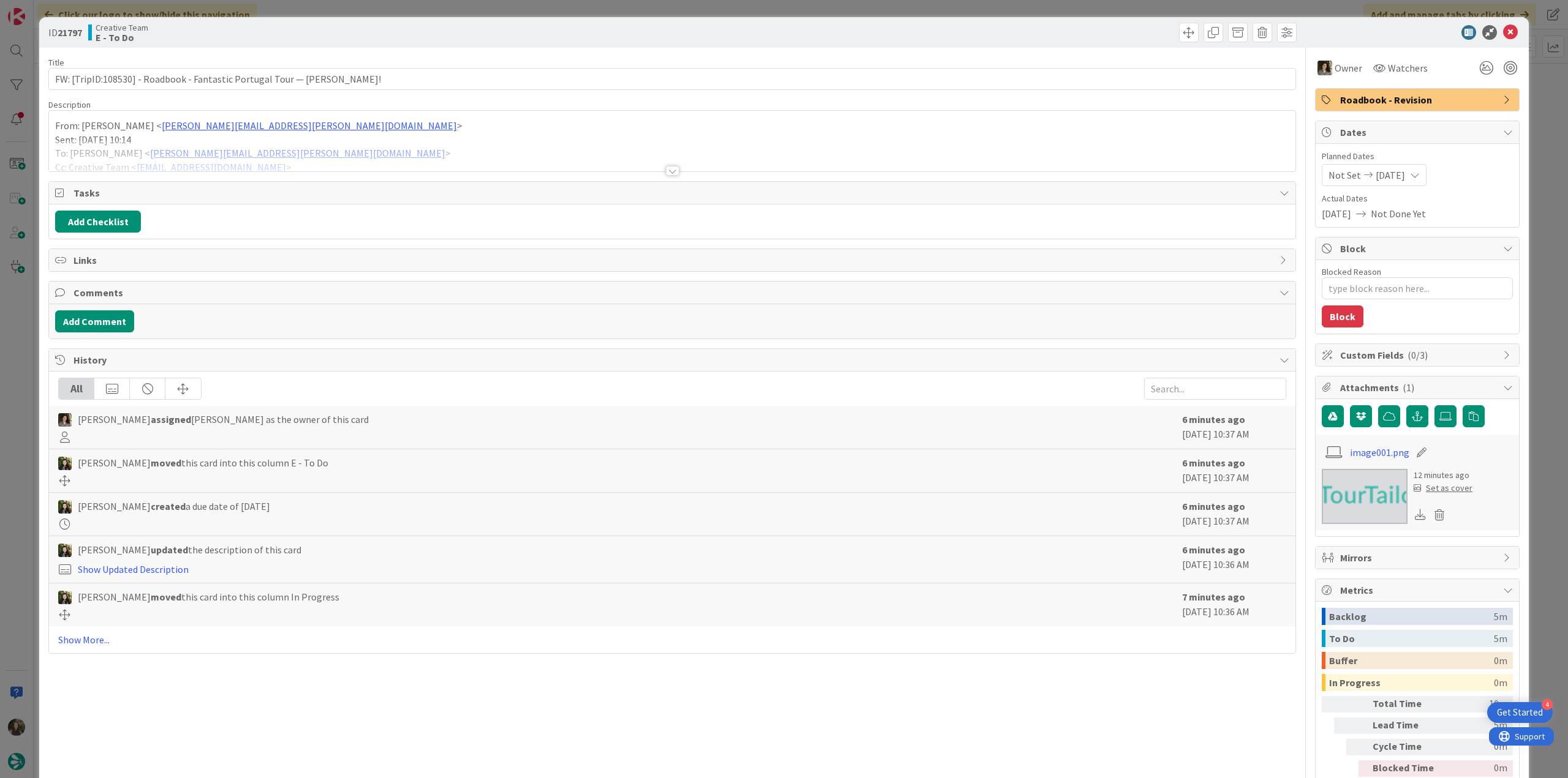
click at [348, 152] on div at bounding box center [671, 156] width 1246 height 32
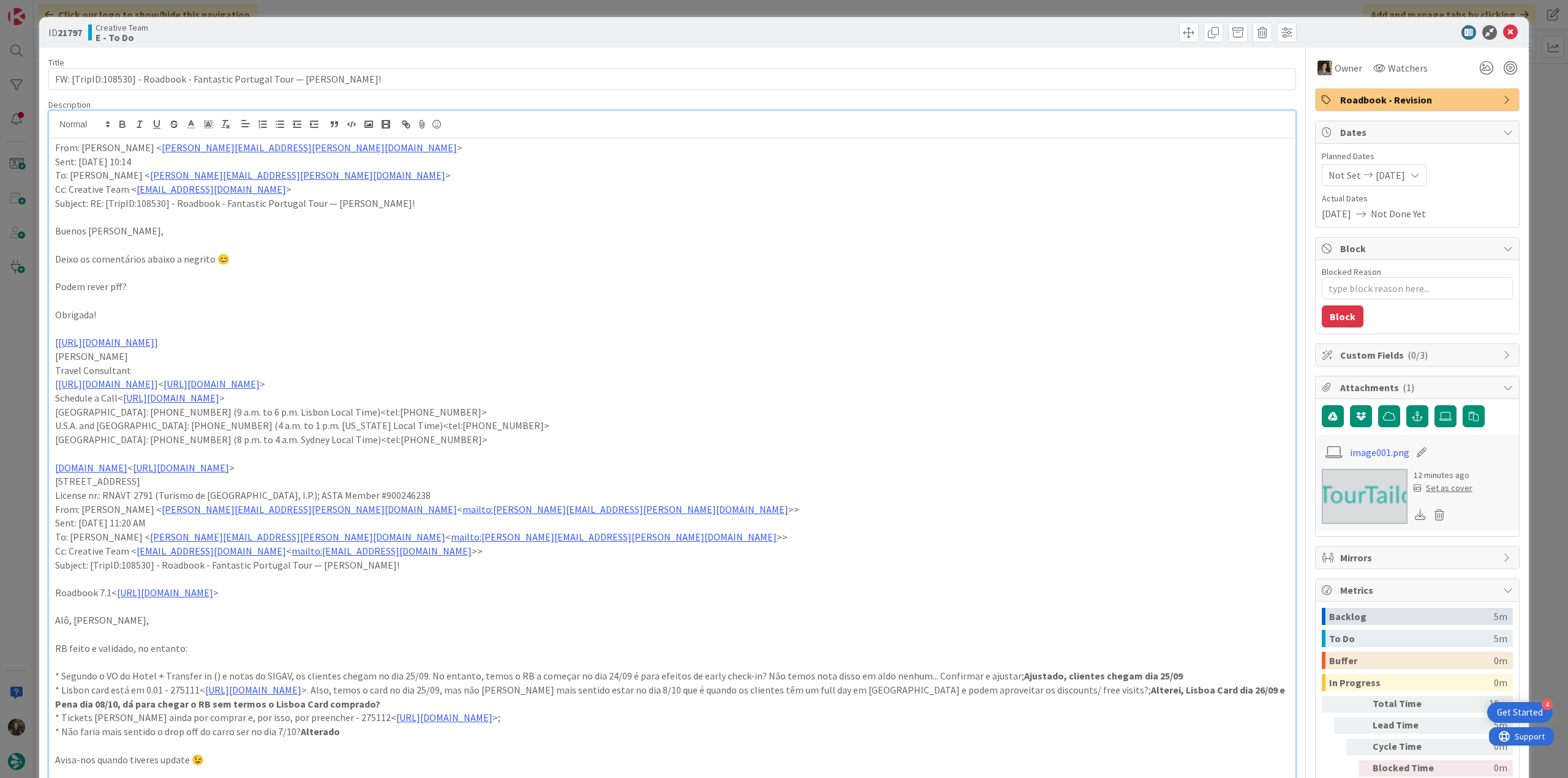
click at [12, 398] on div "ID 21797 Creative Team E - To Do Title 72 / 128 FW: [TripID:108530] - Roadbook …" at bounding box center [784, 389] width 1568 height 778
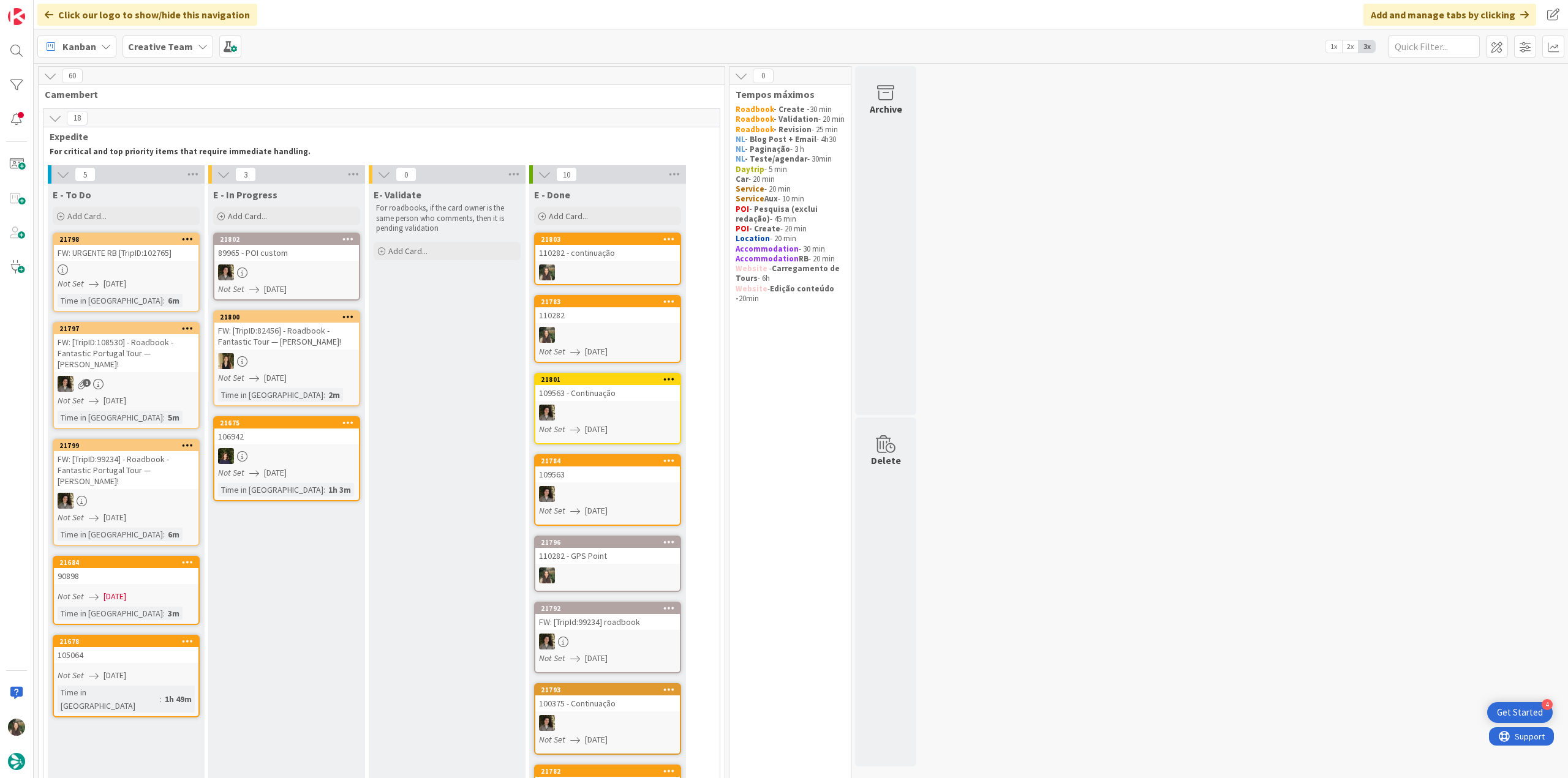
click at [131, 275] on link "21798 FW: URGENTE RB [TripID:102765] Not Set 08/27/2025 Time in Column : 6m" at bounding box center [126, 272] width 147 height 80
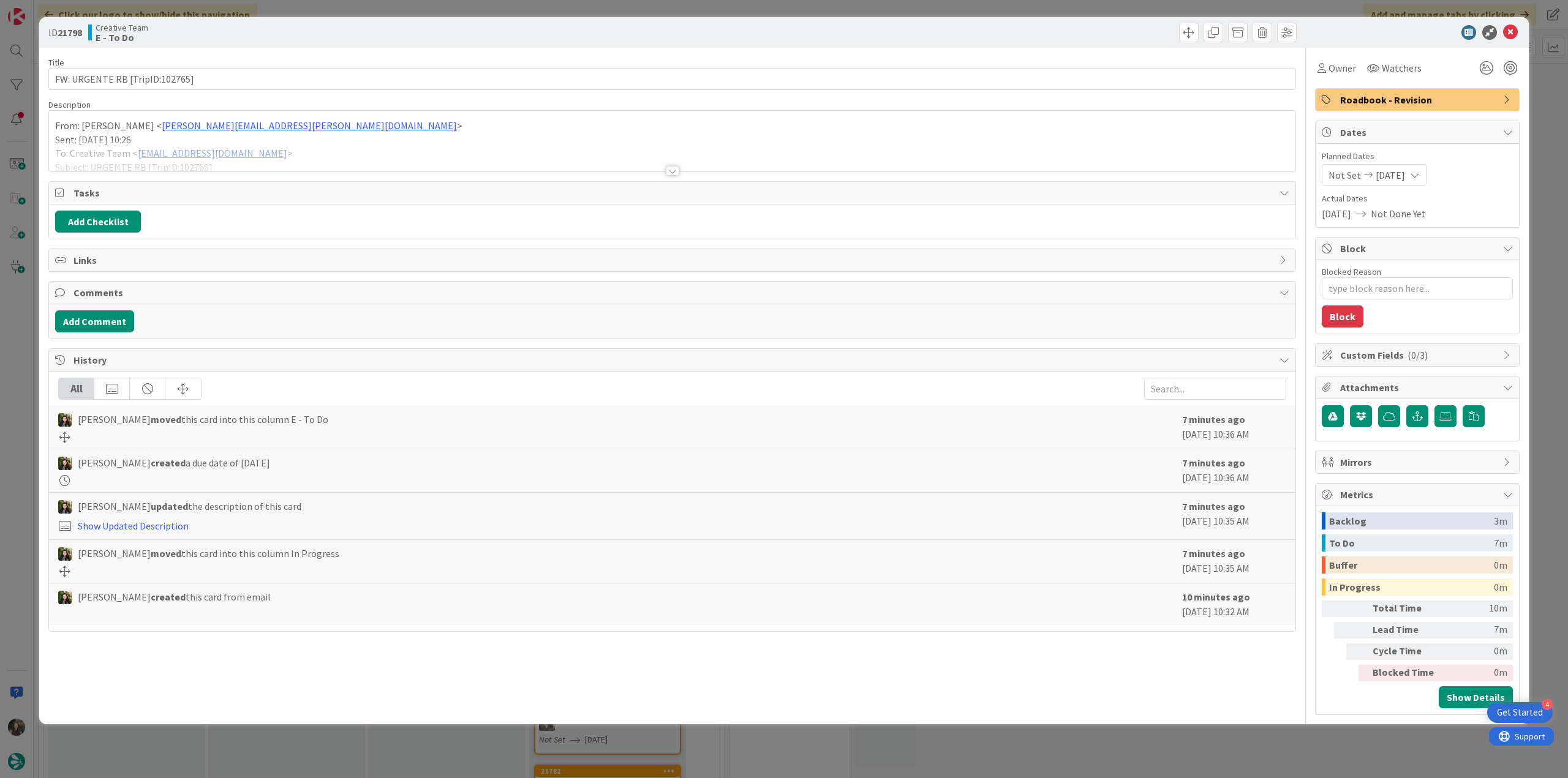
click at [331, 138] on p "Sent: Wednesday, August 27, 2025 10:26" at bounding box center [671, 140] width 1234 height 14
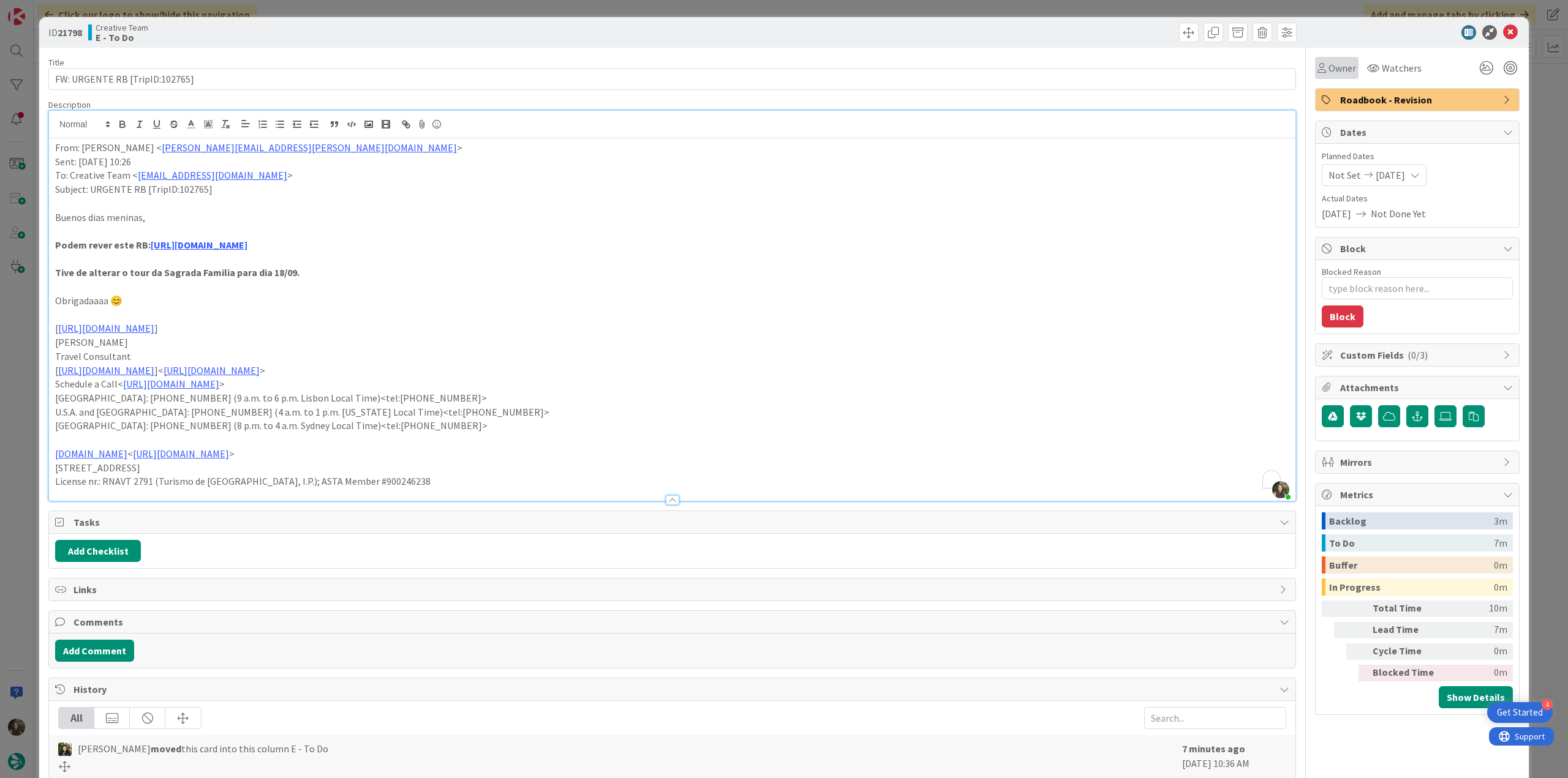
click at [1328, 74] on span "Owner" at bounding box center [1341, 68] width 28 height 15
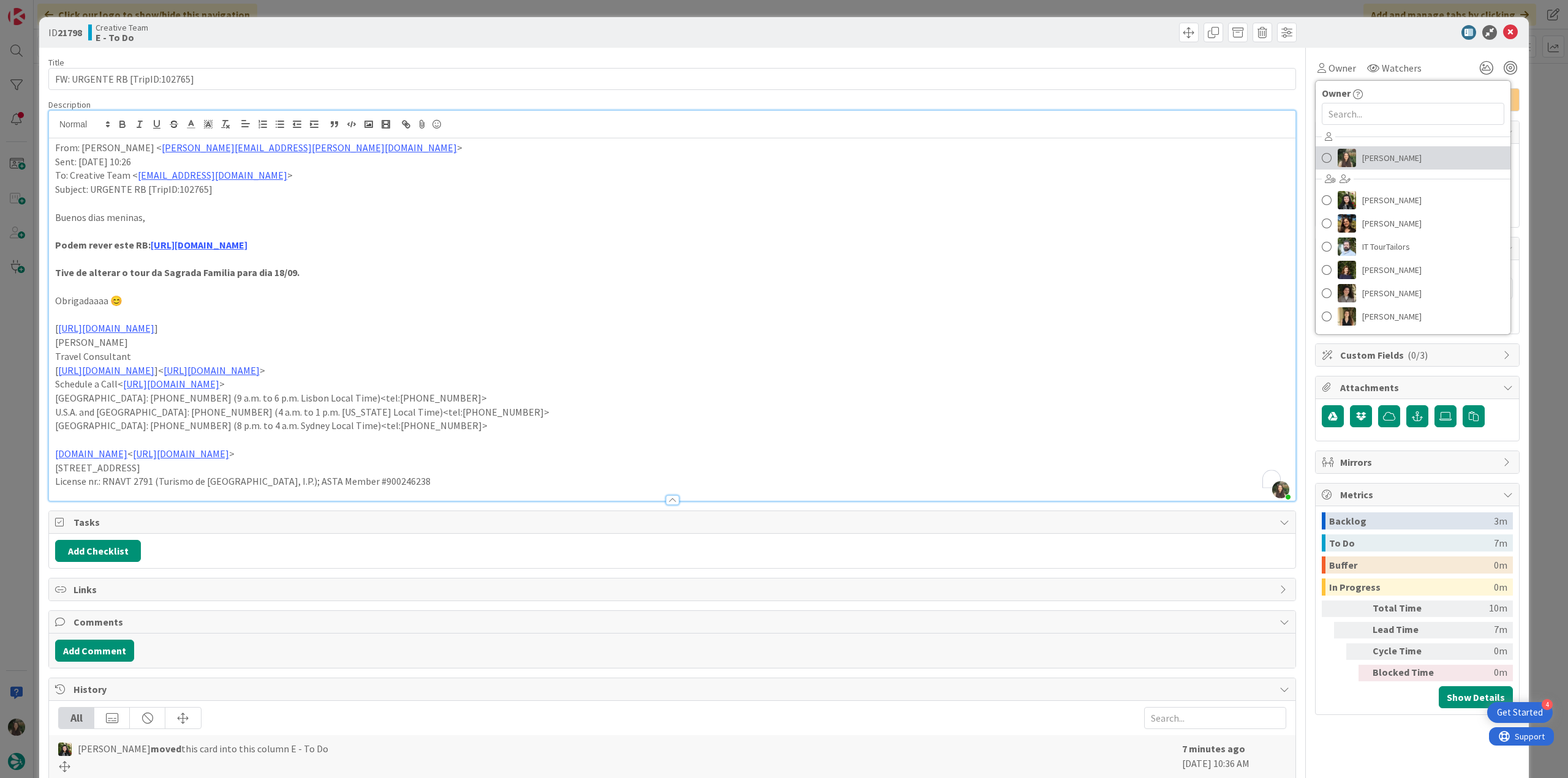
click at [1362, 152] on span "[PERSON_NAME]" at bounding box center [1391, 158] width 59 height 18
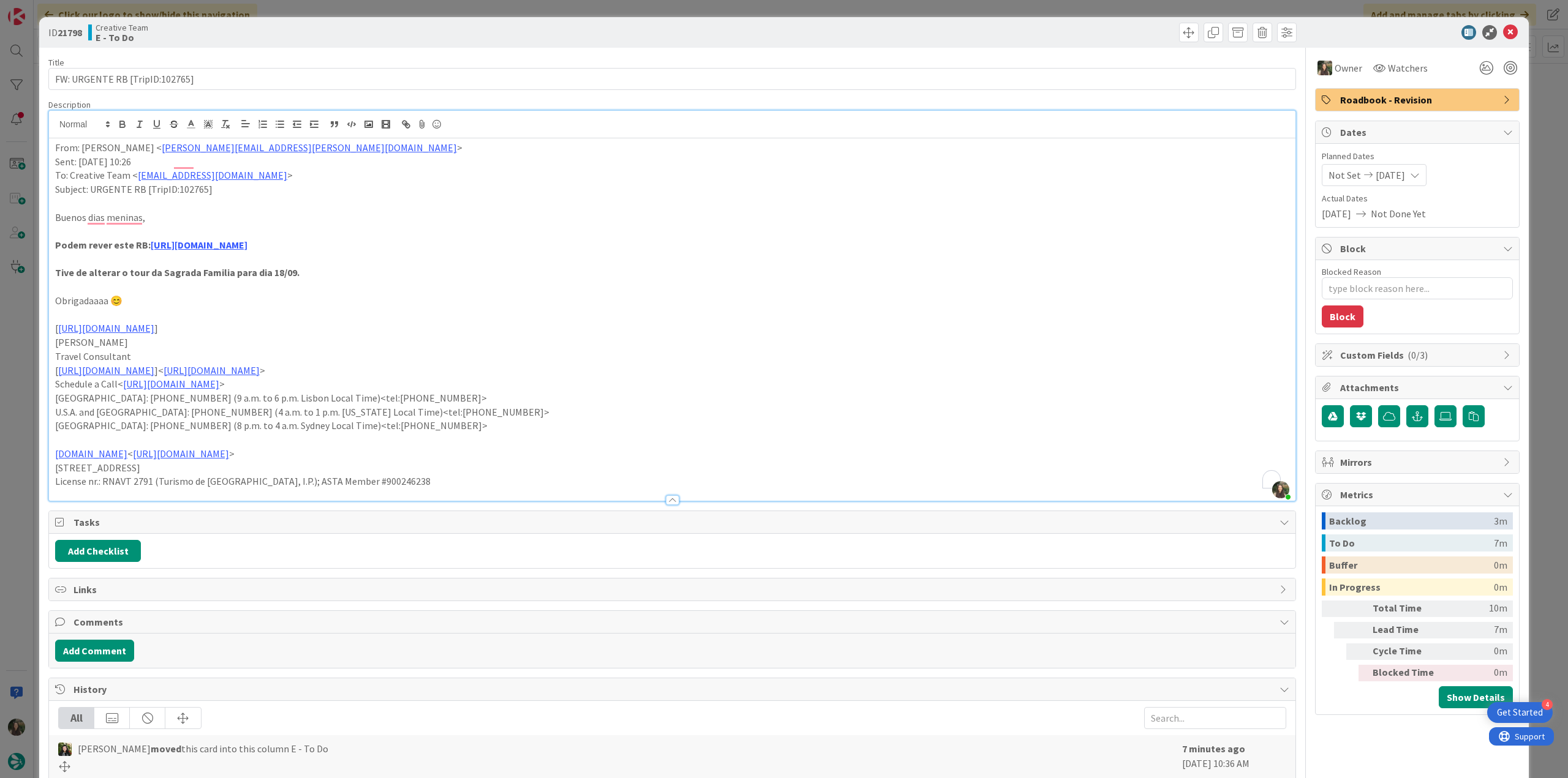
click at [1530, 109] on div "ID 21798 Creative Team E - To Do Title 30 / 128 FW: URGENTE RB [TripID:102765] …" at bounding box center [784, 389] width 1568 height 778
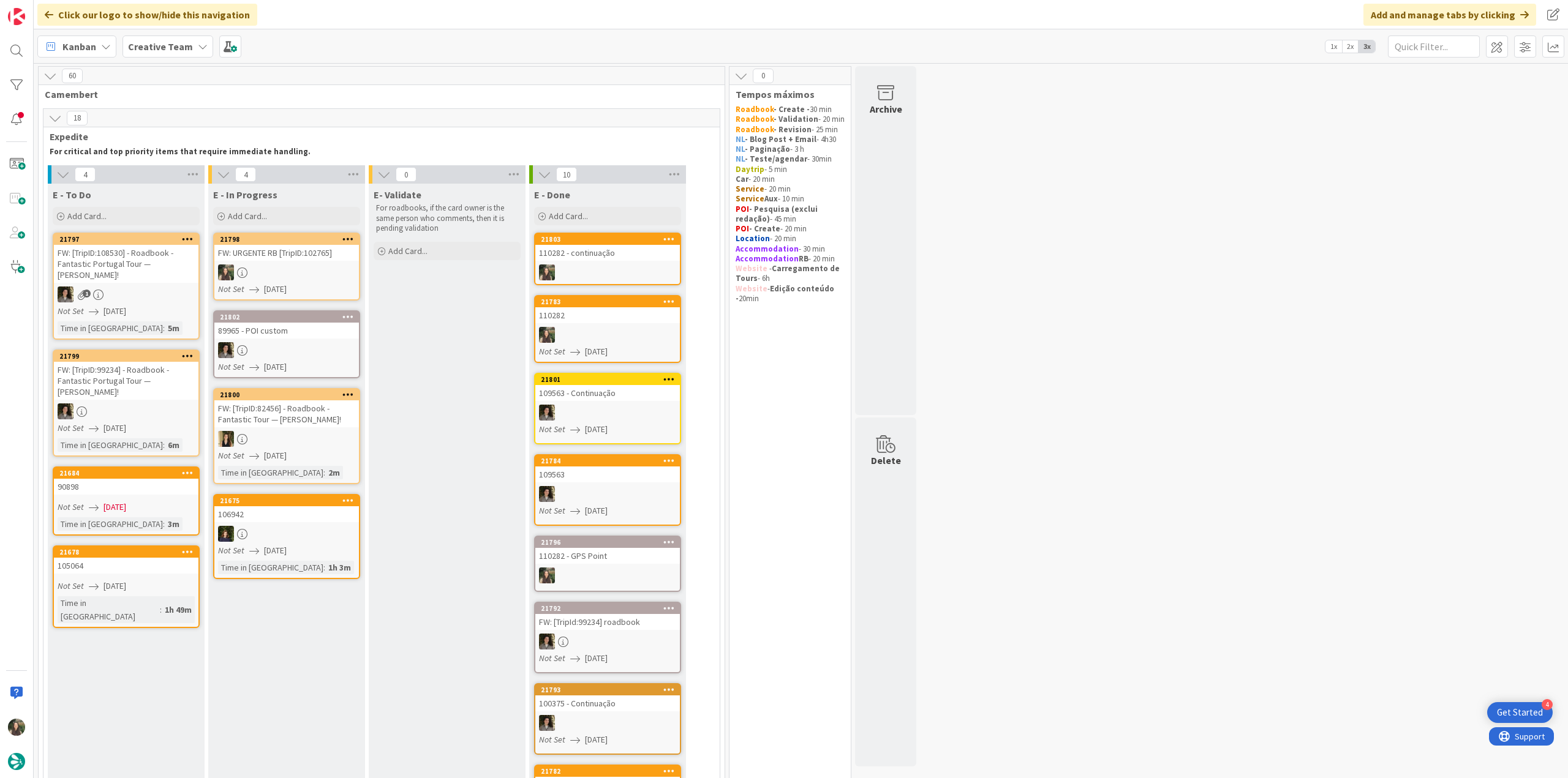
click at [308, 270] on div at bounding box center [287, 272] width 145 height 16
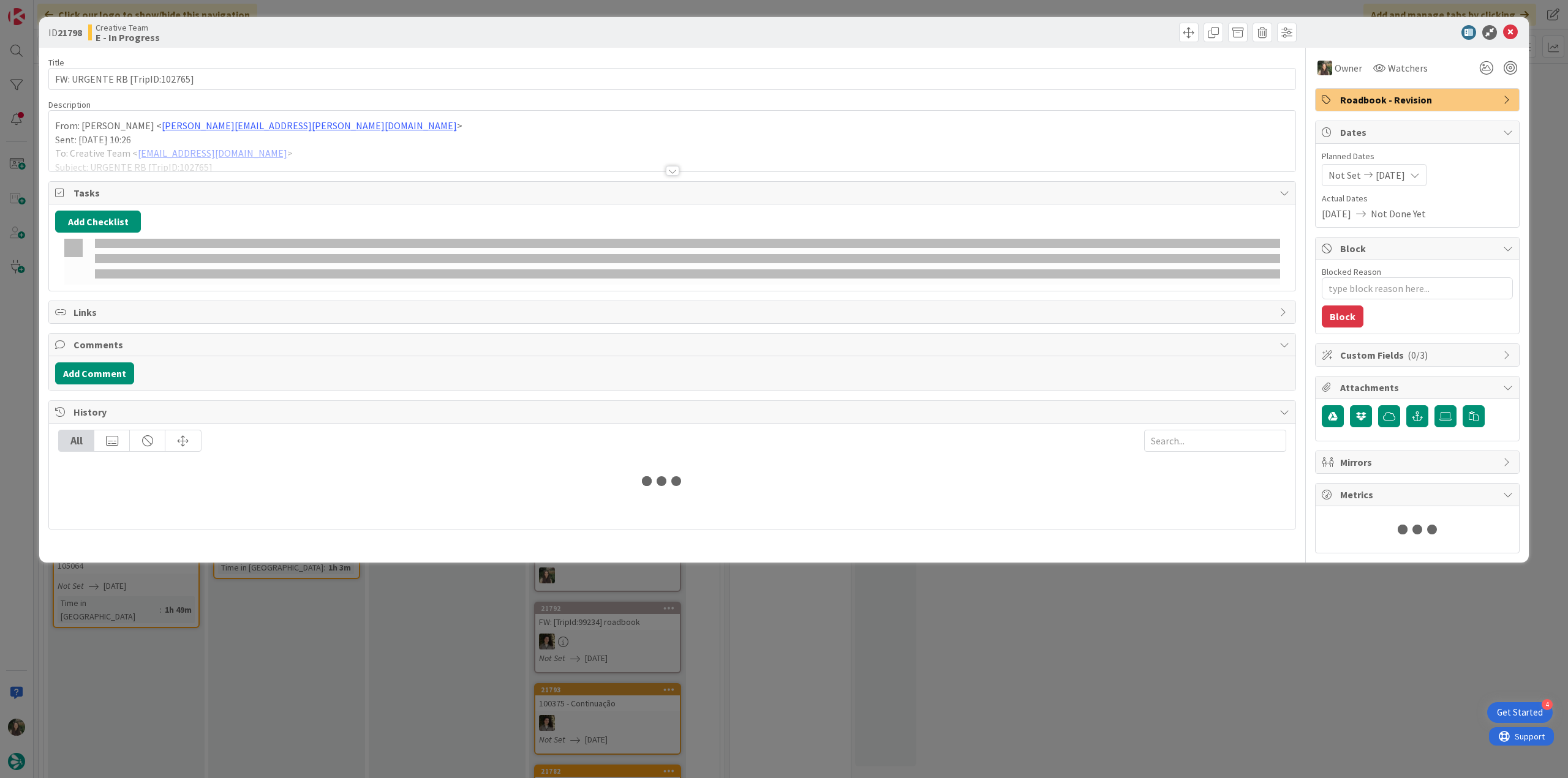
type textarea "x"
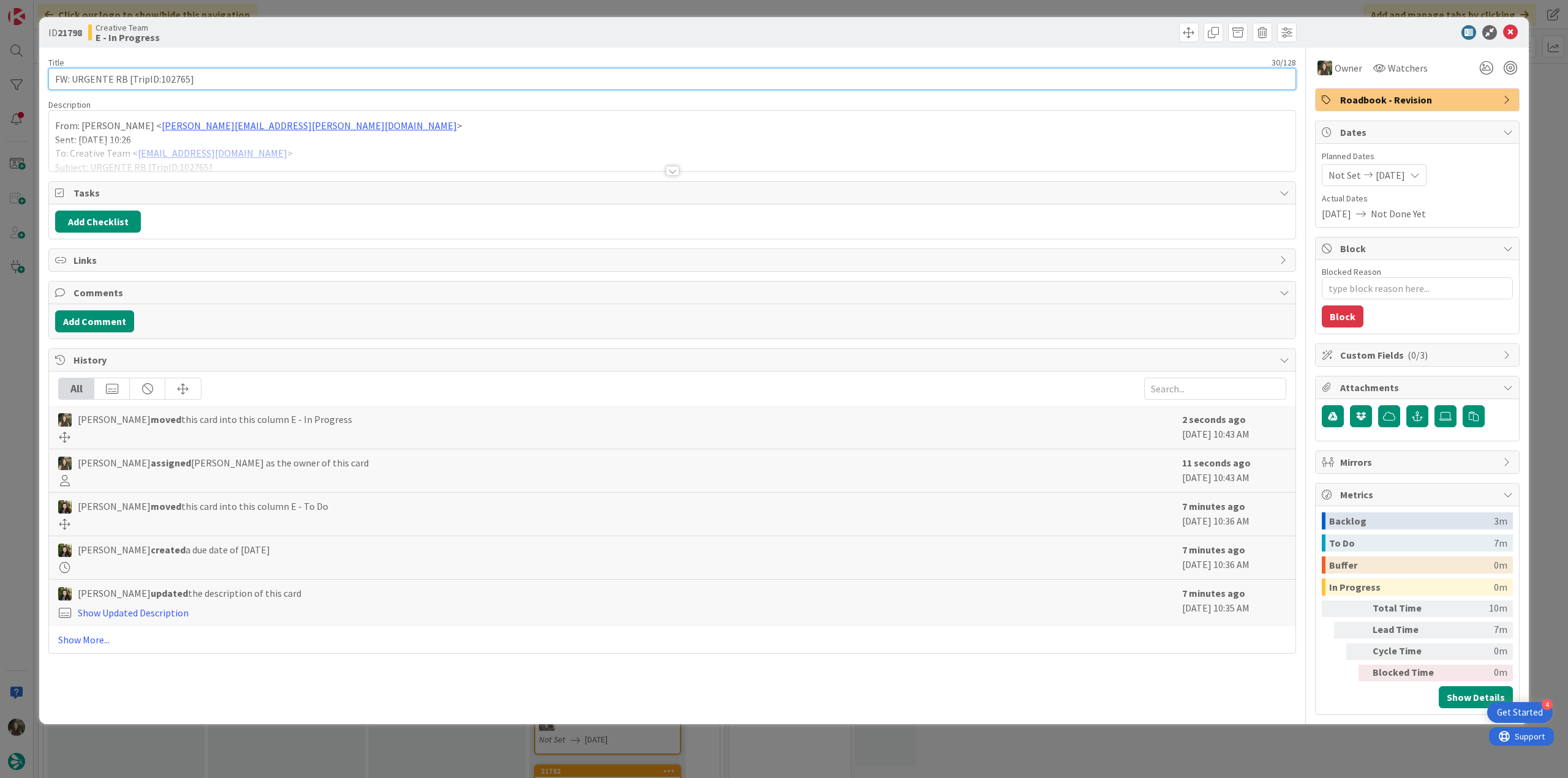
click at [177, 80] on input "FW: URGENTE RB [TripID:102765]" at bounding box center [671, 79] width 1248 height 22
click at [347, 142] on div at bounding box center [671, 156] width 1246 height 32
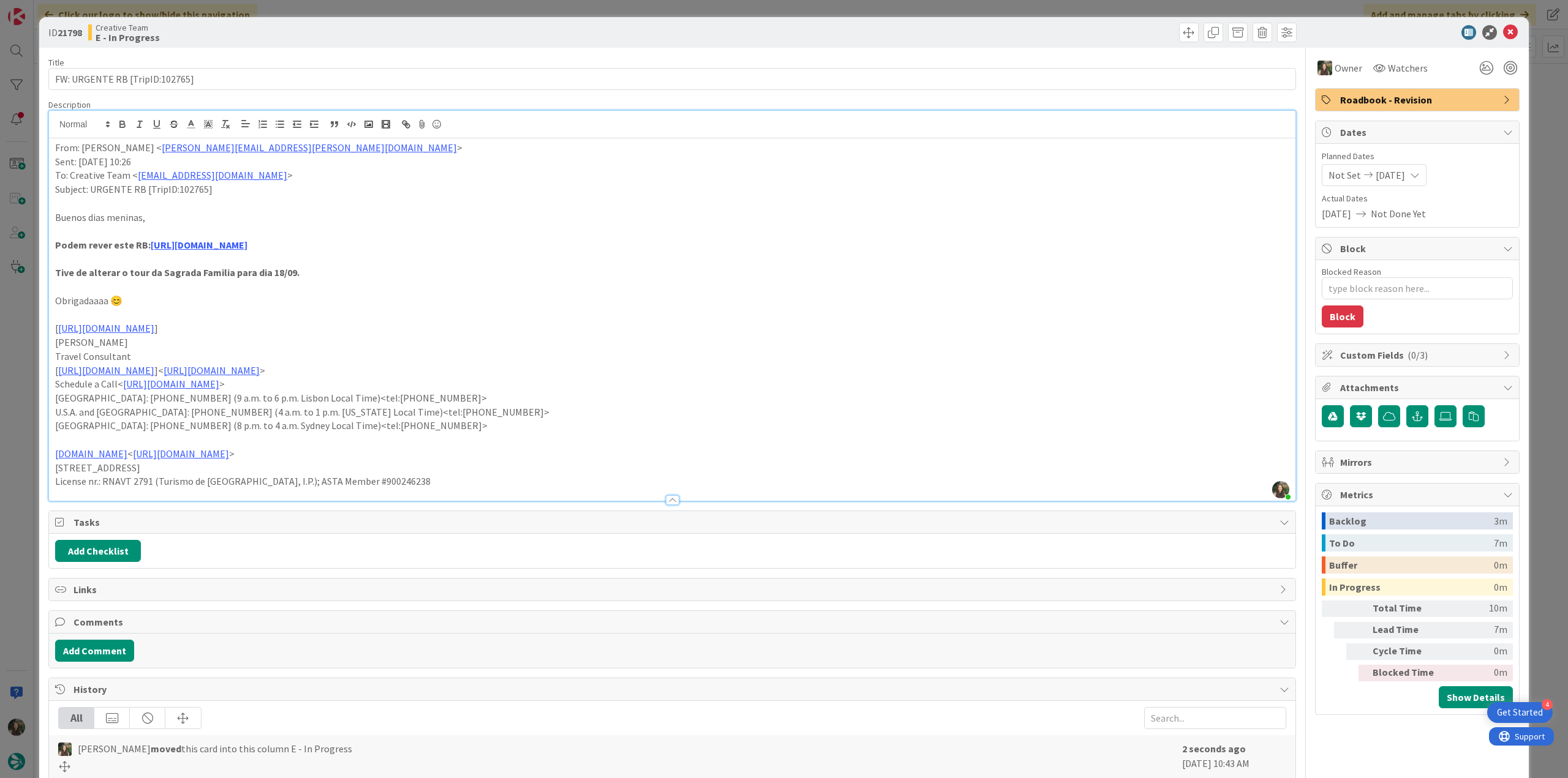
click at [26, 428] on div "ID 21798 Creative Team E - In Progress Title 30 / 128 FW: URGENTE RB [TripID:10…" at bounding box center [784, 389] width 1568 height 778
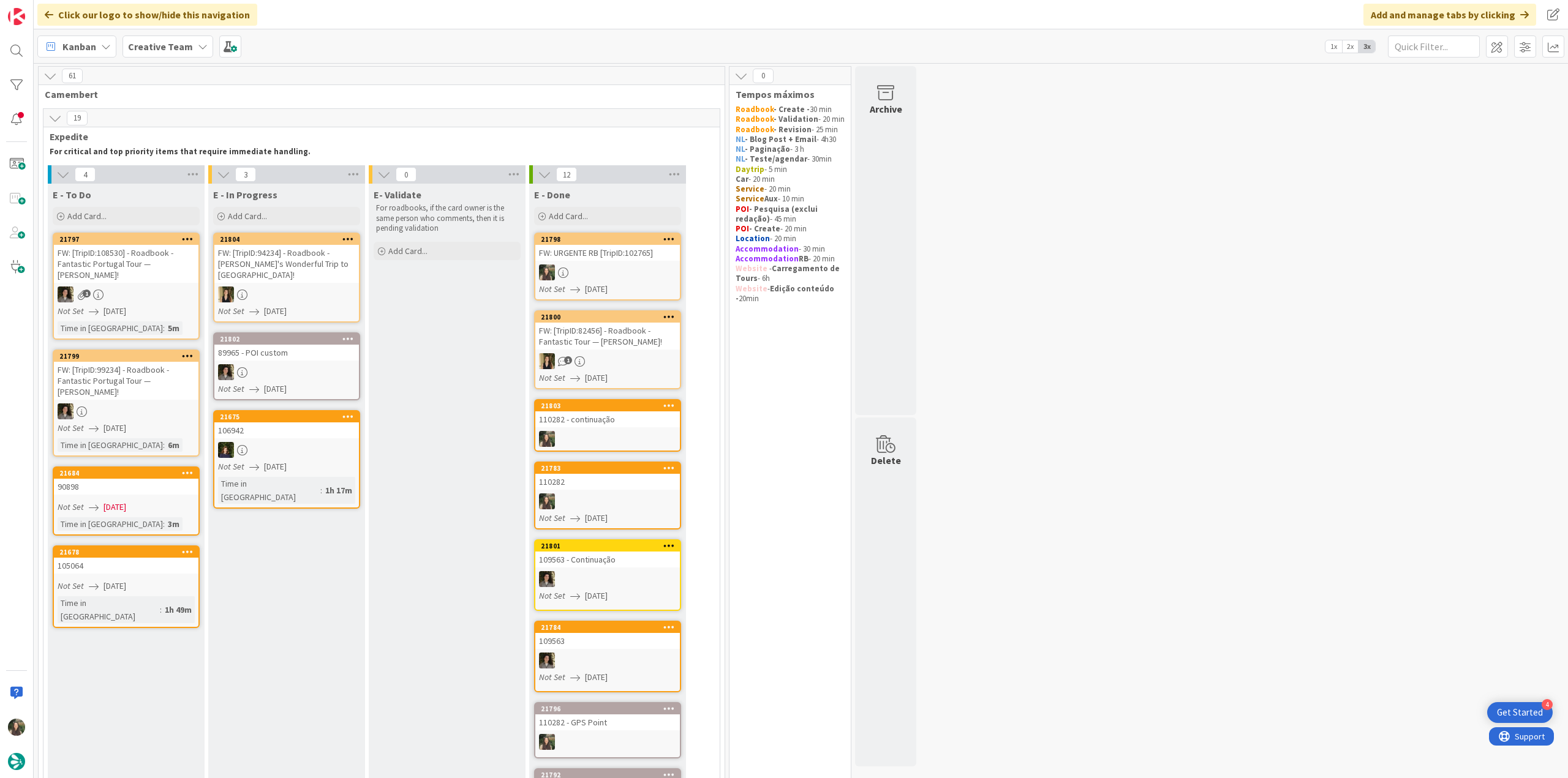
click at [635, 272] on div at bounding box center [607, 272] width 145 height 16
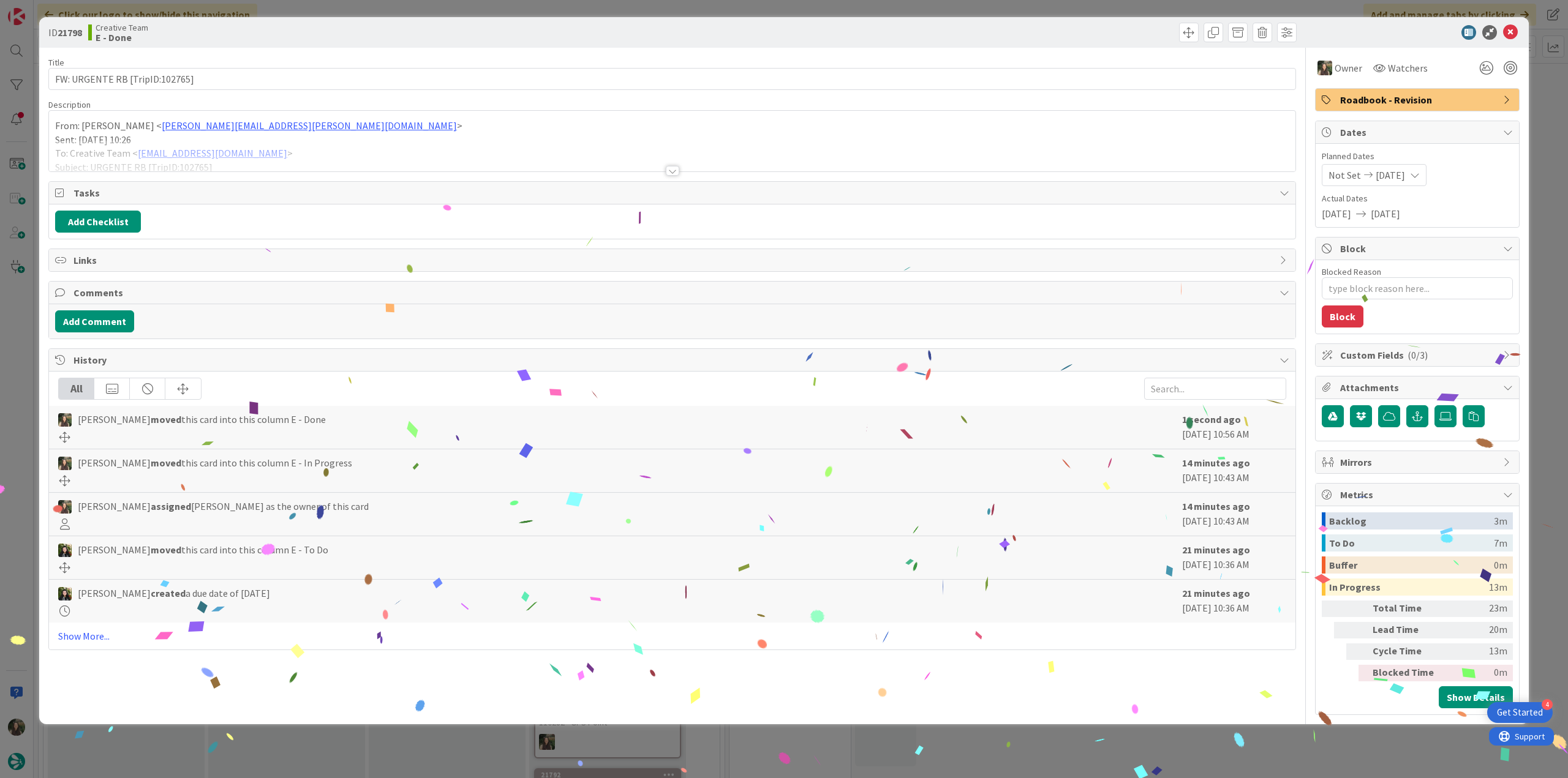
drag, startPoint x: 1203, startPoint y: 738, endPoint x: 1170, endPoint y: 748, distance: 34.5
click at [1203, 739] on div "ID 21798 Creative Team E - Done Title 30 / 128 FW: URGENTE RB [TripID:102765] D…" at bounding box center [784, 389] width 1568 height 778
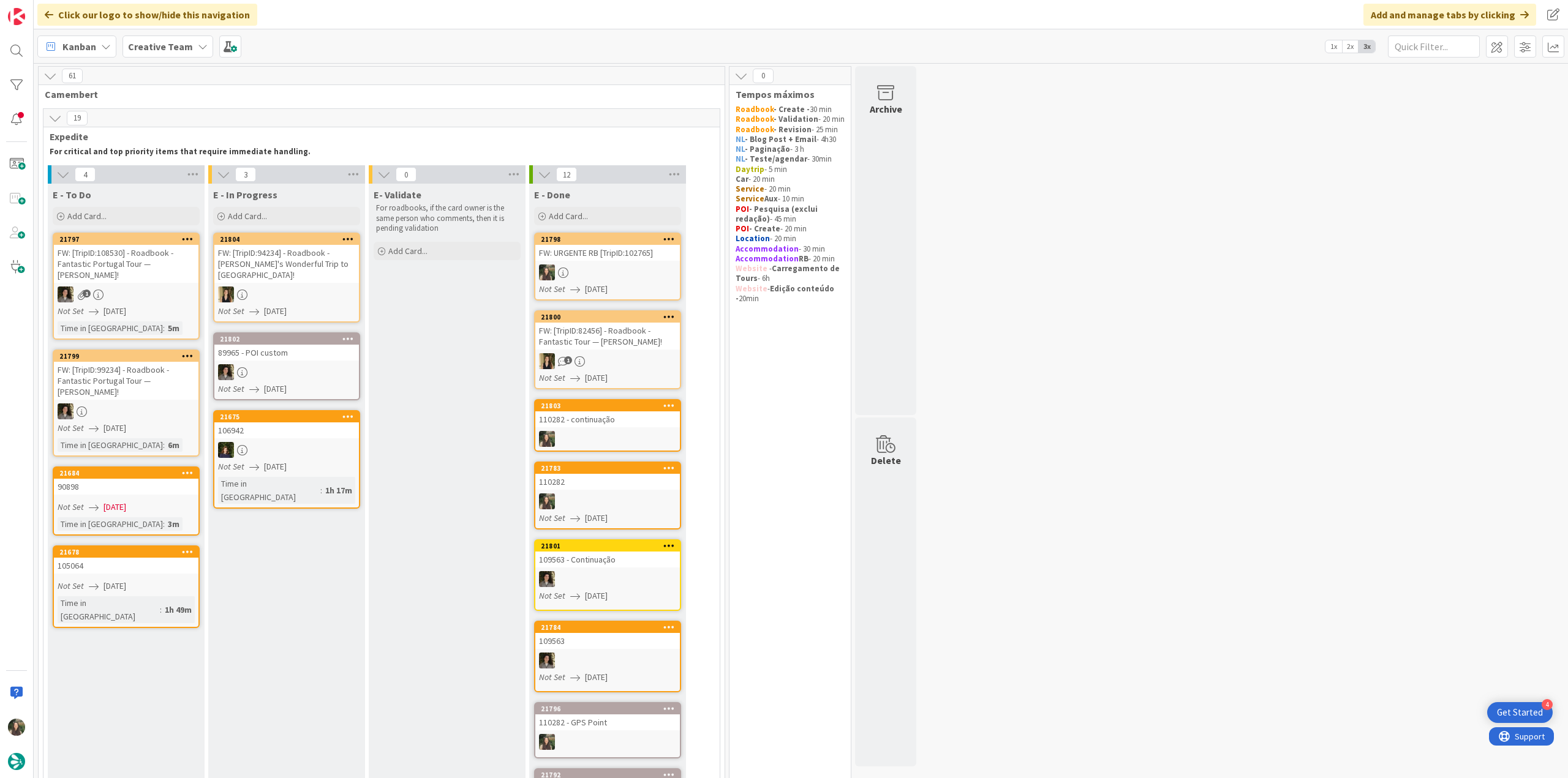
click at [152, 488] on div "90898" at bounding box center [126, 486] width 145 height 16
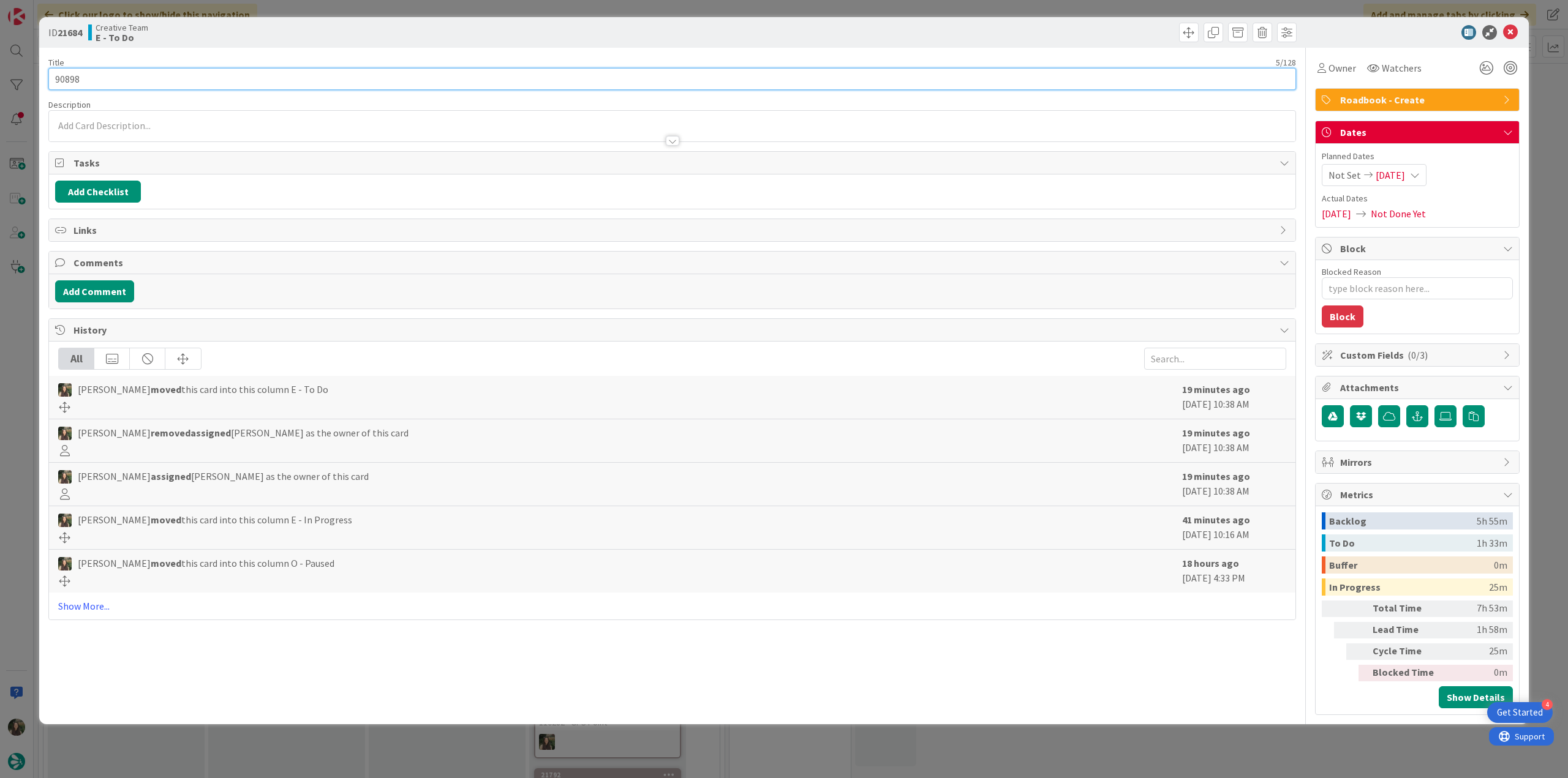
click at [71, 75] on input "90898" at bounding box center [671, 79] width 1248 height 22
click at [1338, 74] on span "Owner" at bounding box center [1341, 68] width 28 height 15
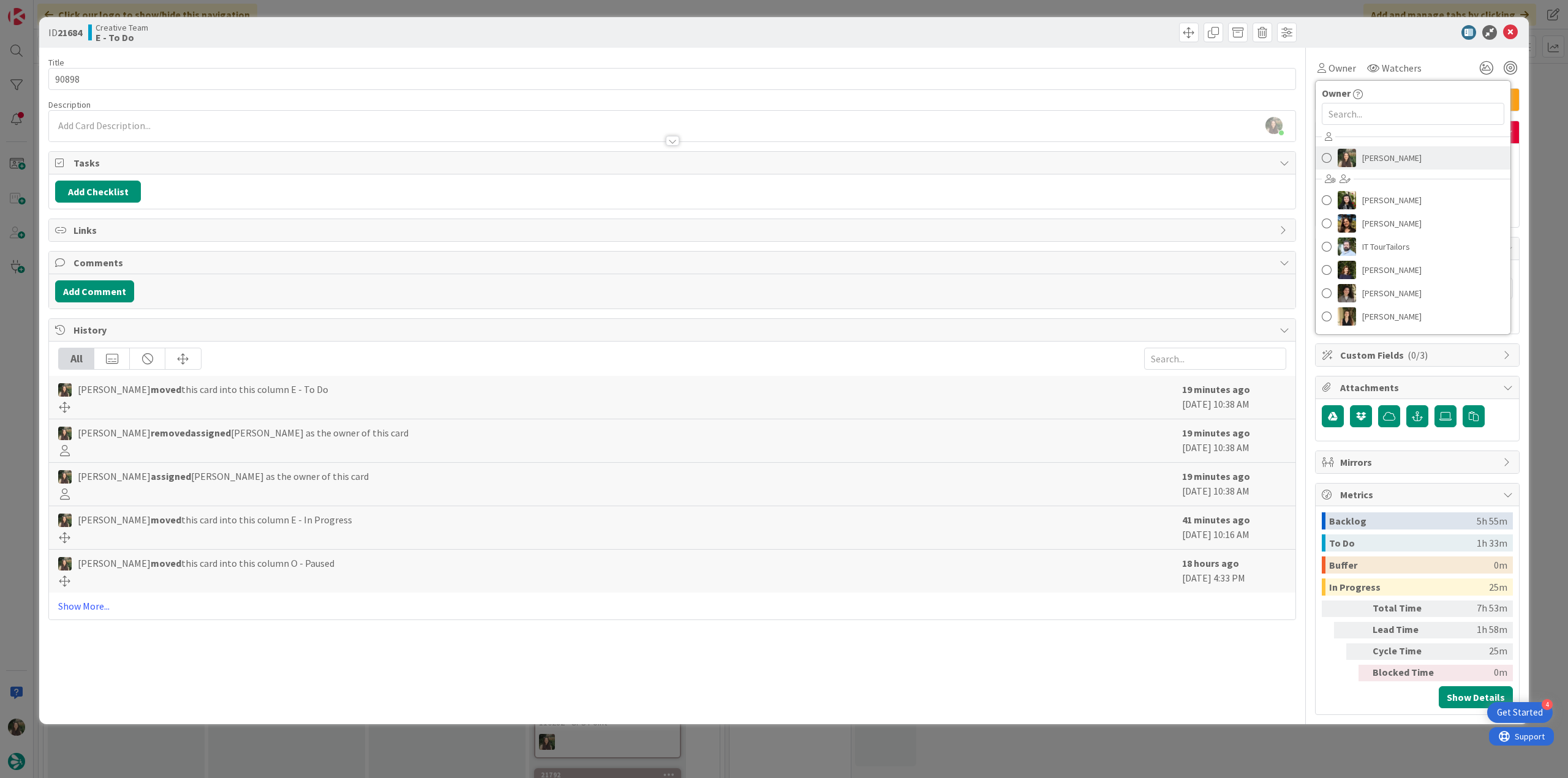
click at [1383, 164] on span "[PERSON_NAME]" at bounding box center [1391, 158] width 59 height 18
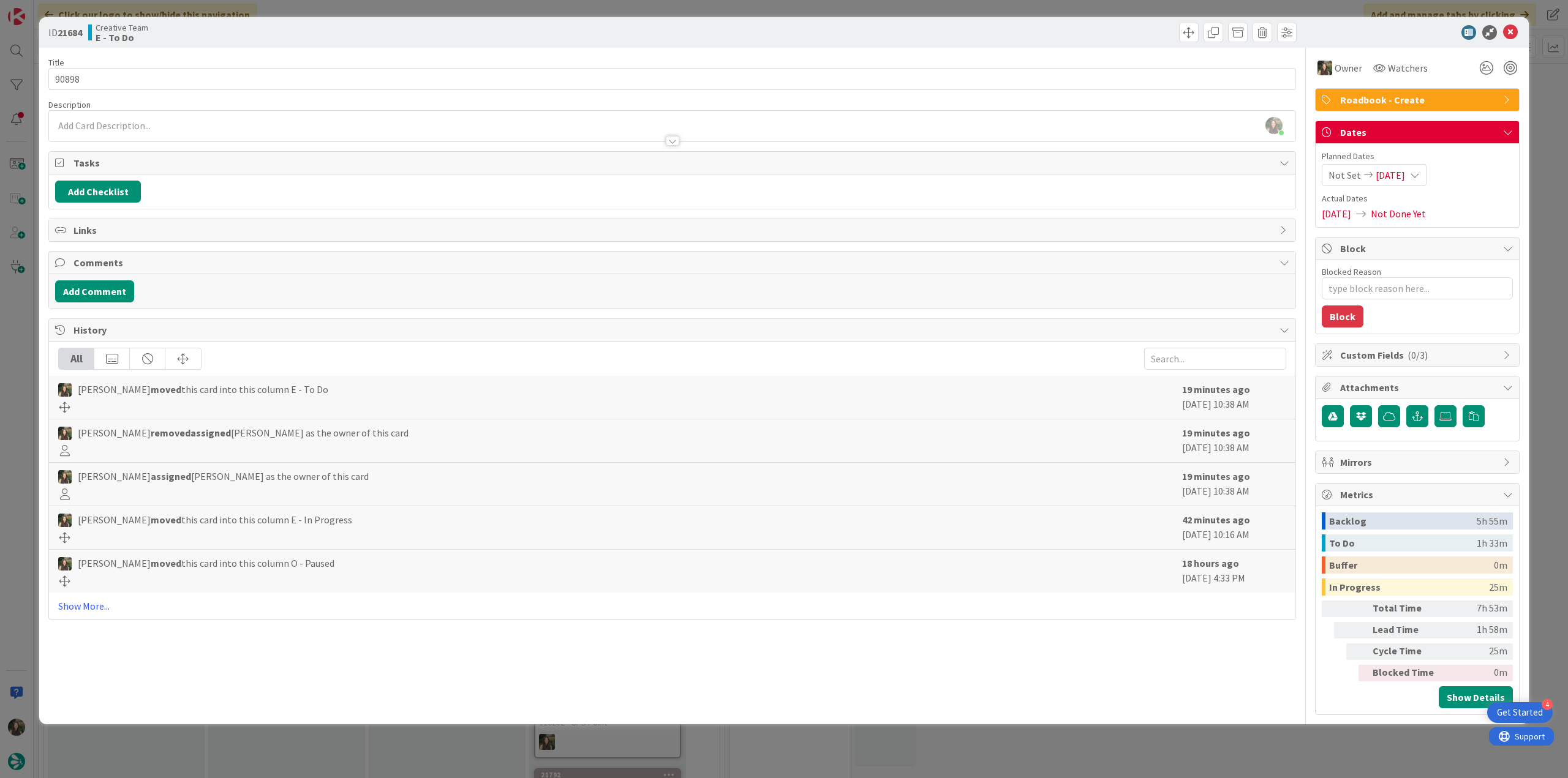
click at [1548, 121] on div "ID 21684 Creative Team E - To Do Title 5 / 128 90898 Description Inês Gonçalves…" at bounding box center [784, 389] width 1568 height 778
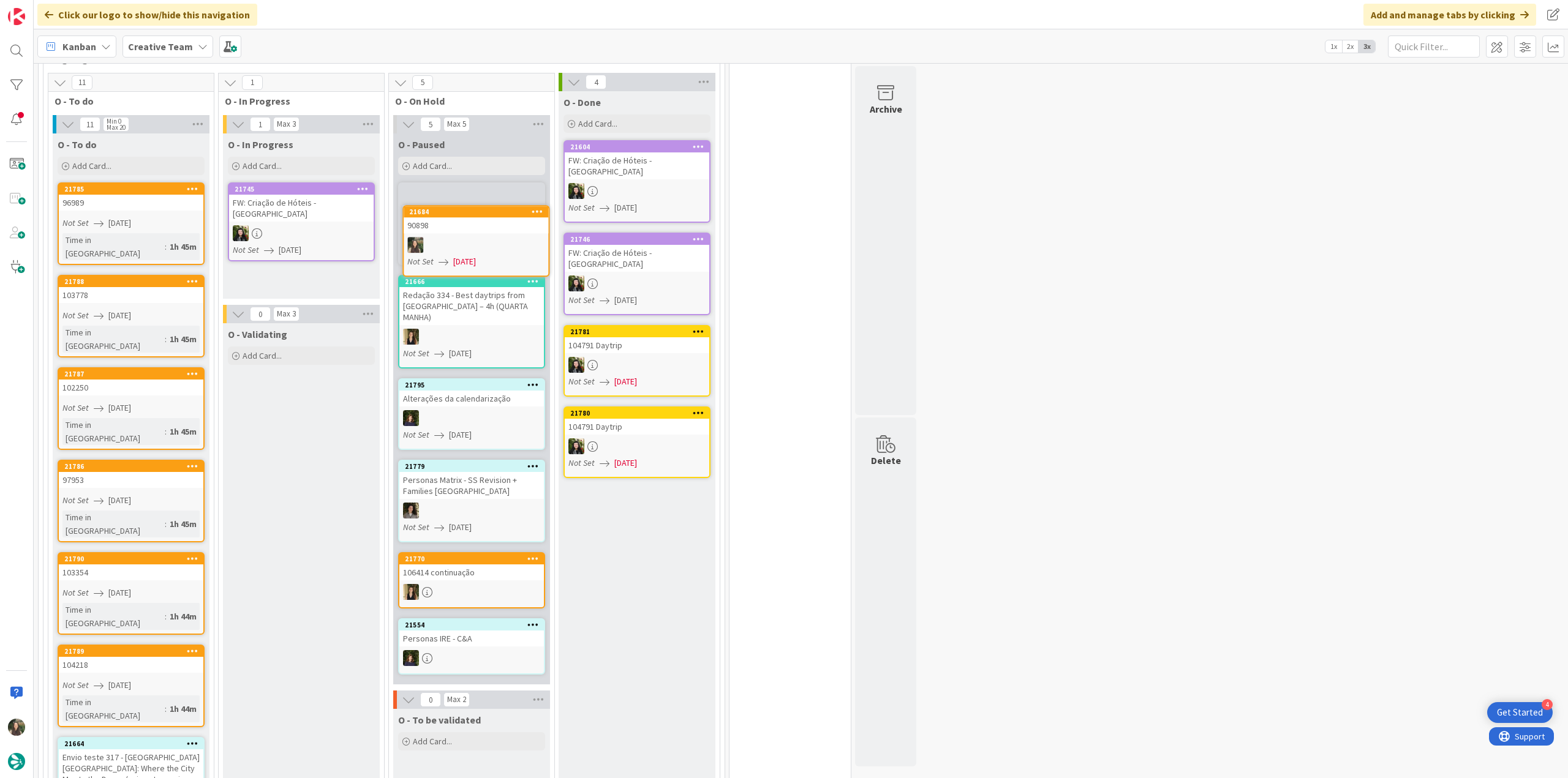
scroll to position [1017, 0]
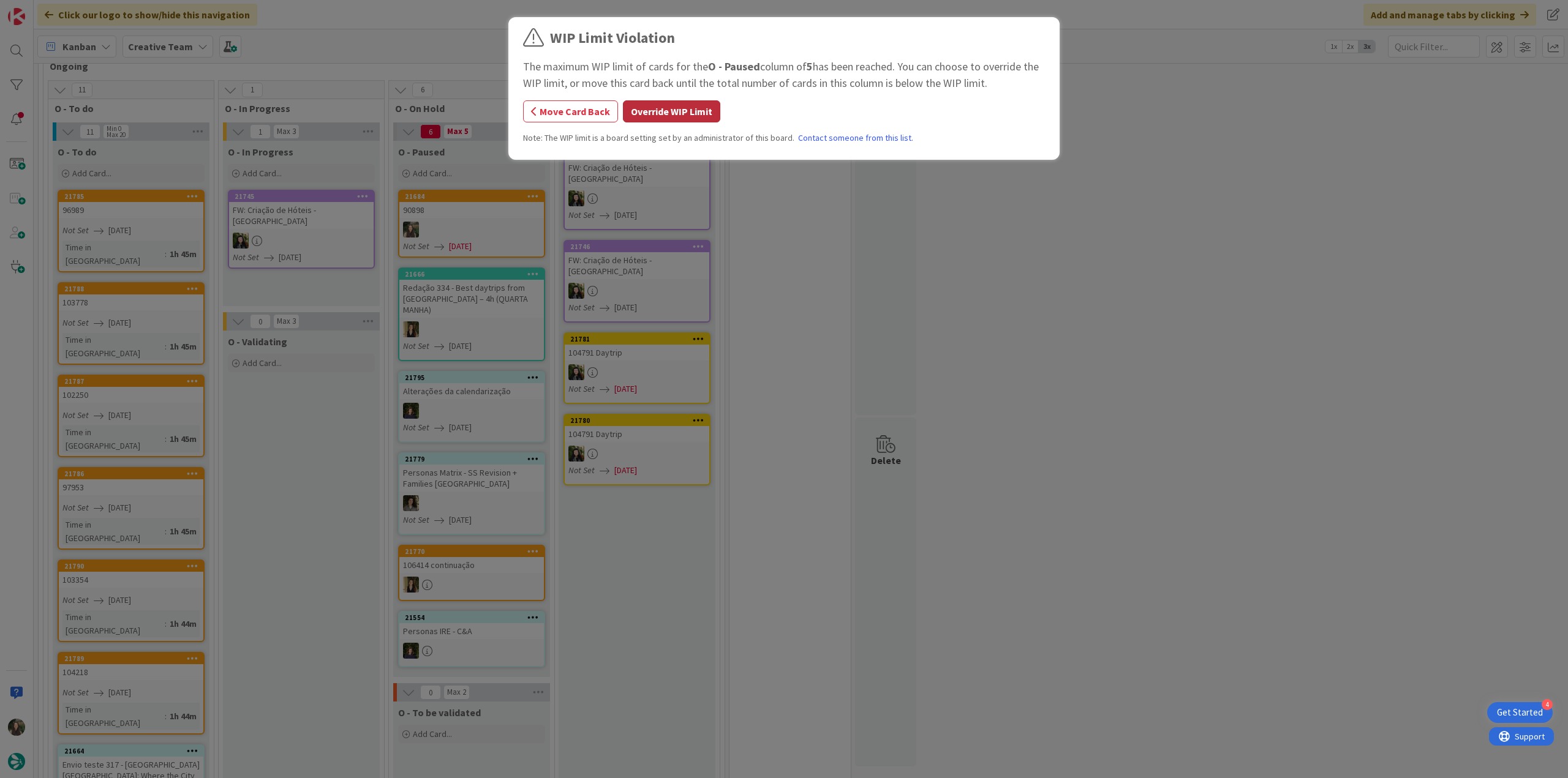
click at [710, 107] on button "Override WIP Limit" at bounding box center [671, 111] width 98 height 22
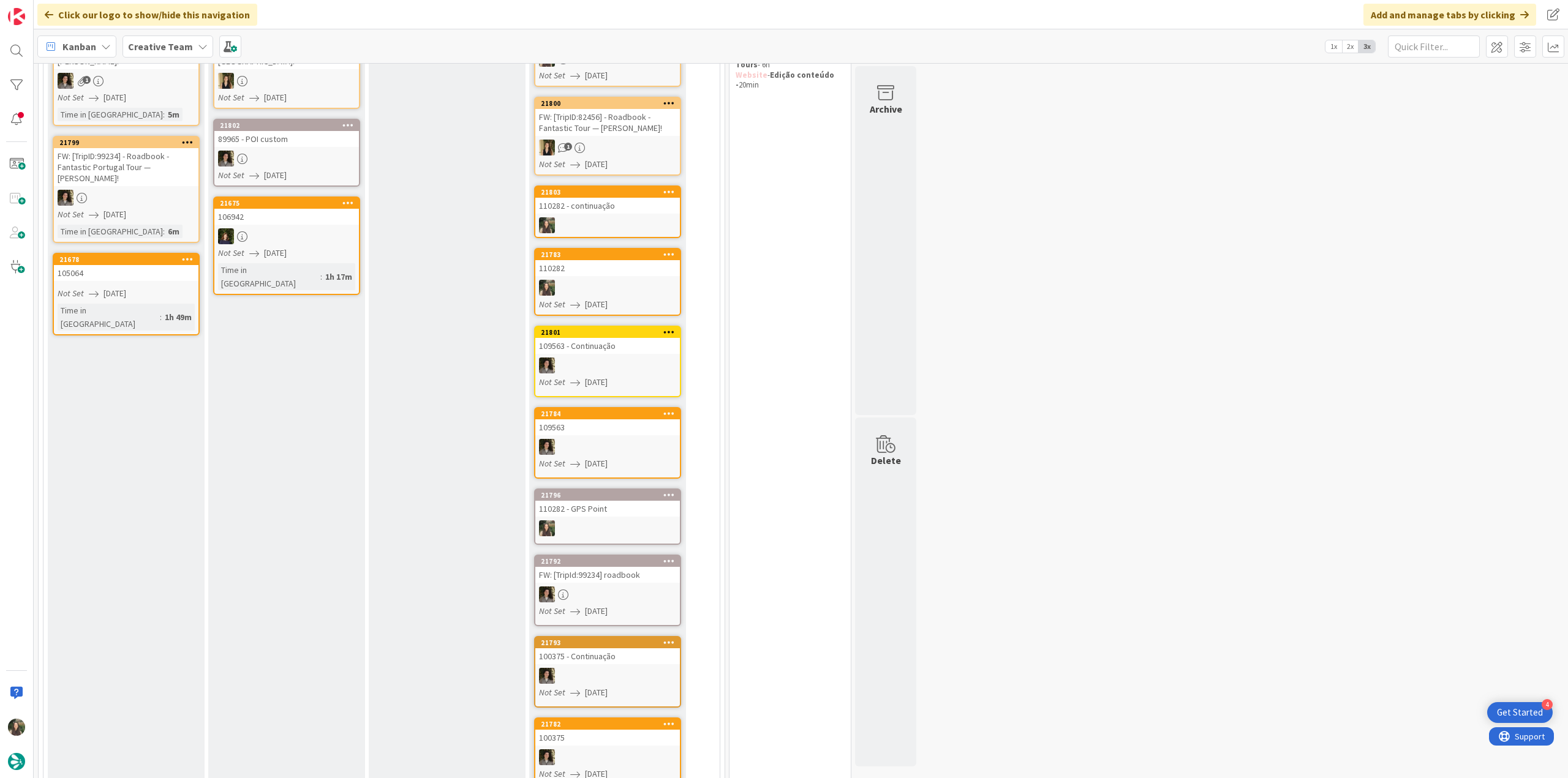
scroll to position [38, 0]
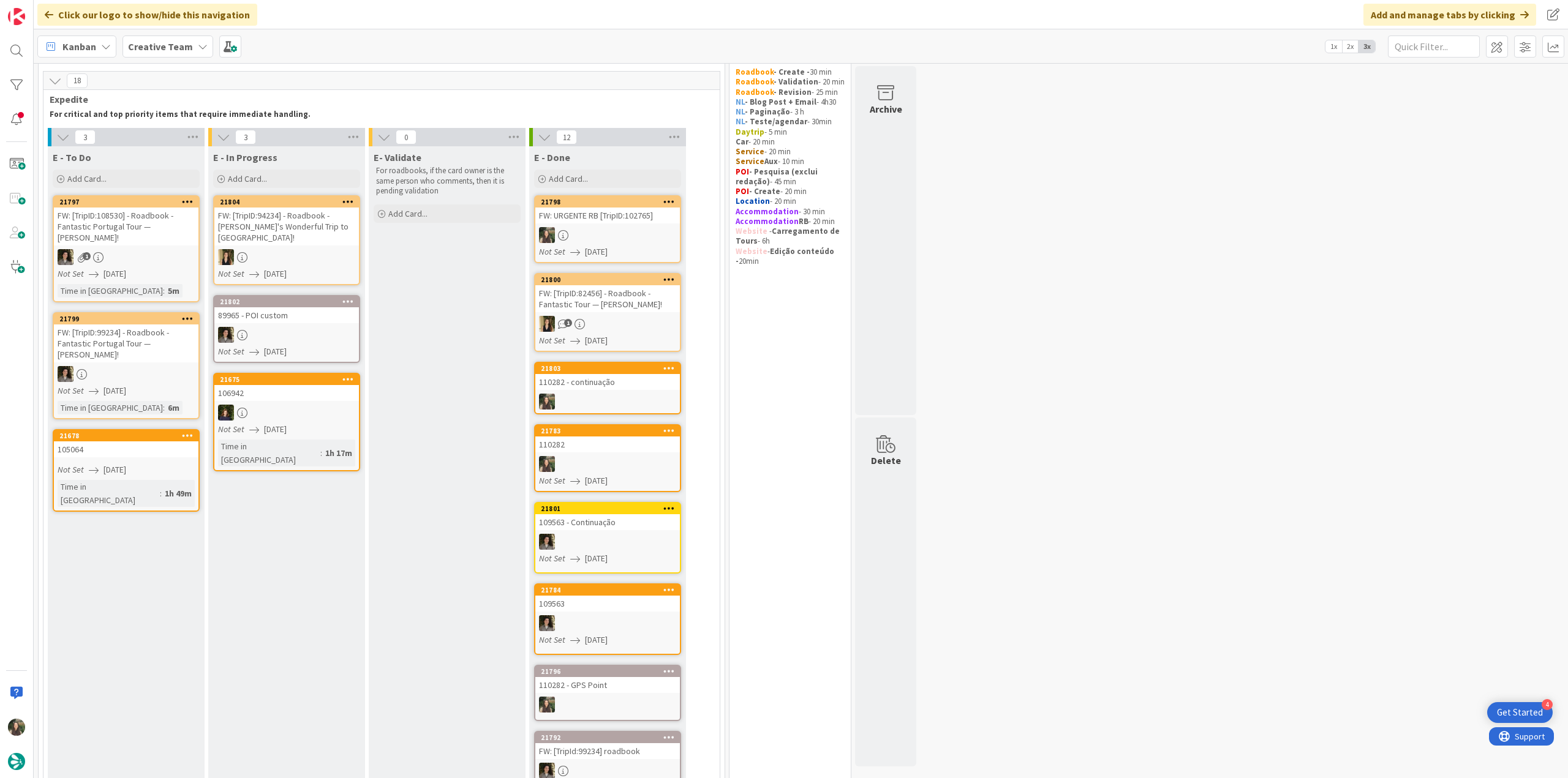
click at [182, 458] on link "21678 105064 Not Set 08/27/2025 Time in Column : 1h 49m" at bounding box center [126, 470] width 147 height 83
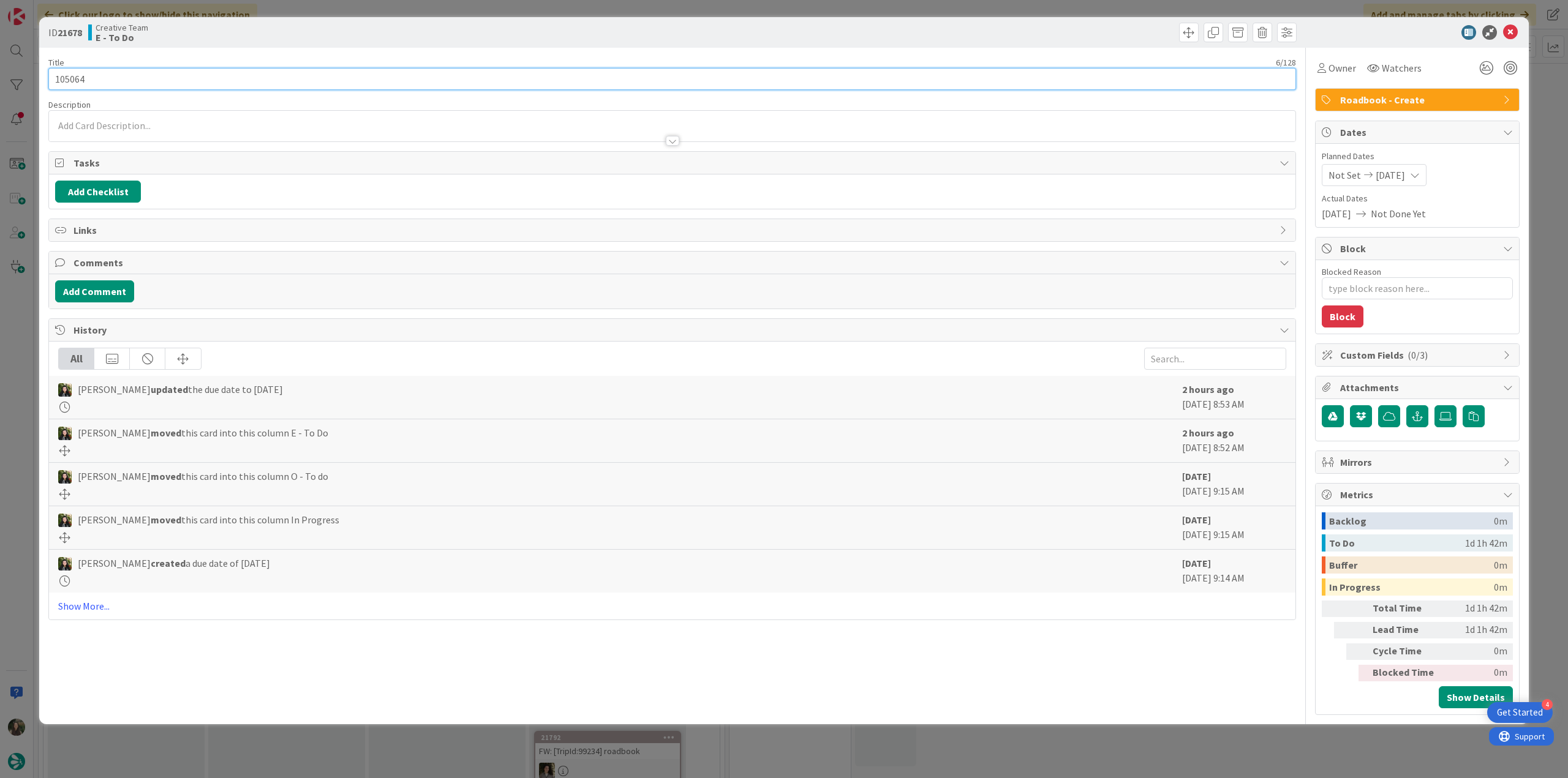
click at [78, 76] on input "105064" at bounding box center [671, 79] width 1248 height 22
click at [26, 345] on div "ID 21678 Creative Team E - To Do Title 6 / 128 105064 Description Inês Gonçalve…" at bounding box center [784, 389] width 1568 height 778
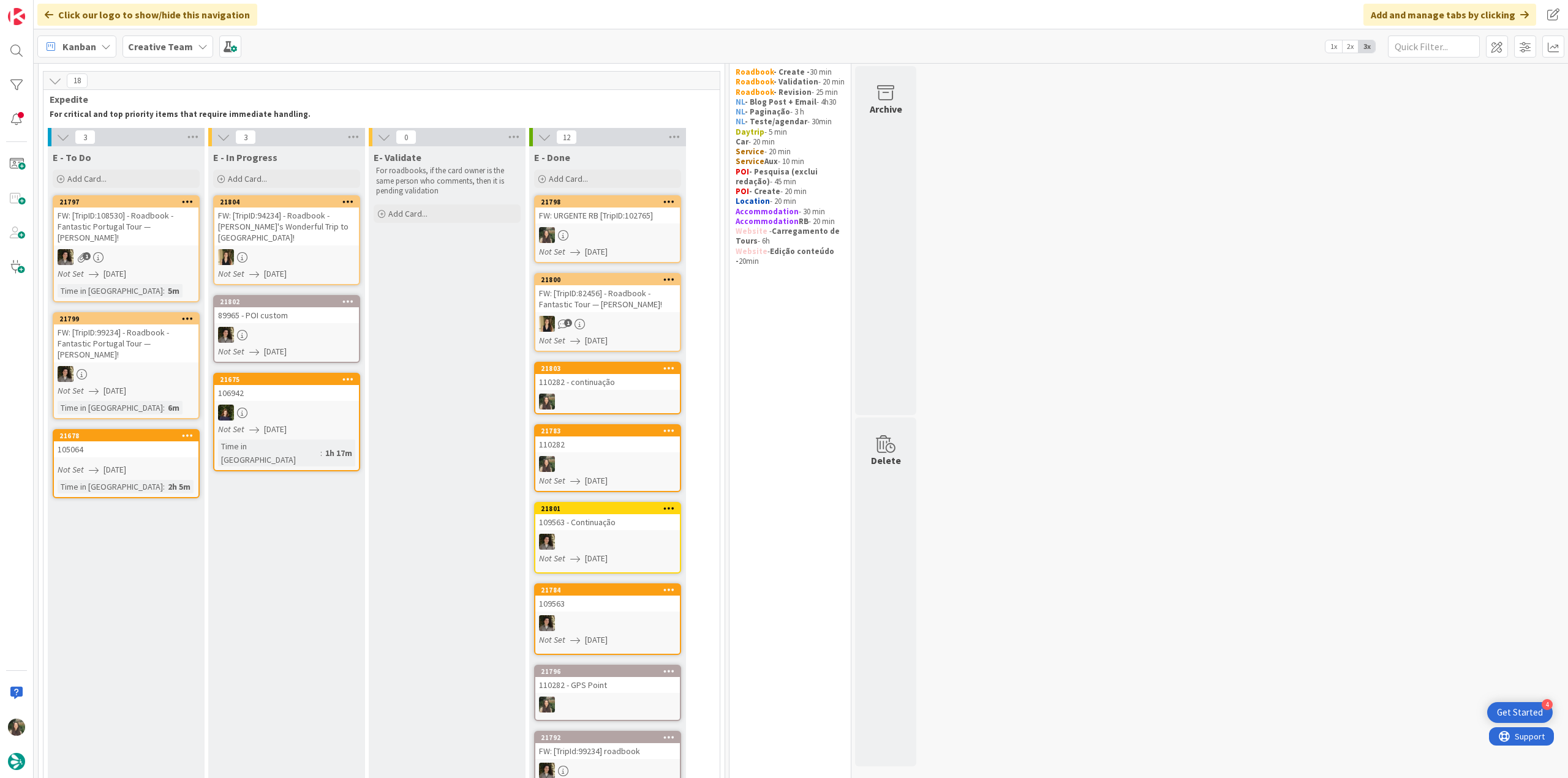
click at [145, 446] on div "105064" at bounding box center [126, 449] width 145 height 16
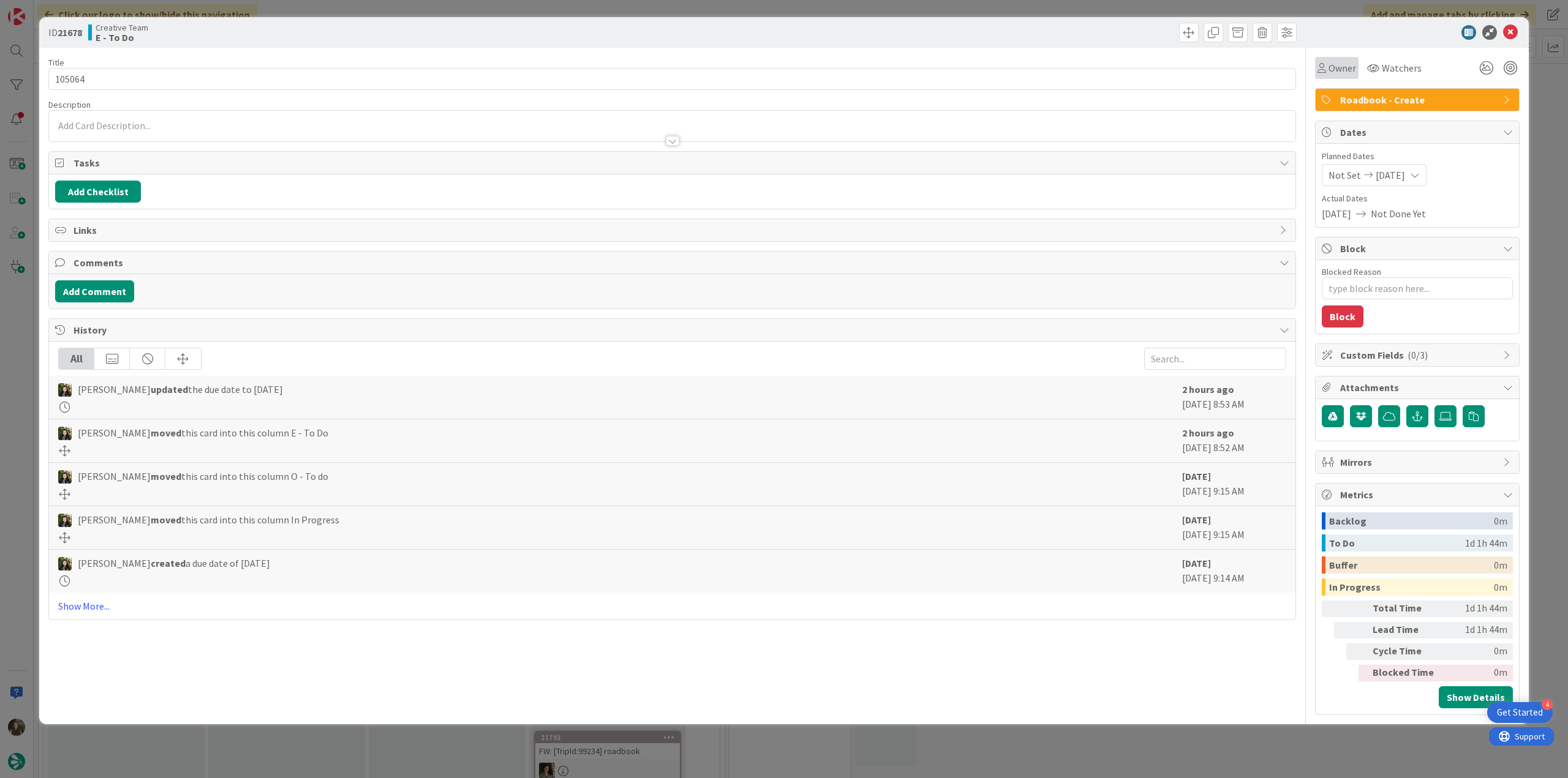
click at [1325, 77] on div "Owner" at bounding box center [1336, 68] width 44 height 22
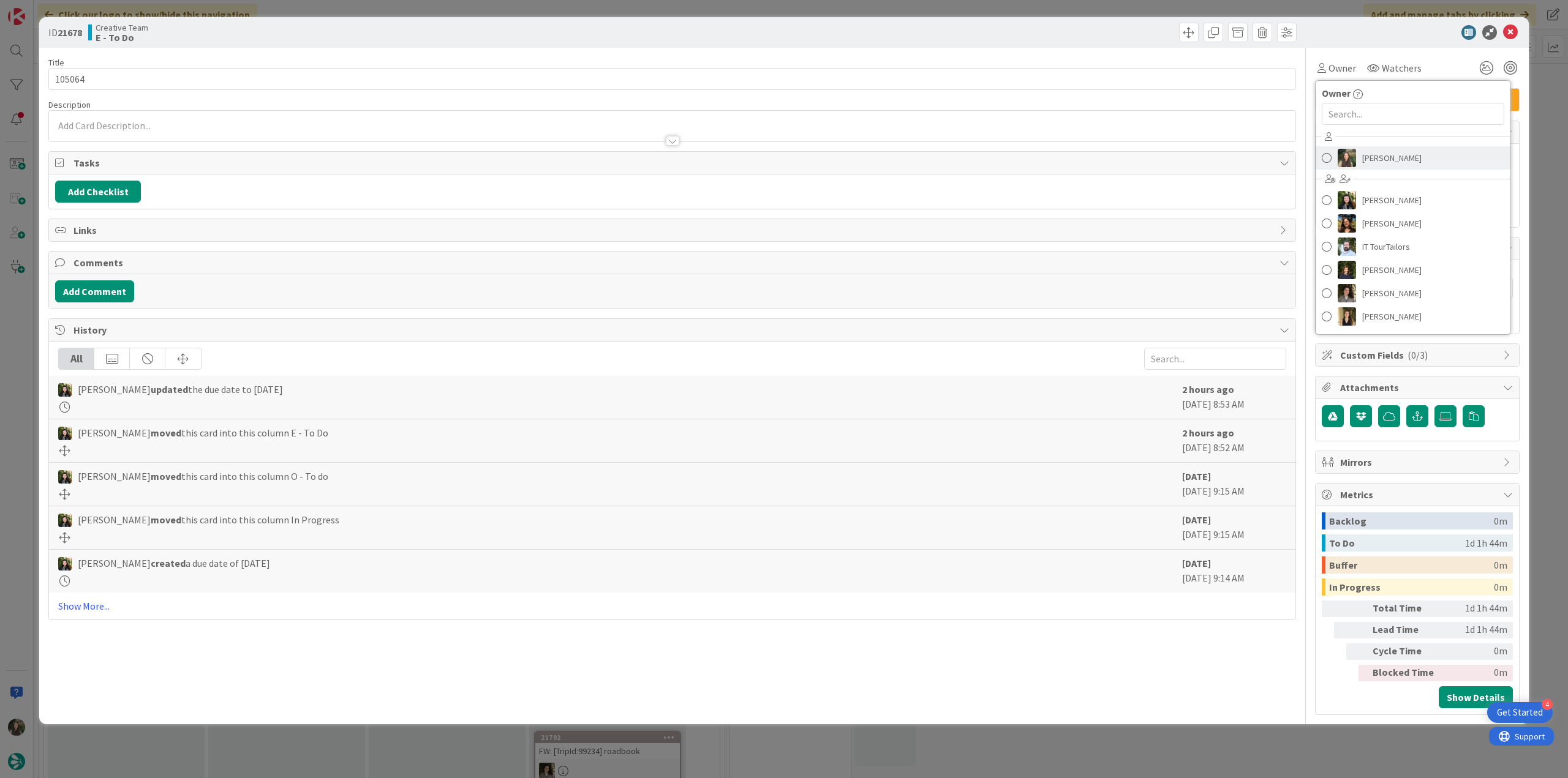
click at [1380, 150] on span "[PERSON_NAME]" at bounding box center [1391, 158] width 59 height 18
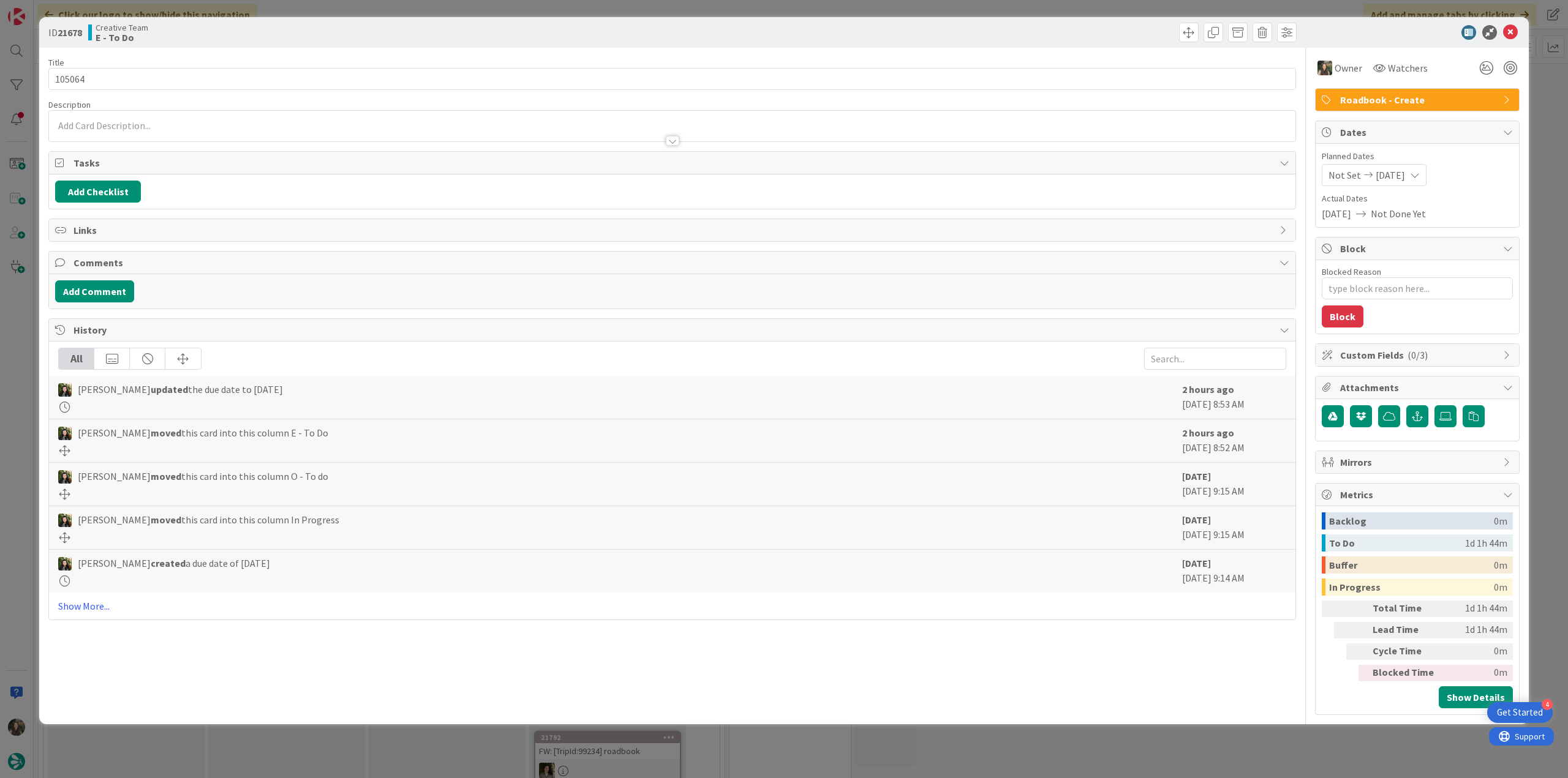
type textarea "x"
click at [1536, 92] on div "ID 21678 Creative Team E - To Do Title 6 / 128 105064 Description Owner Watcher…" at bounding box center [784, 389] width 1568 height 778
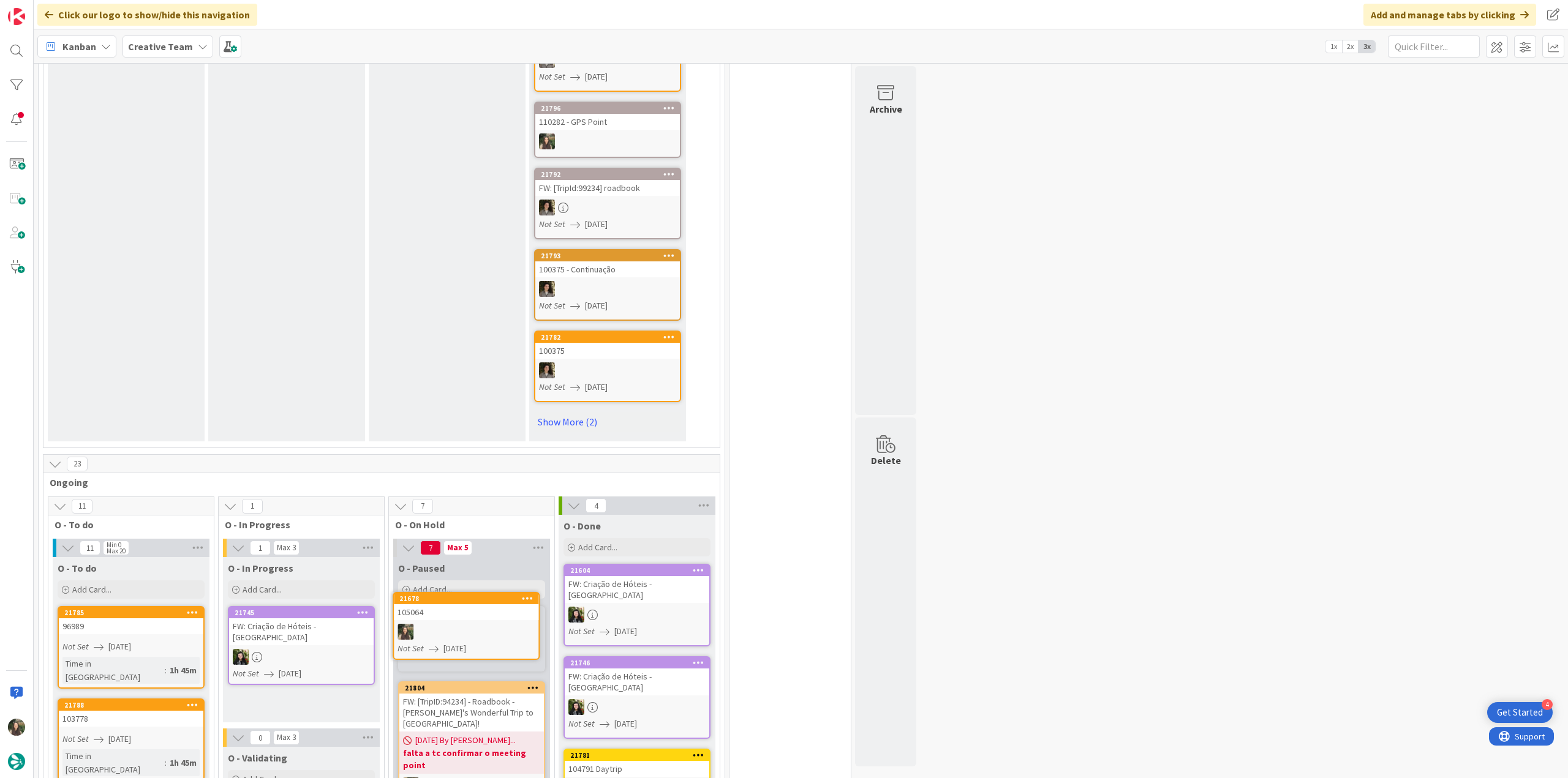
scroll to position [602, 0]
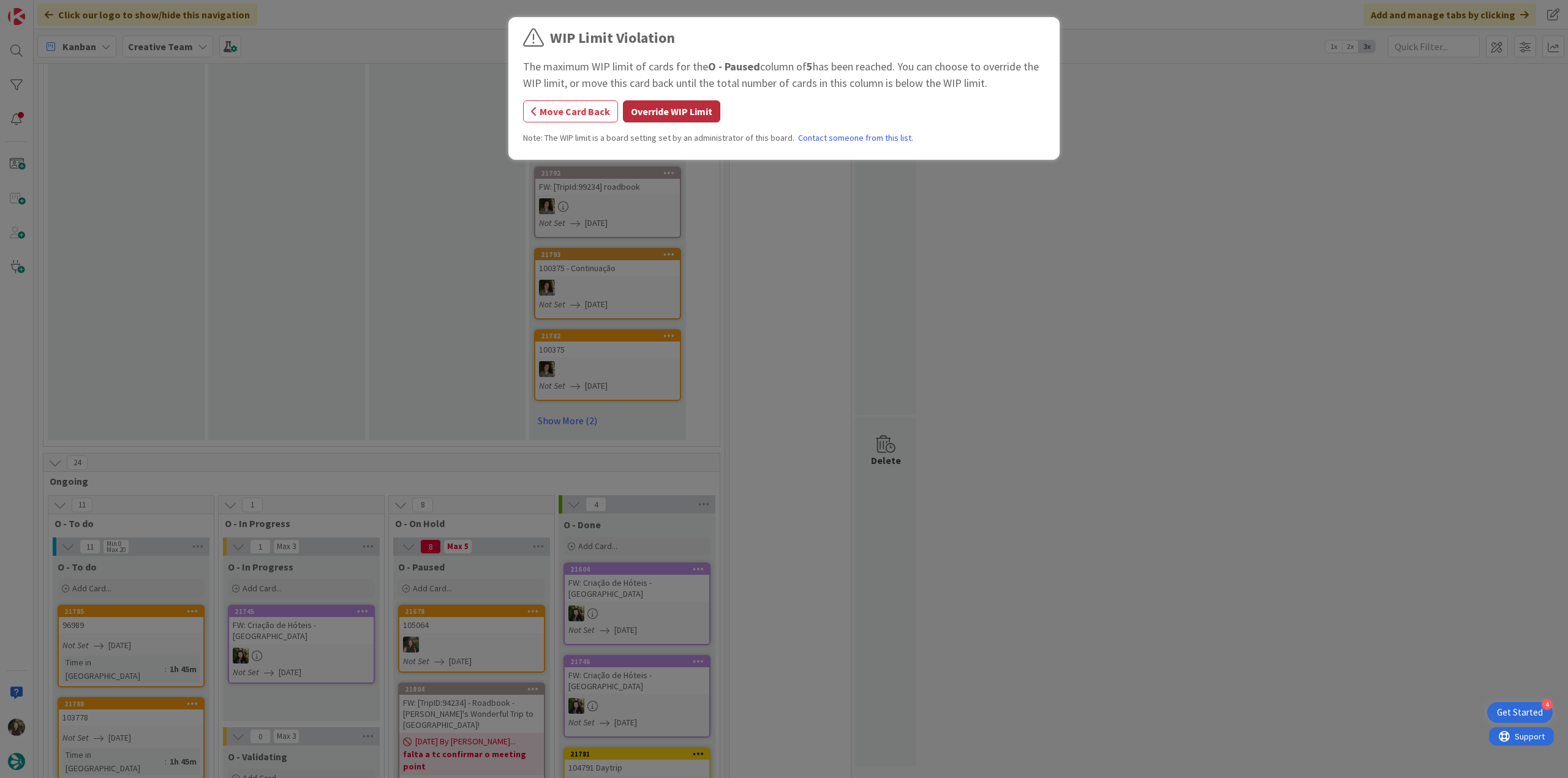
click at [674, 114] on button "Override WIP Limit" at bounding box center [671, 111] width 98 height 22
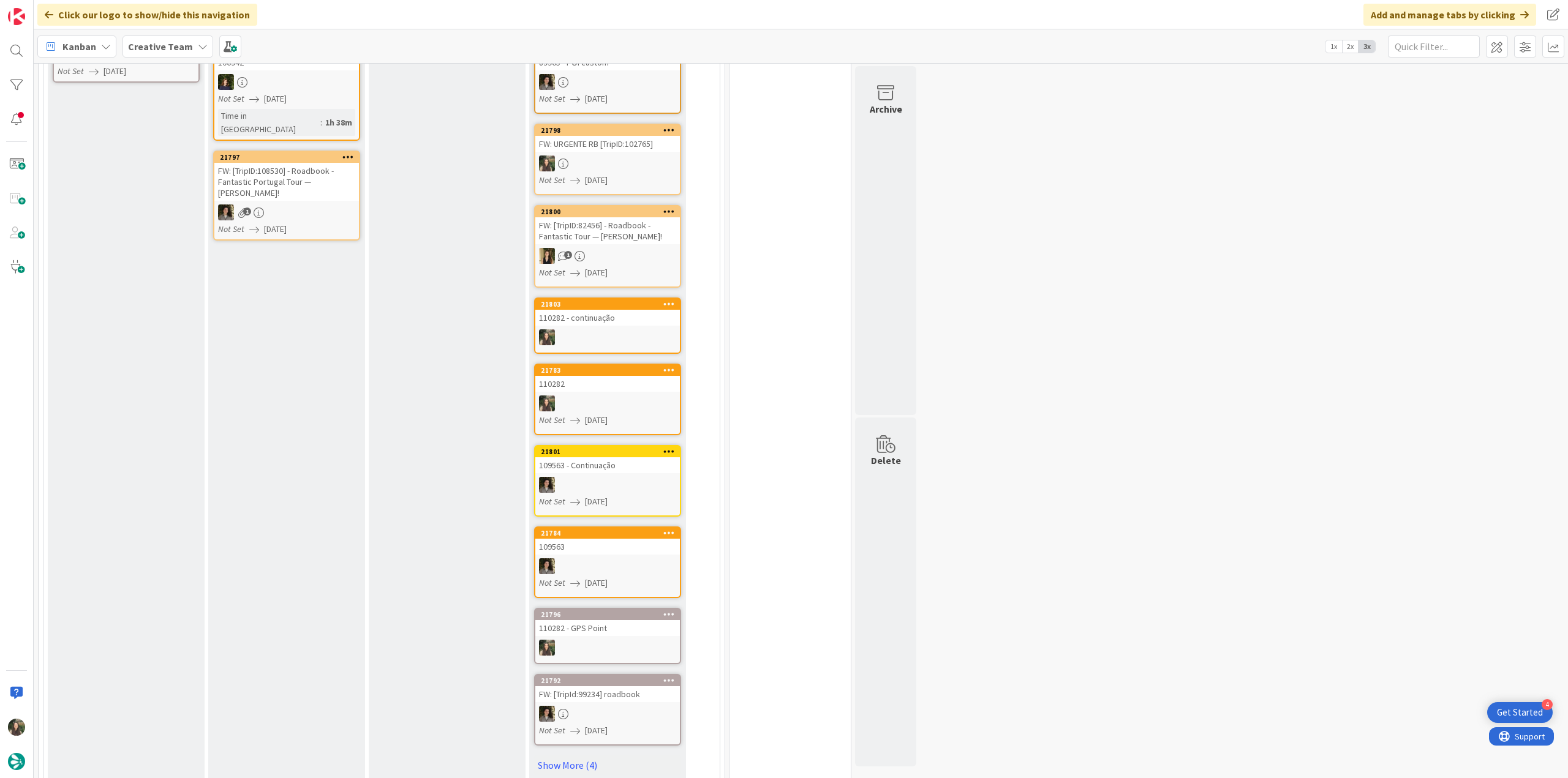
scroll to position [122, 0]
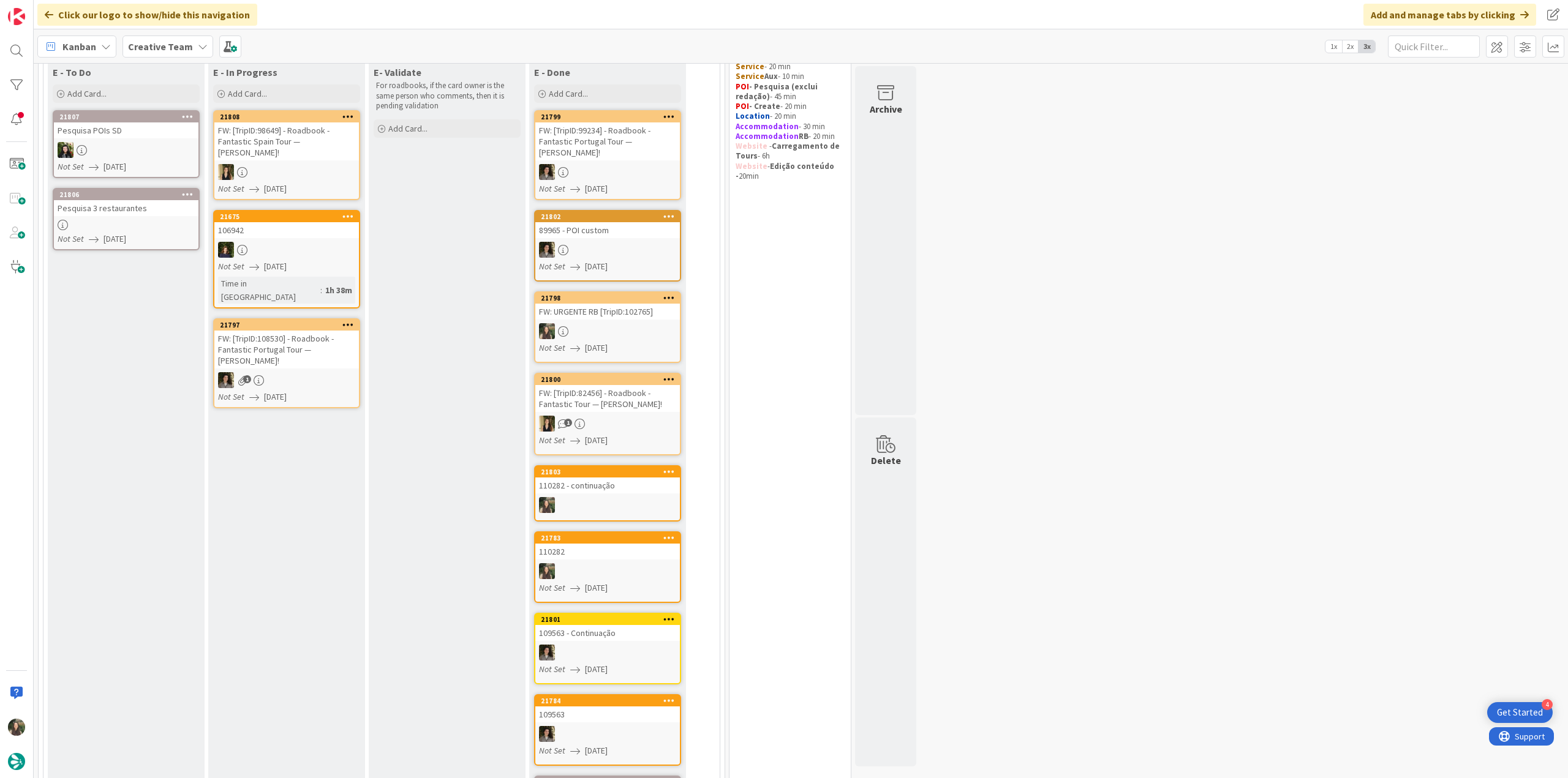
click at [272, 226] on div "106942" at bounding box center [287, 230] width 145 height 16
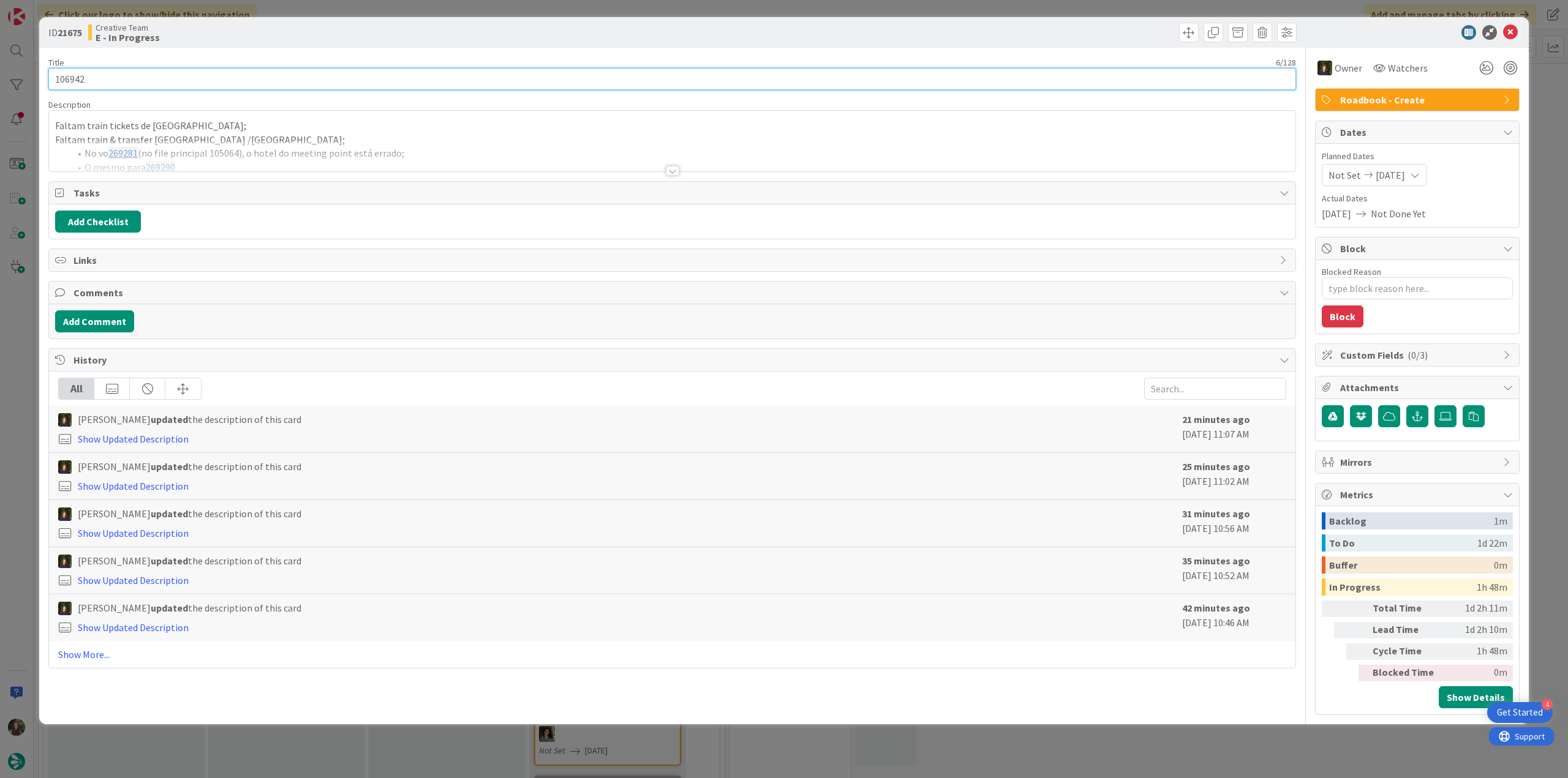
click at [71, 74] on input "106942" at bounding box center [671, 79] width 1248 height 22
type textarea "x"
click at [20, 329] on div "ID 21675 Creative Team E - In Progress Title 6 / 128 106942 Description Inês Go…" at bounding box center [784, 389] width 1568 height 778
